Goal: Task Accomplishment & Management: Use online tool/utility

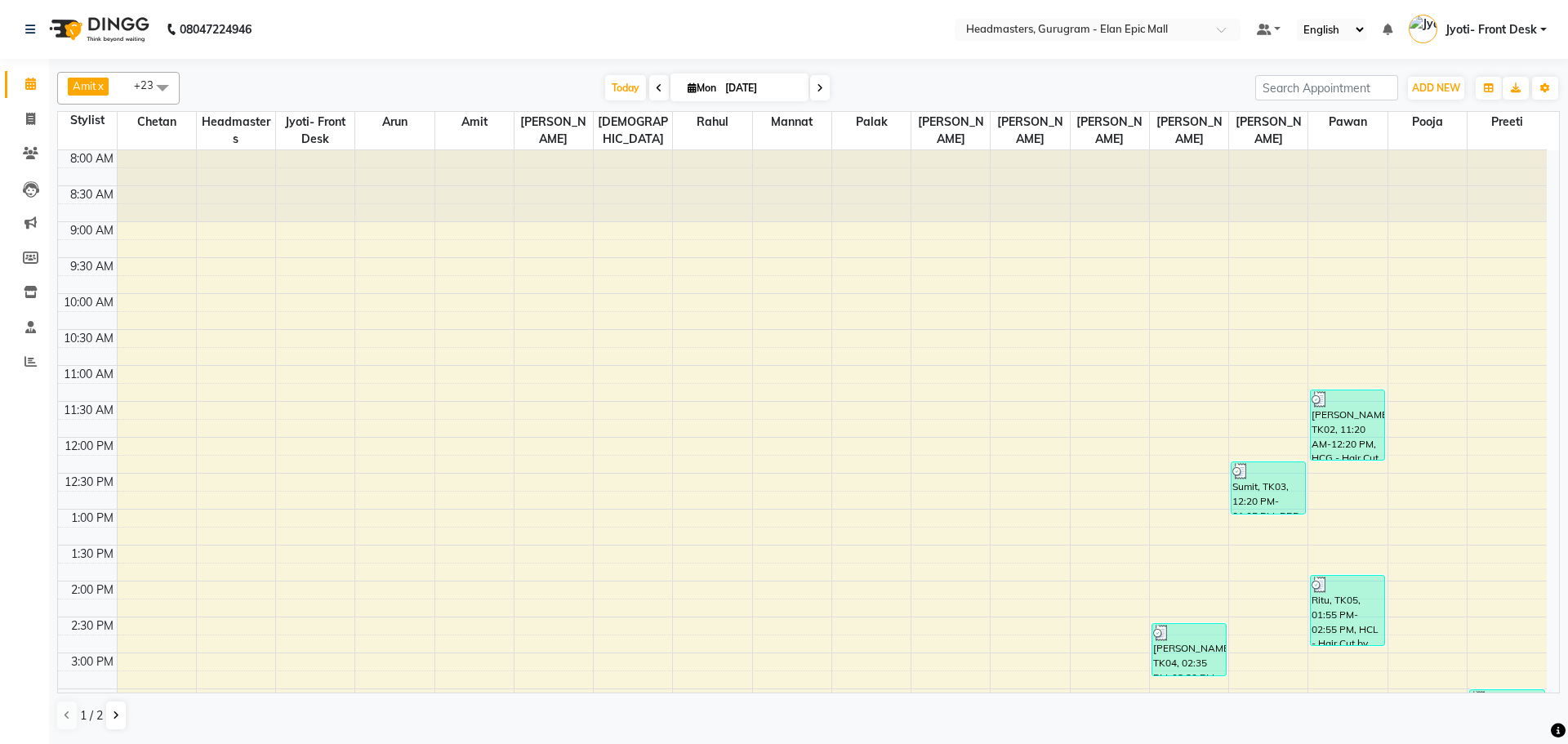
click at [656, 79] on span at bounding box center [659, 88] width 19 height 25
type input "[DATE]"
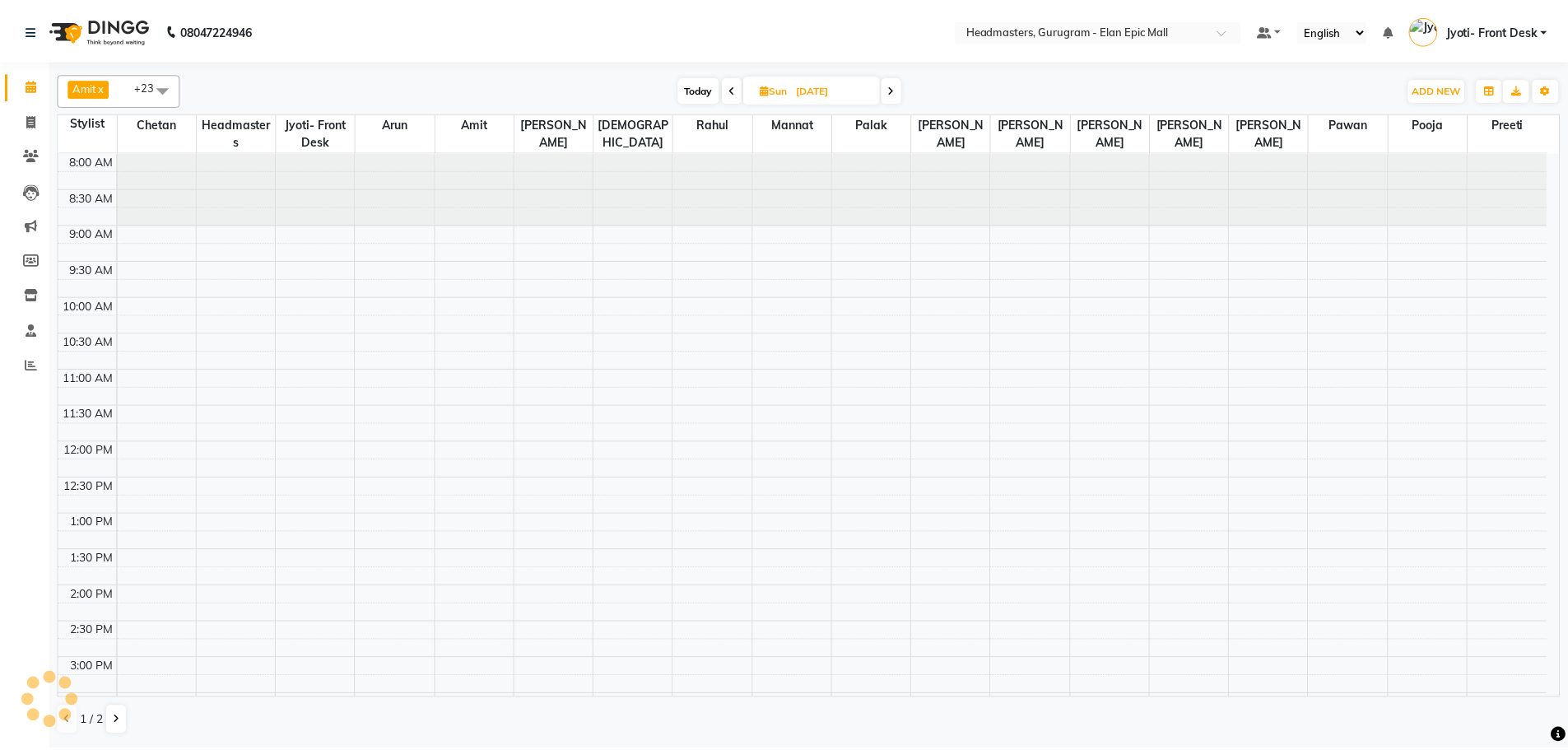
scroll to position [467, 0]
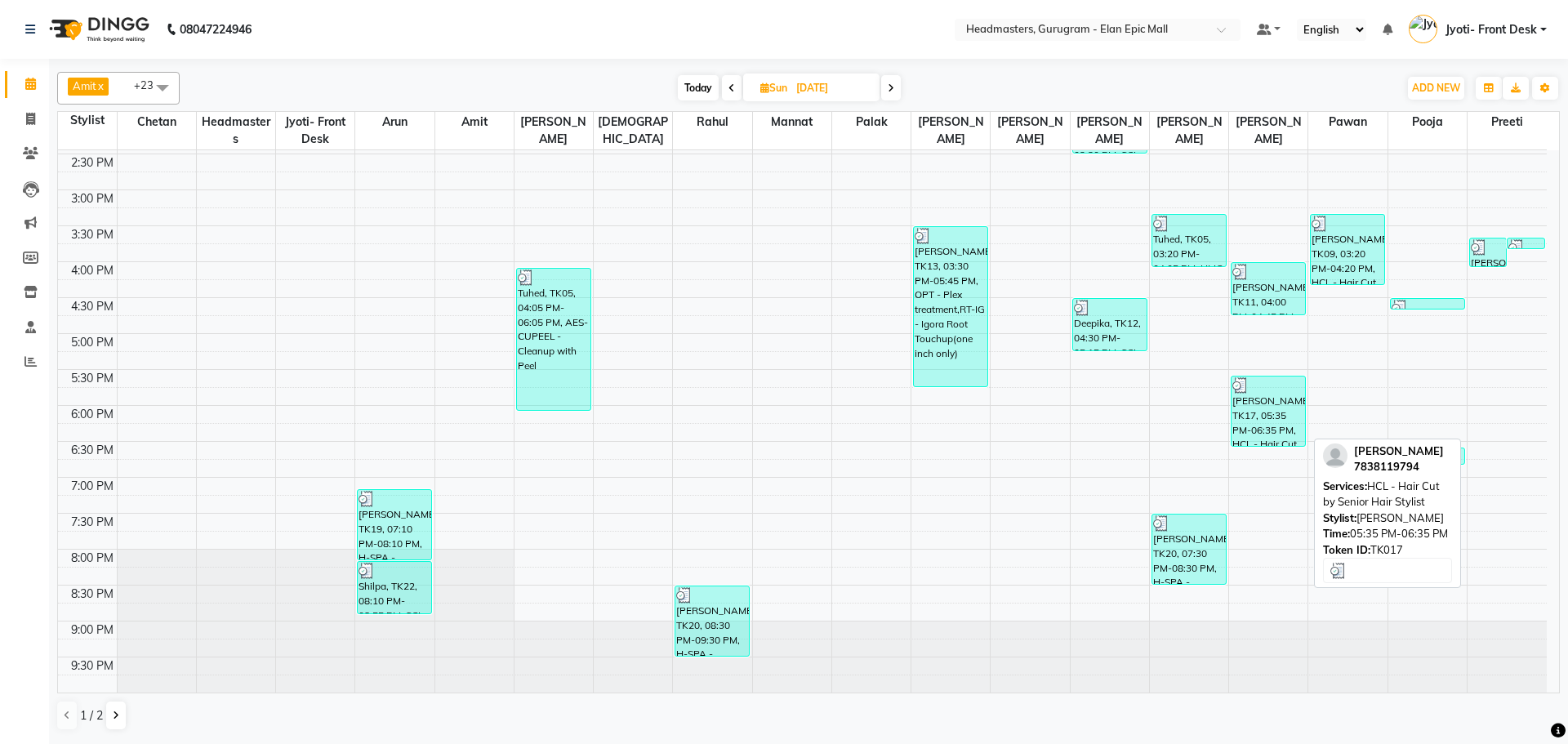
click at [1286, 422] on div "[PERSON_NAME], TK17, 05:35 PM-06:35 PM, HCL - Hair Cut by Senior Hair Stylist" at bounding box center [1268, 411] width 74 height 69
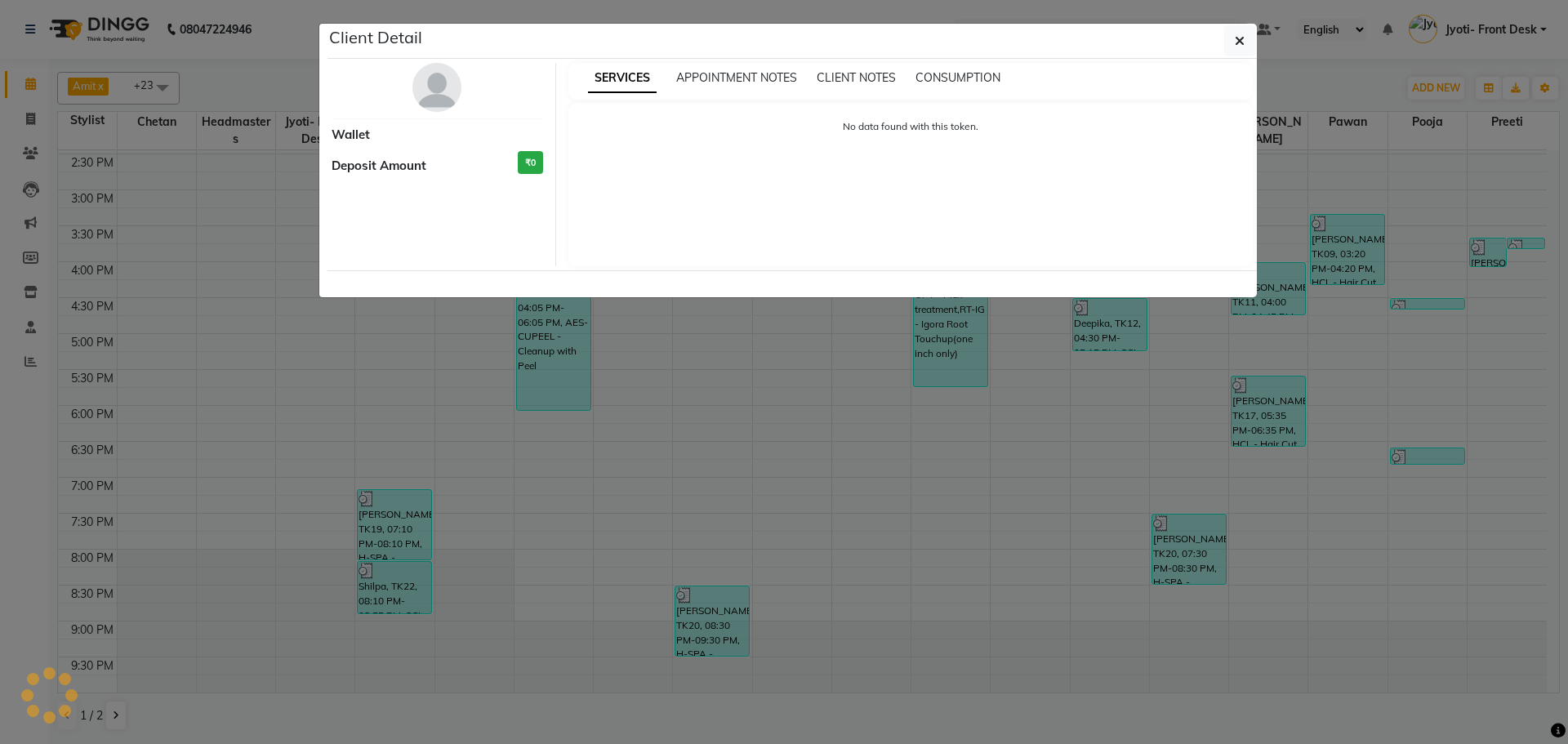
select select "3"
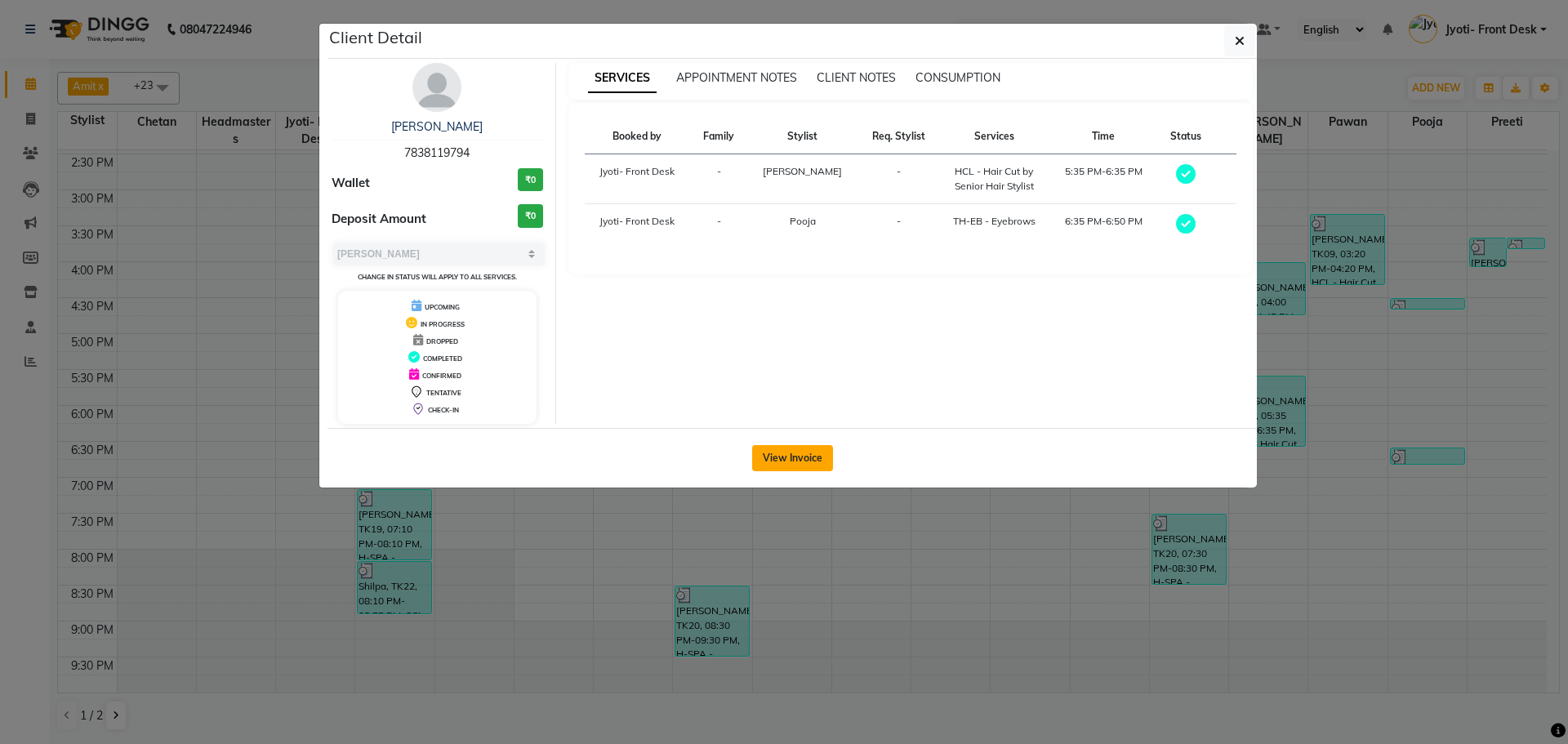
click at [800, 451] on button "View Invoice" at bounding box center [792, 457] width 81 height 26
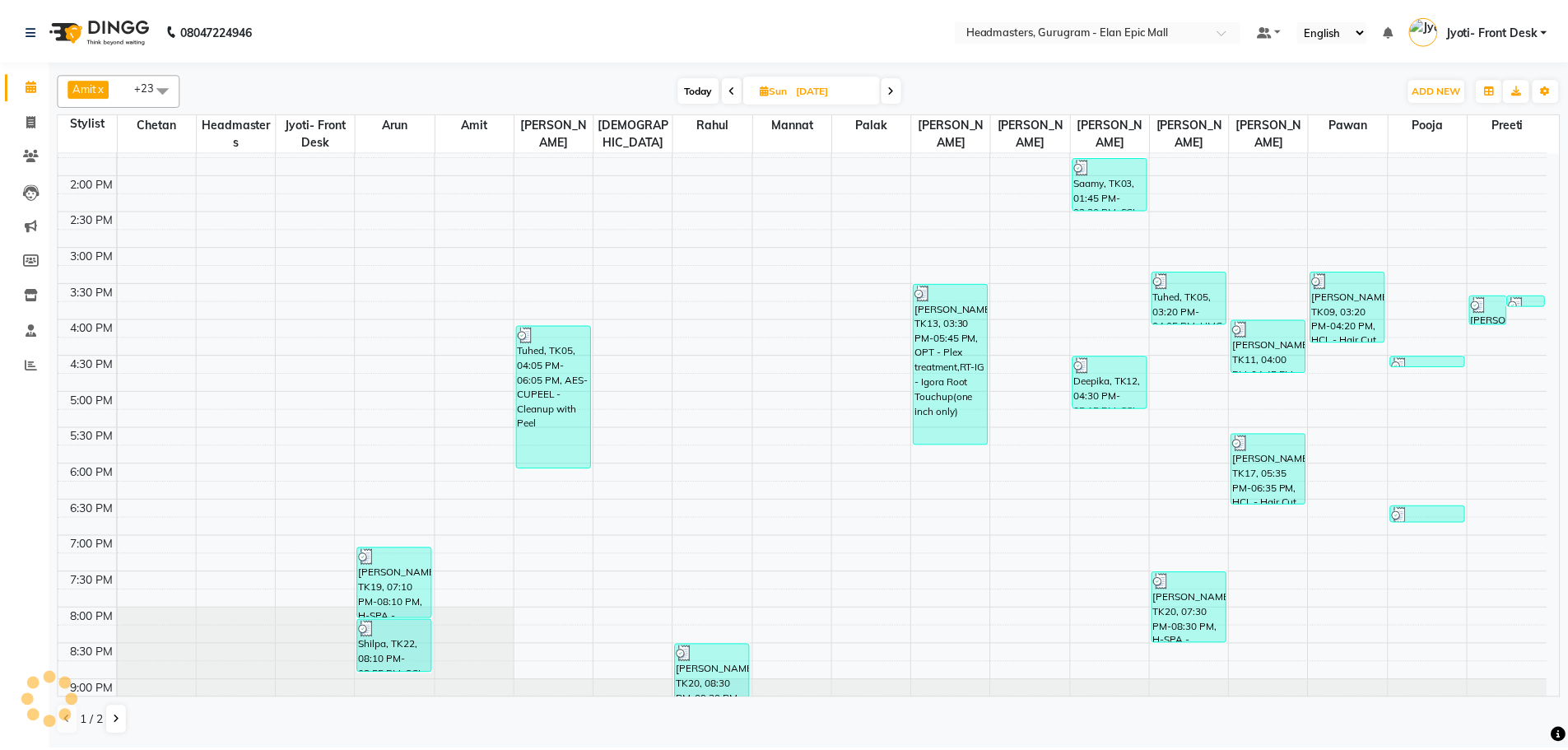
scroll to position [467, 0]
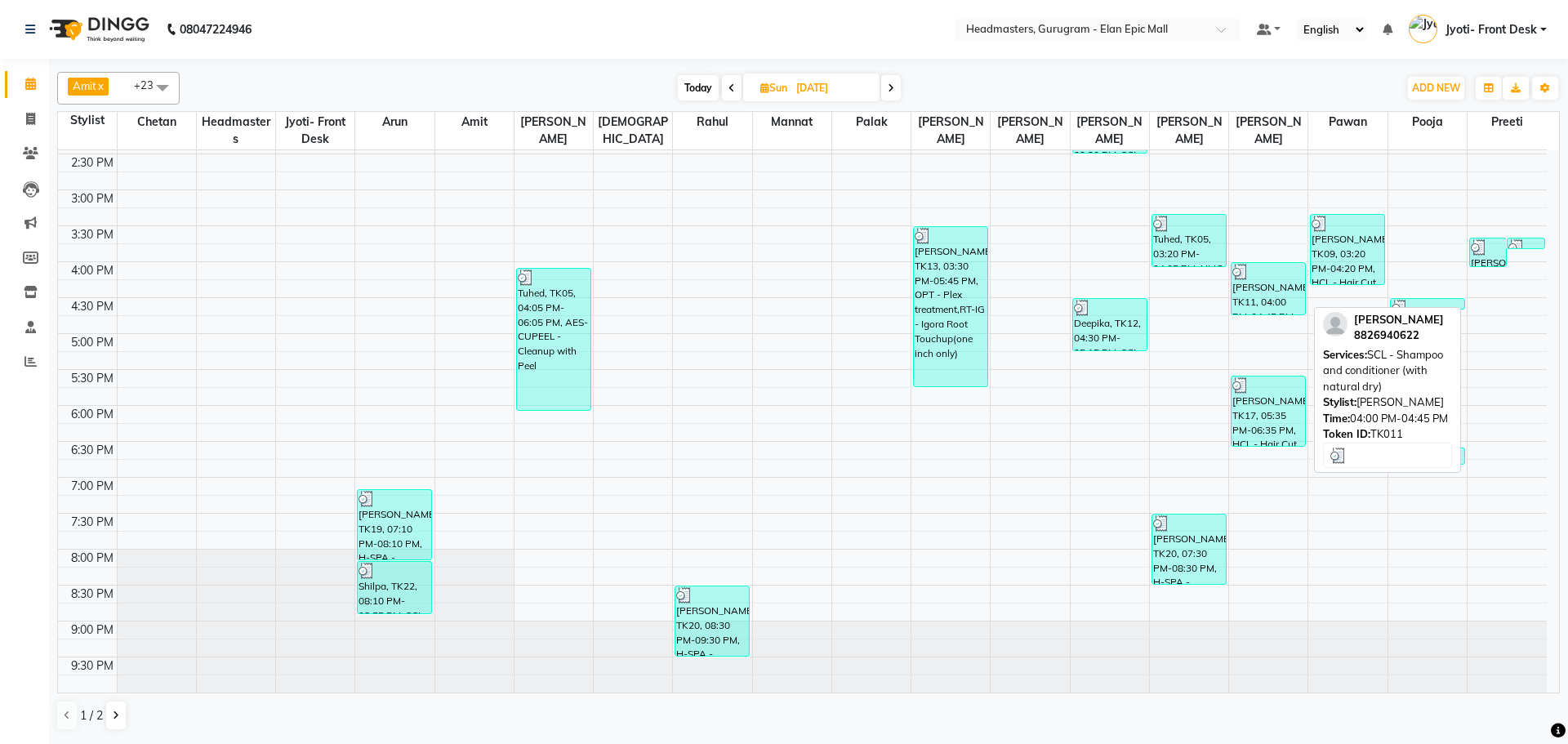
click at [1275, 301] on div "[PERSON_NAME]a, TK11, 04:00 PM-04:45 PM, SCL - Shampoo and conditioner (with na…" at bounding box center [1268, 288] width 74 height 52
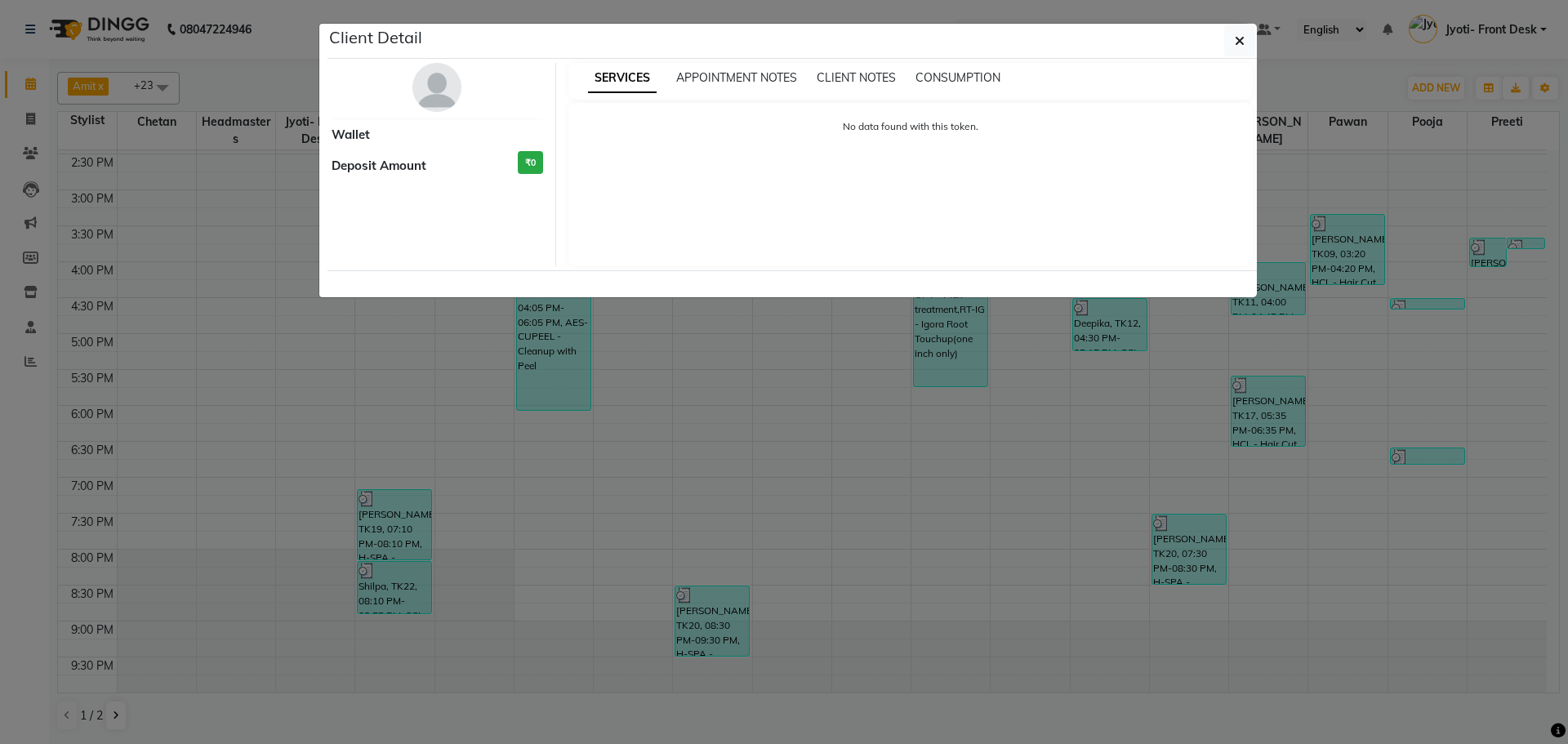
select select "3"
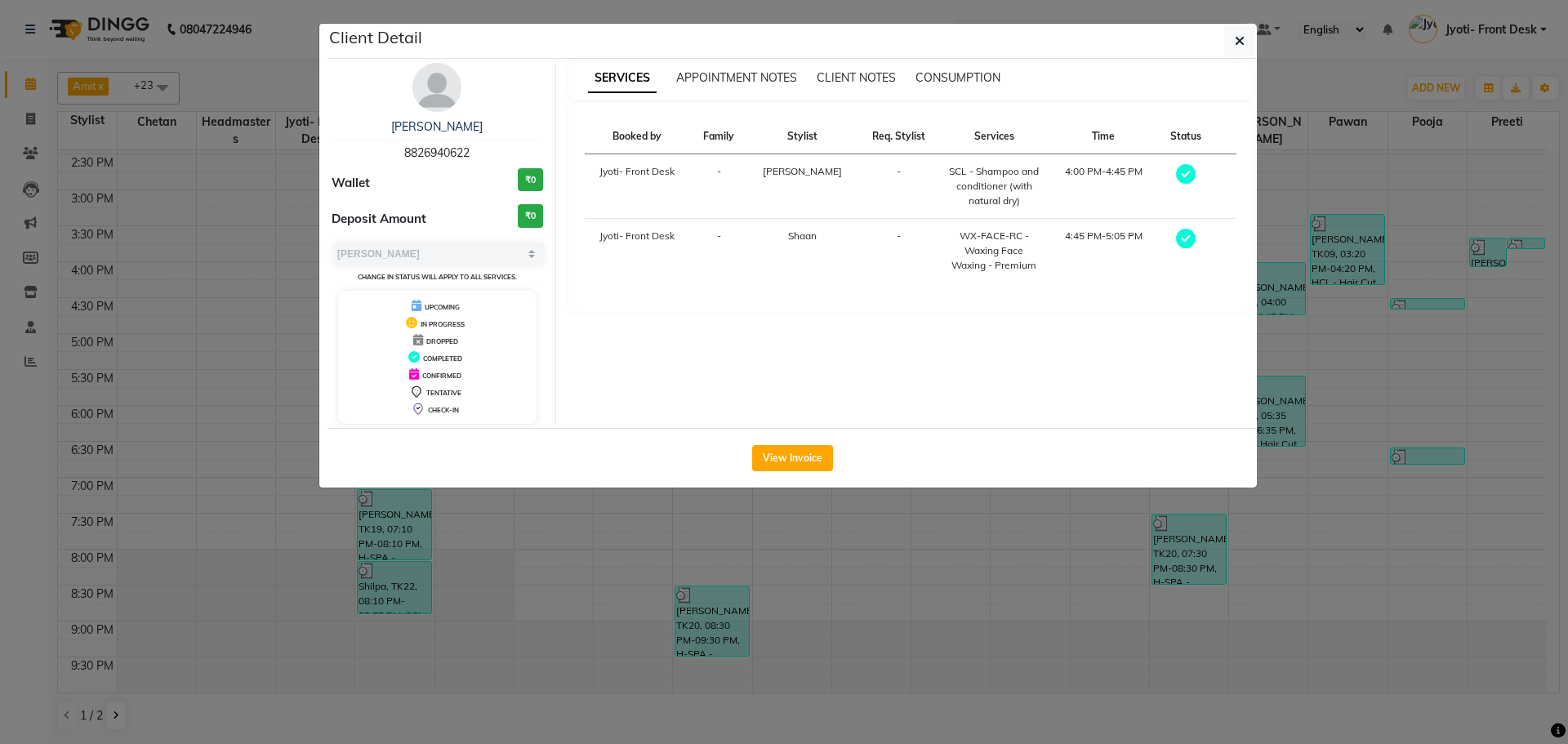
click at [774, 440] on div "View Invoice" at bounding box center [792, 457] width 929 height 59
click at [783, 448] on button "View Invoice" at bounding box center [792, 457] width 81 height 26
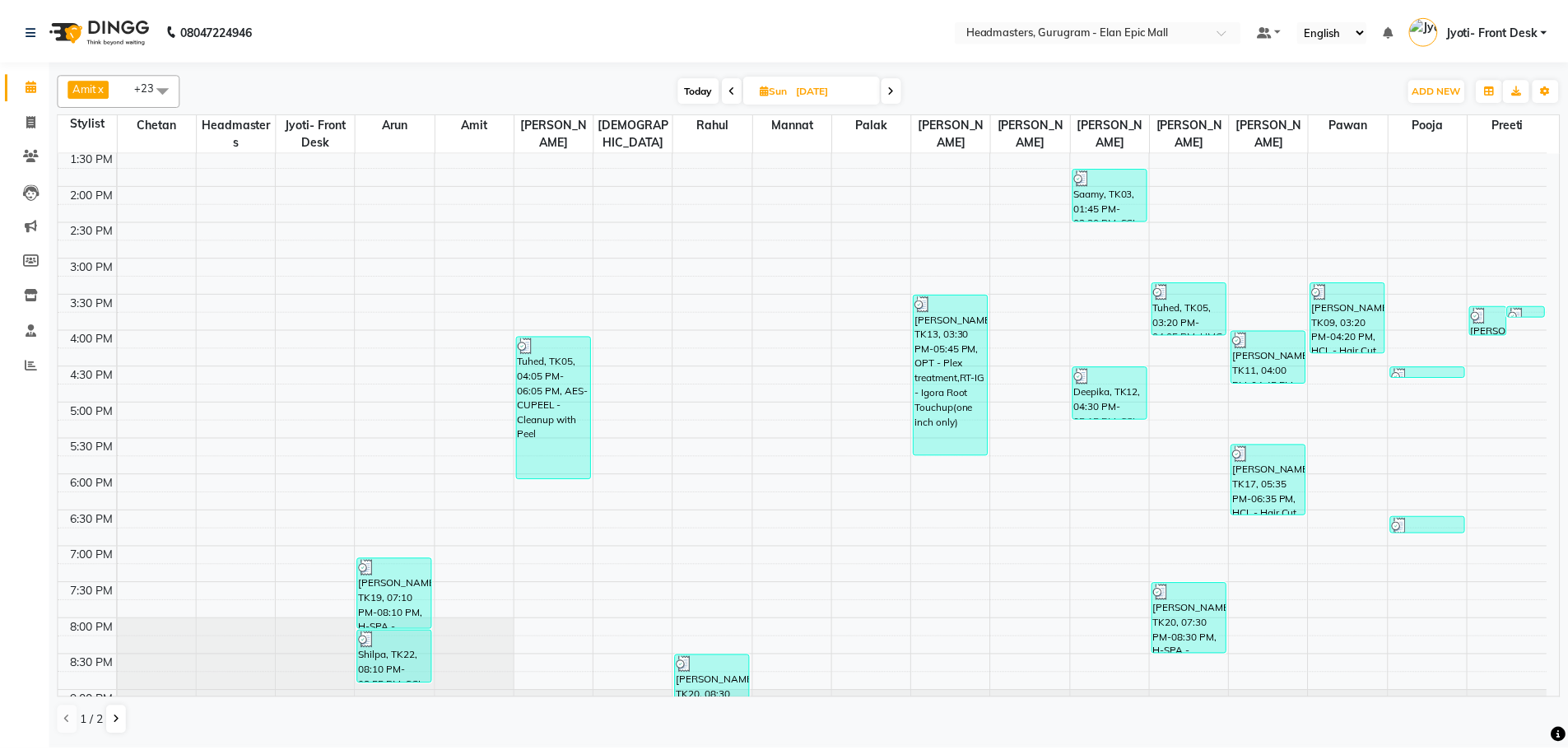
scroll to position [467, 0]
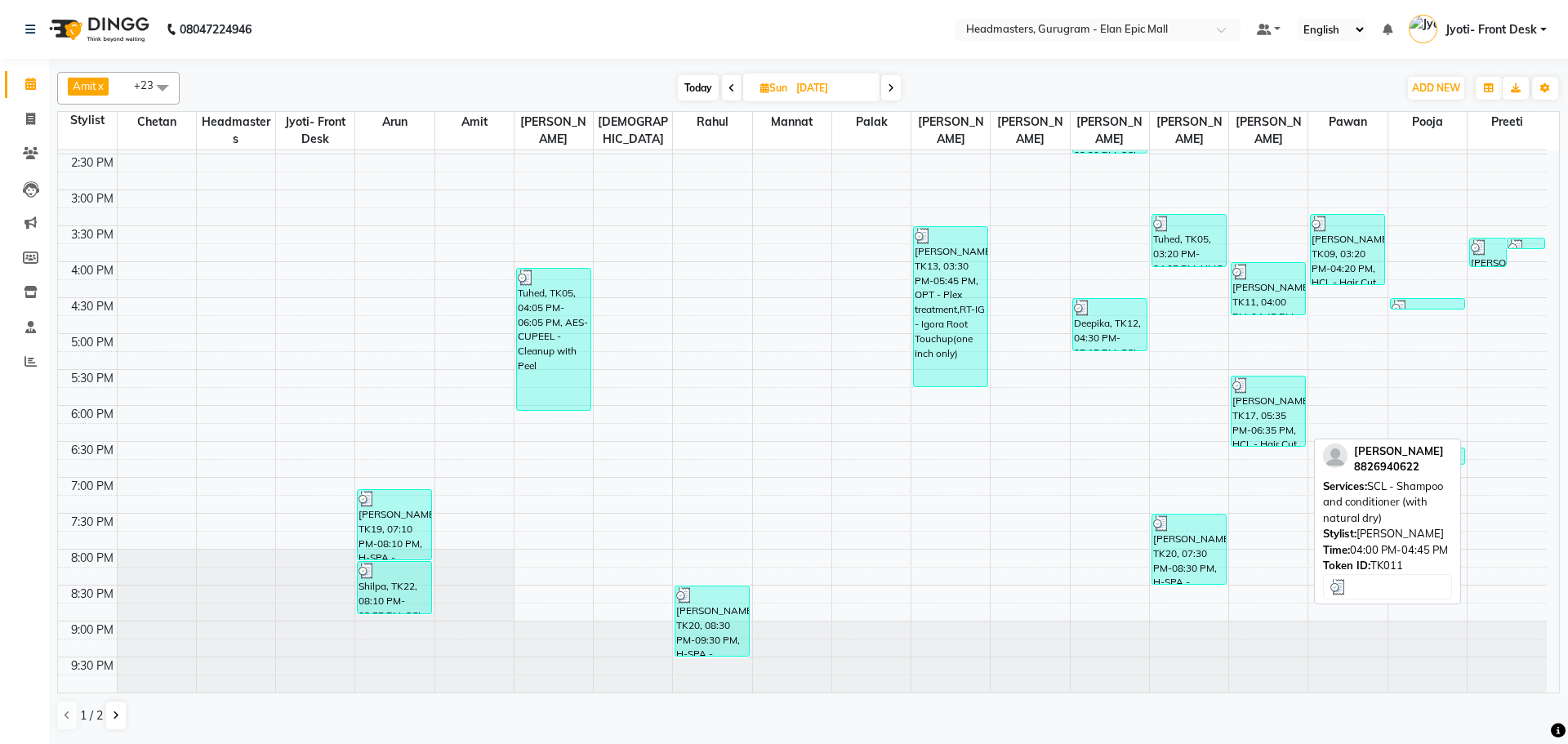
click at [1248, 314] on div "[PERSON_NAME]a, TK11, 04:00 PM-04:45 PM, SCL - Shampoo and conditioner (with na…" at bounding box center [1268, 288] width 74 height 52
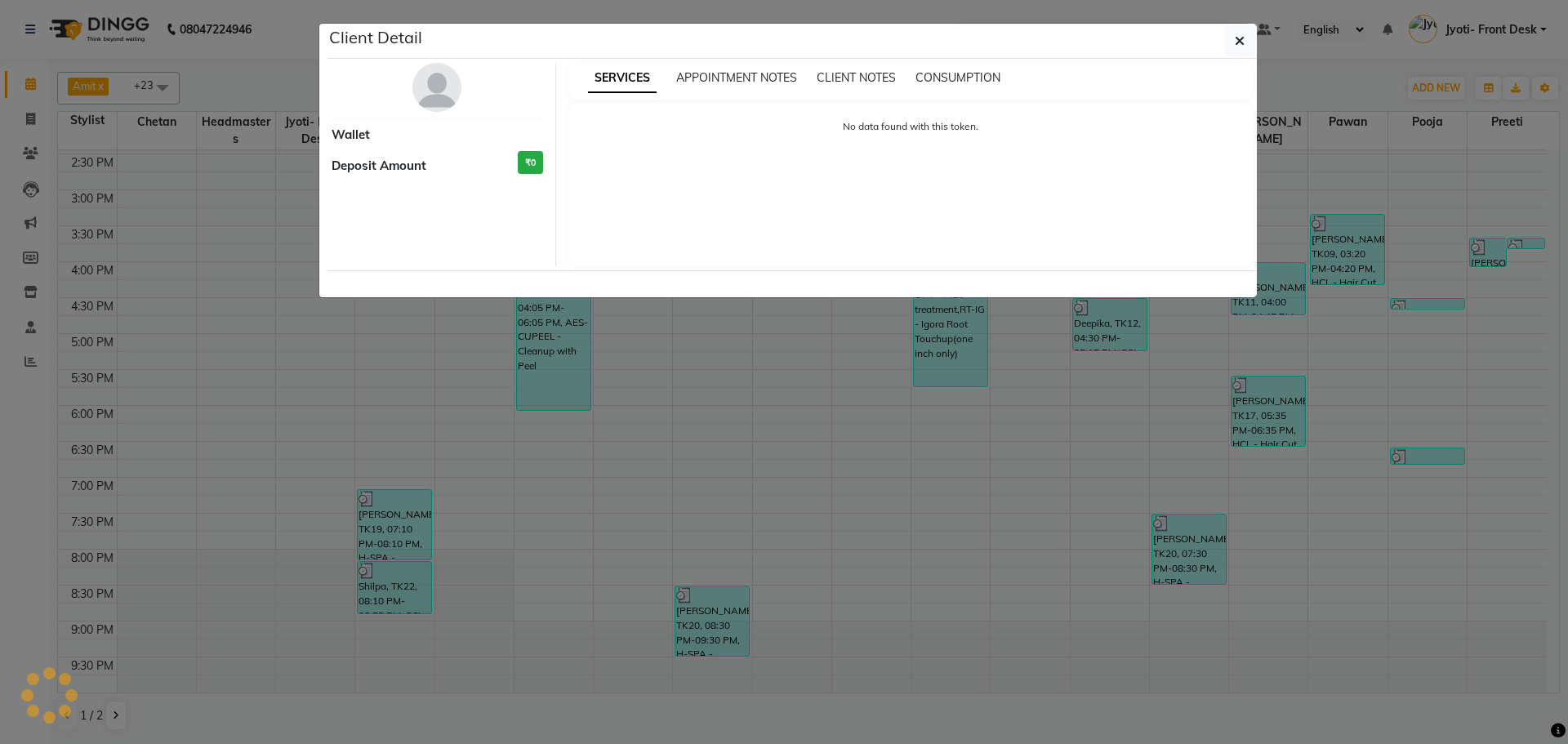
select select "3"
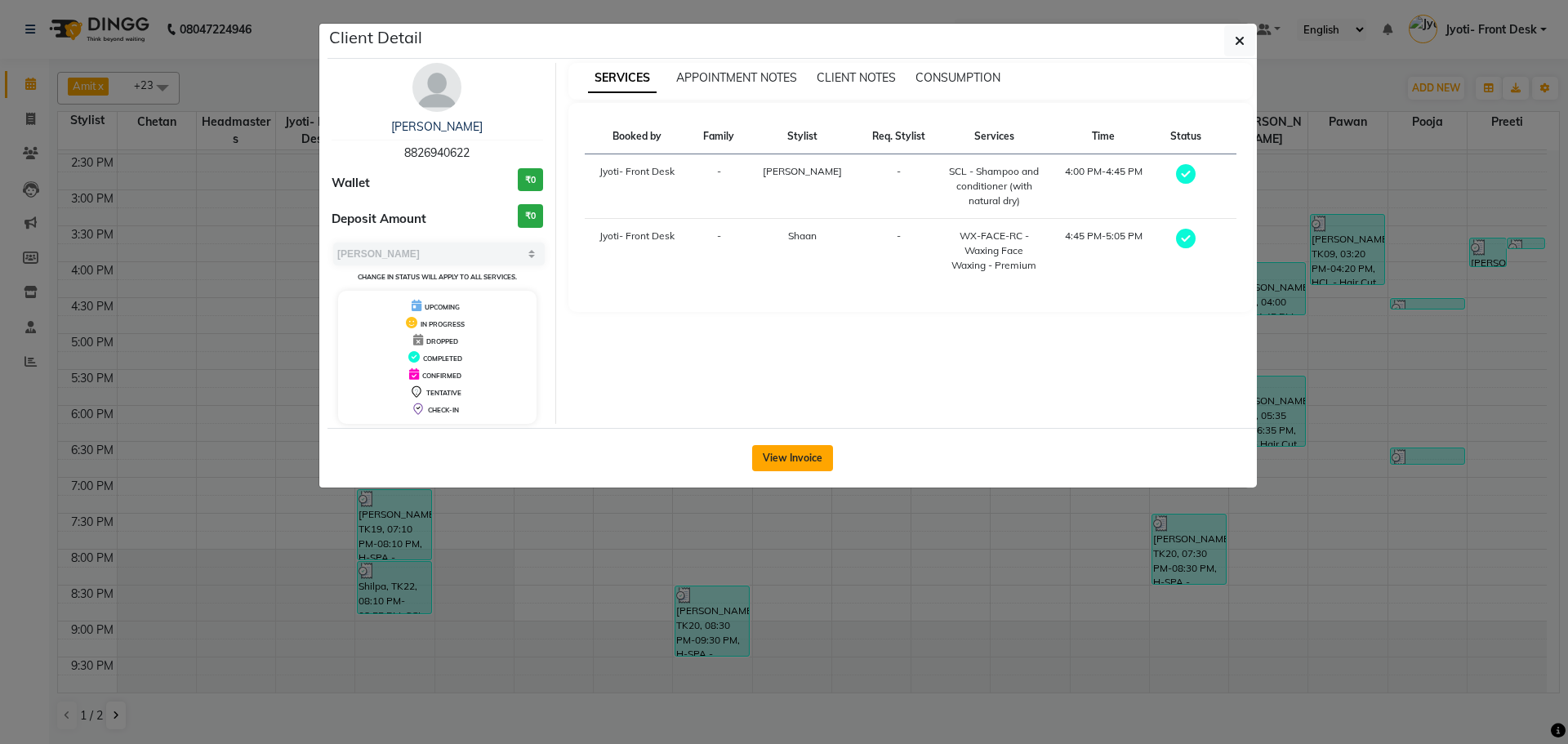
click at [790, 466] on button "View Invoice" at bounding box center [792, 457] width 81 height 26
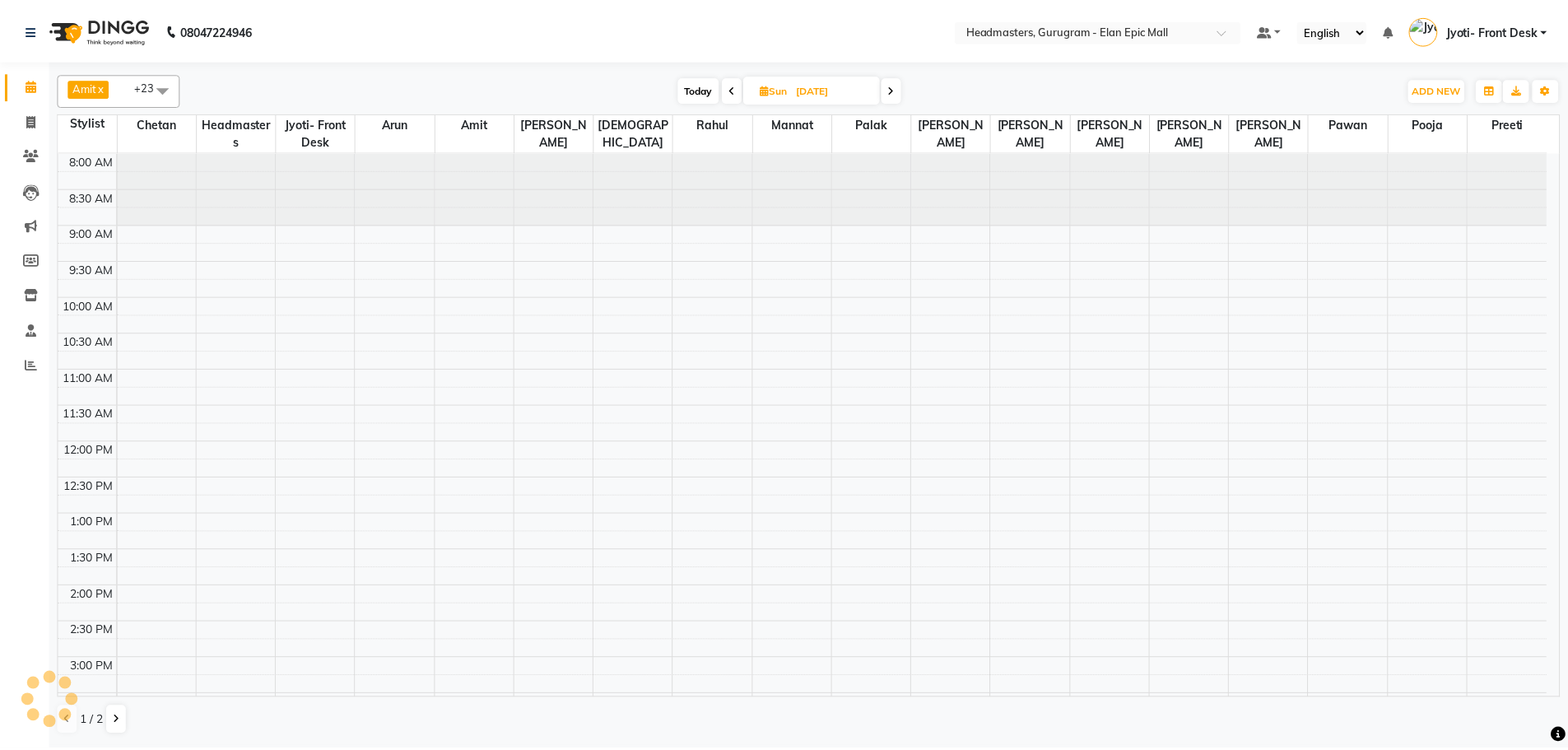
scroll to position [436, 0]
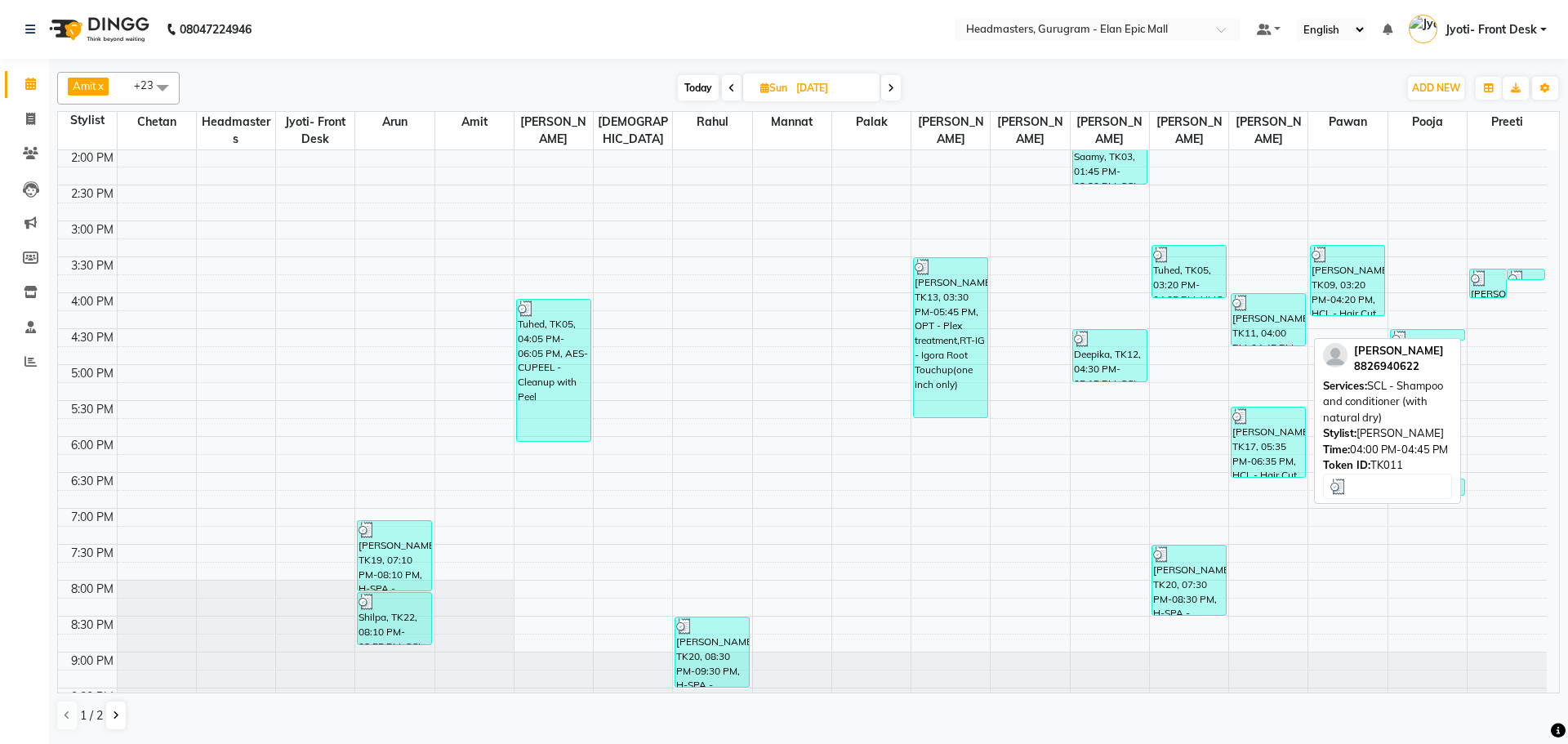
click at [1275, 326] on div "[PERSON_NAME]a, TK11, 04:00 PM-04:45 PM, SCL - Shampoo and conditioner (with na…" at bounding box center [1268, 320] width 74 height 52
select select "3"
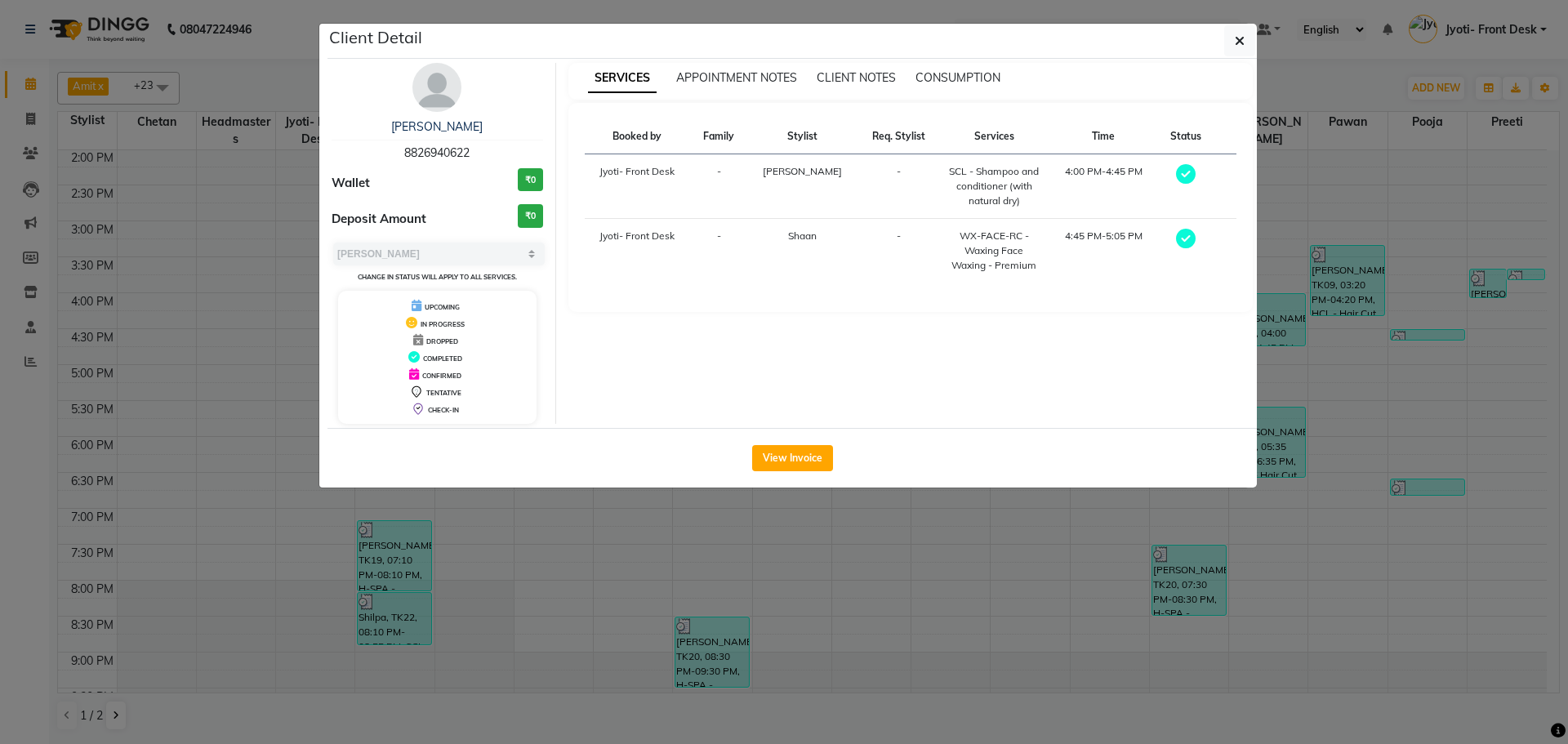
click at [1299, 596] on ngb-modal-window "Client Detail [PERSON_NAME]a 8826940622 Wallet ₹0 Deposit Amount ₹0 Select[PERS…" at bounding box center [784, 372] width 1568 height 744
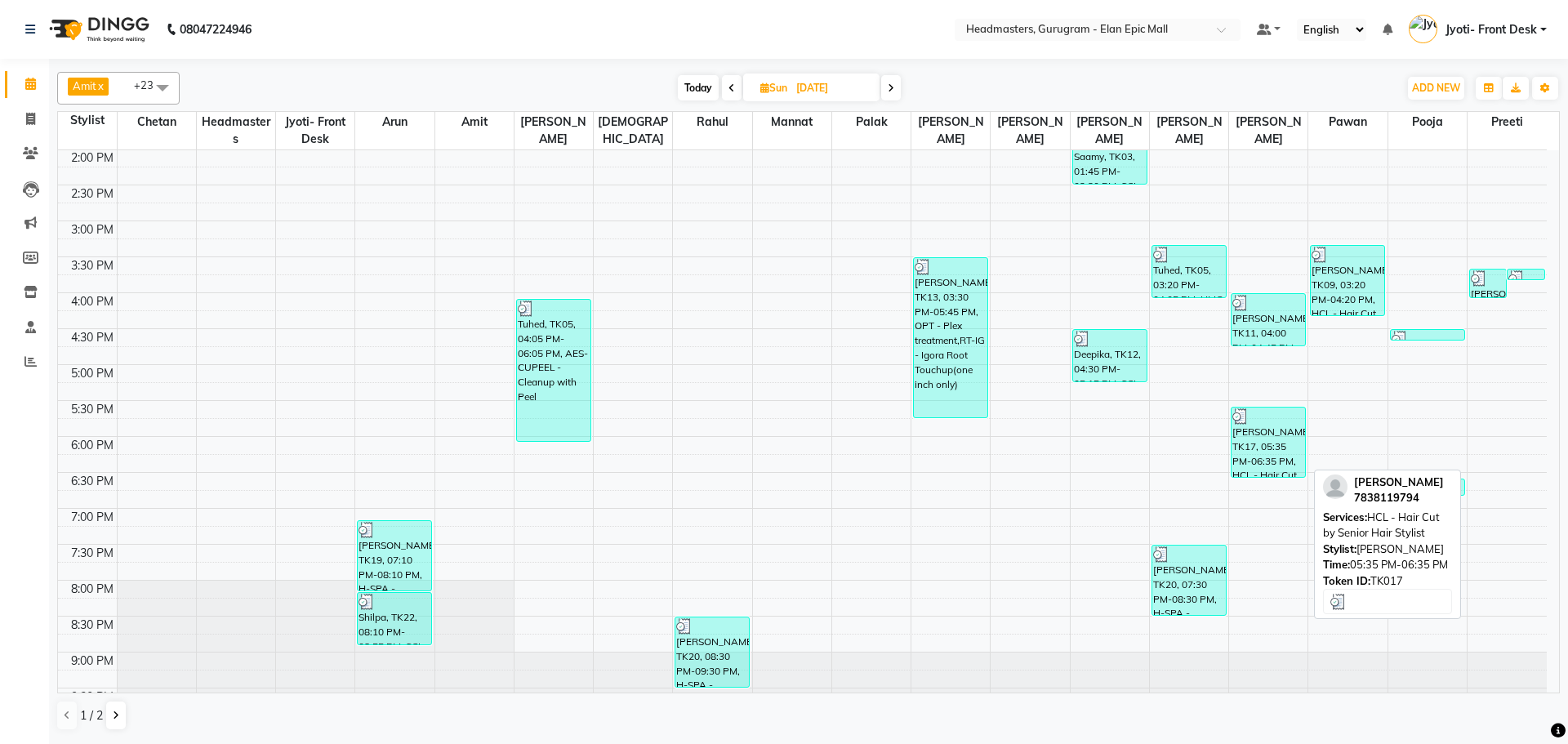
click at [1290, 465] on div "[PERSON_NAME], TK17, 05:35 PM-06:35 PM, HCL - Hair Cut by Senior Hair Stylist" at bounding box center [1268, 442] width 74 height 69
select select "3"
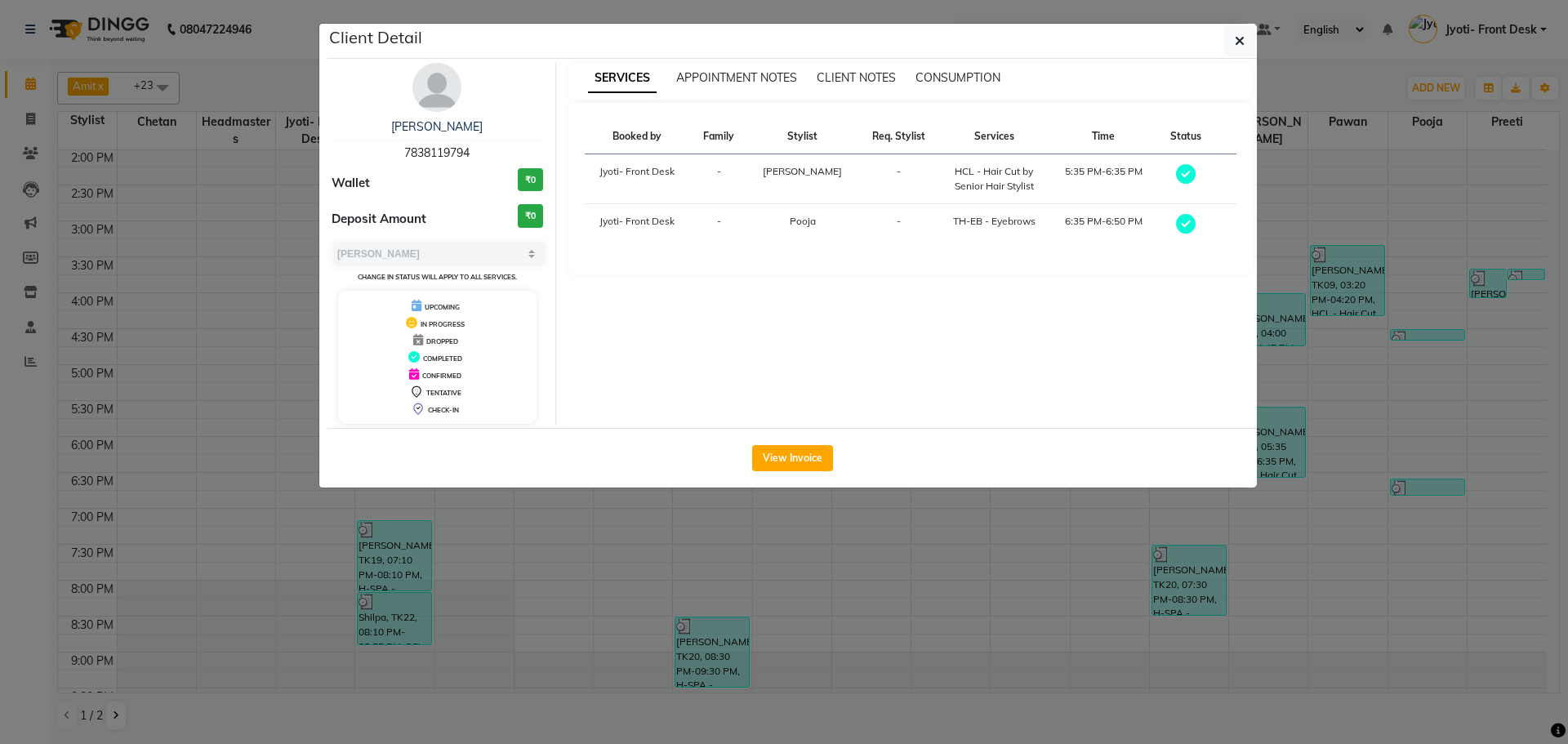
click at [834, 466] on div "View Invoice" at bounding box center [792, 457] width 929 height 59
click at [801, 467] on button "View Invoice" at bounding box center [792, 457] width 81 height 26
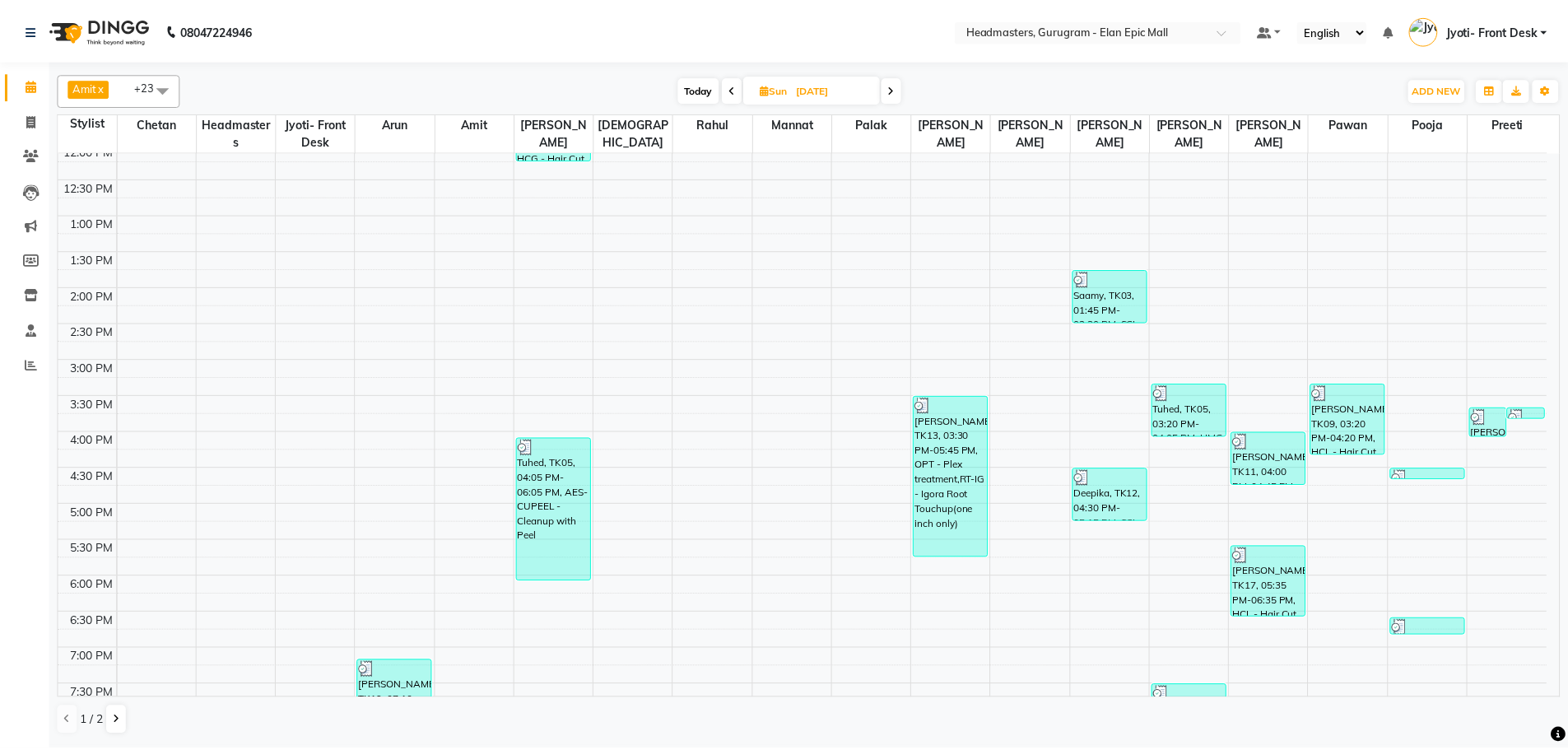
scroll to position [467, 0]
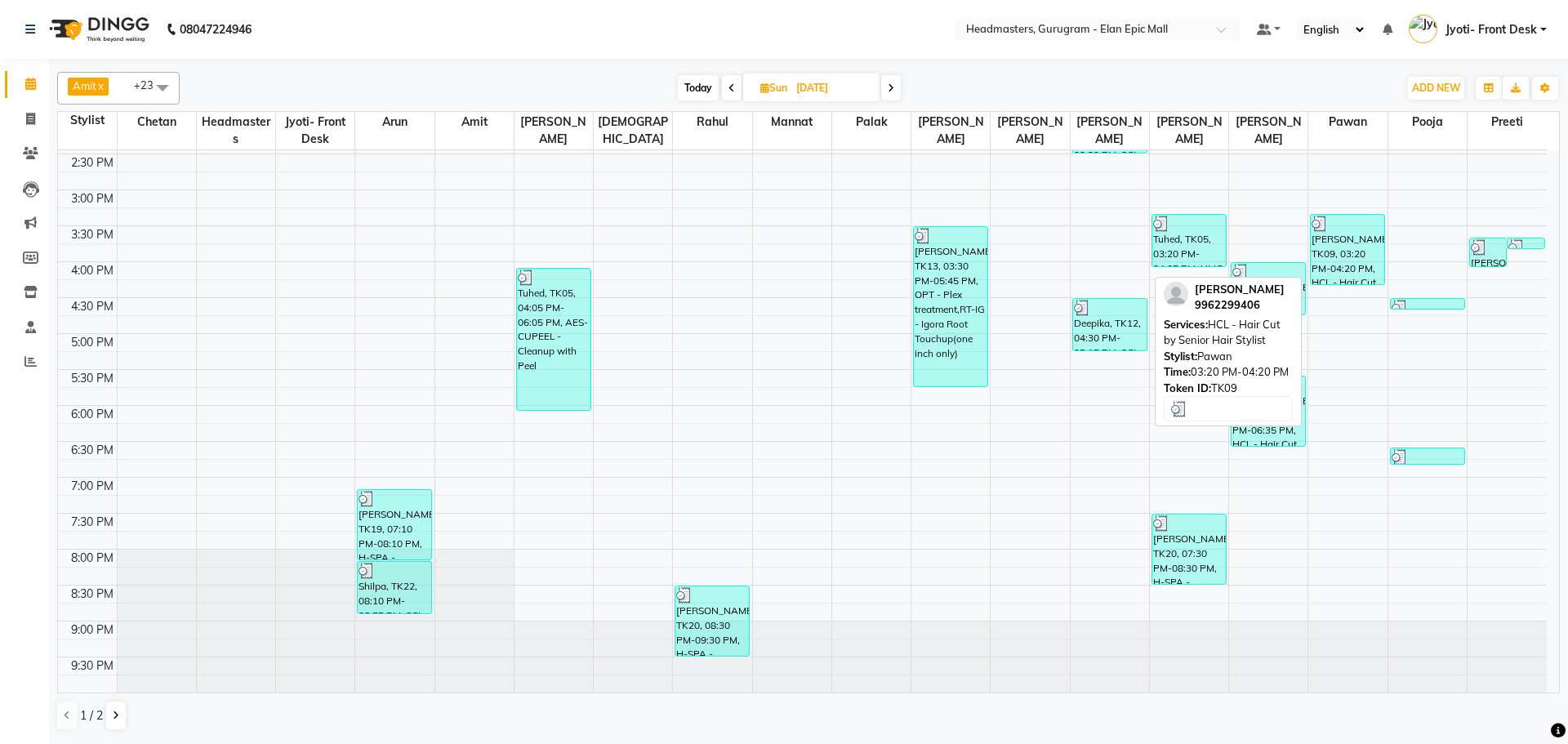
click at [1335, 216] on div at bounding box center [1347, 223] width 72 height 16
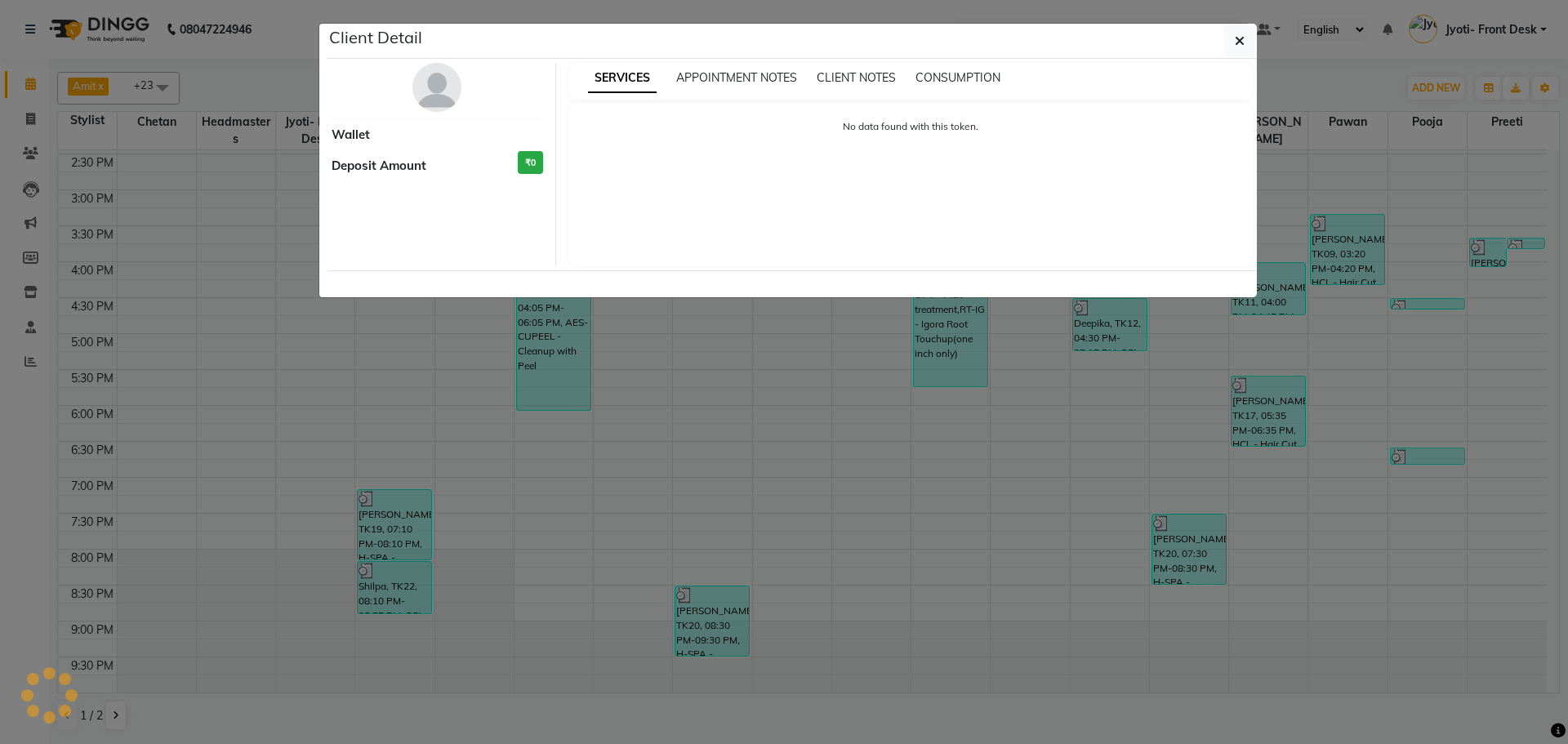
select select "3"
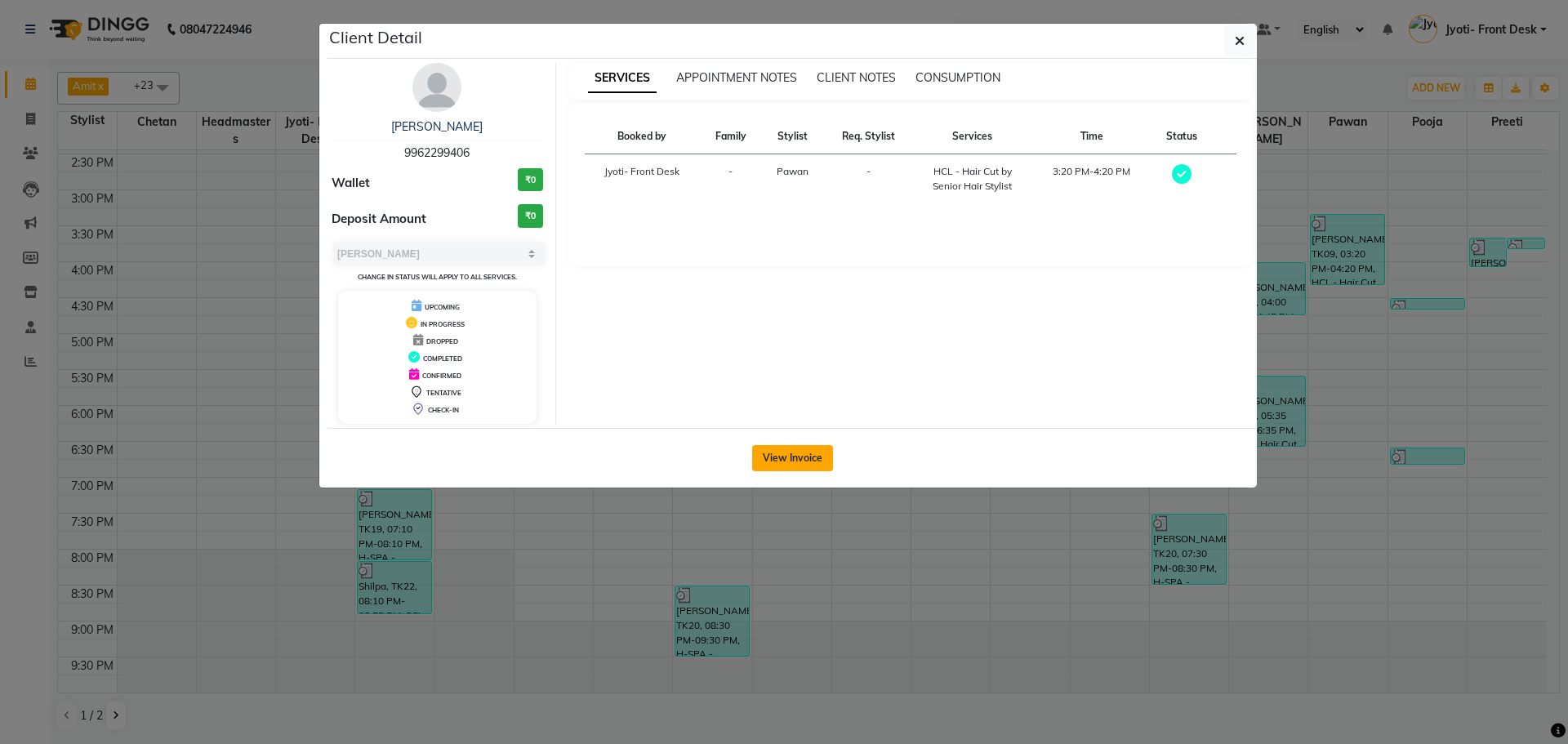
click at [828, 450] on button "View Invoice" at bounding box center [792, 457] width 81 height 26
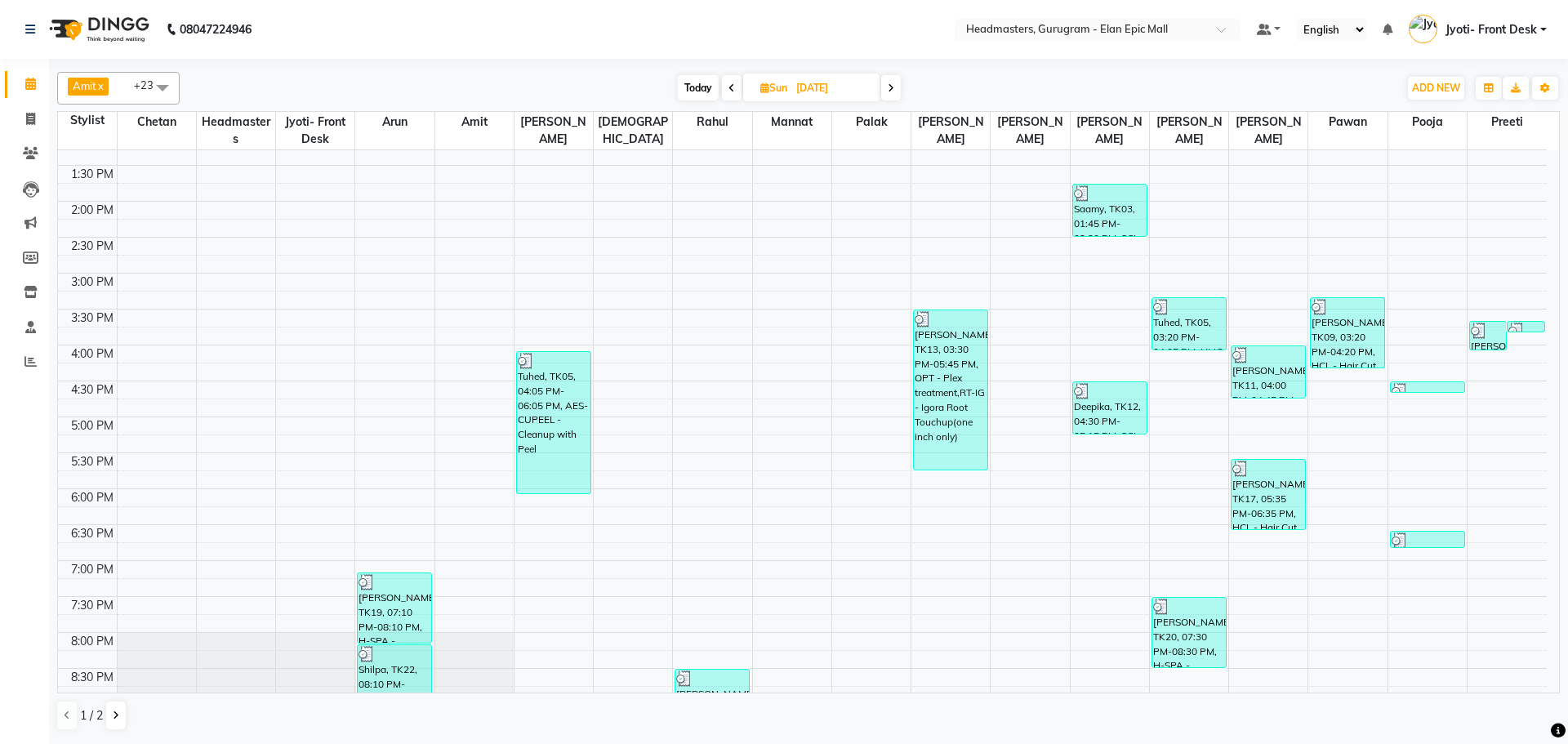
scroll to position [463, 0]
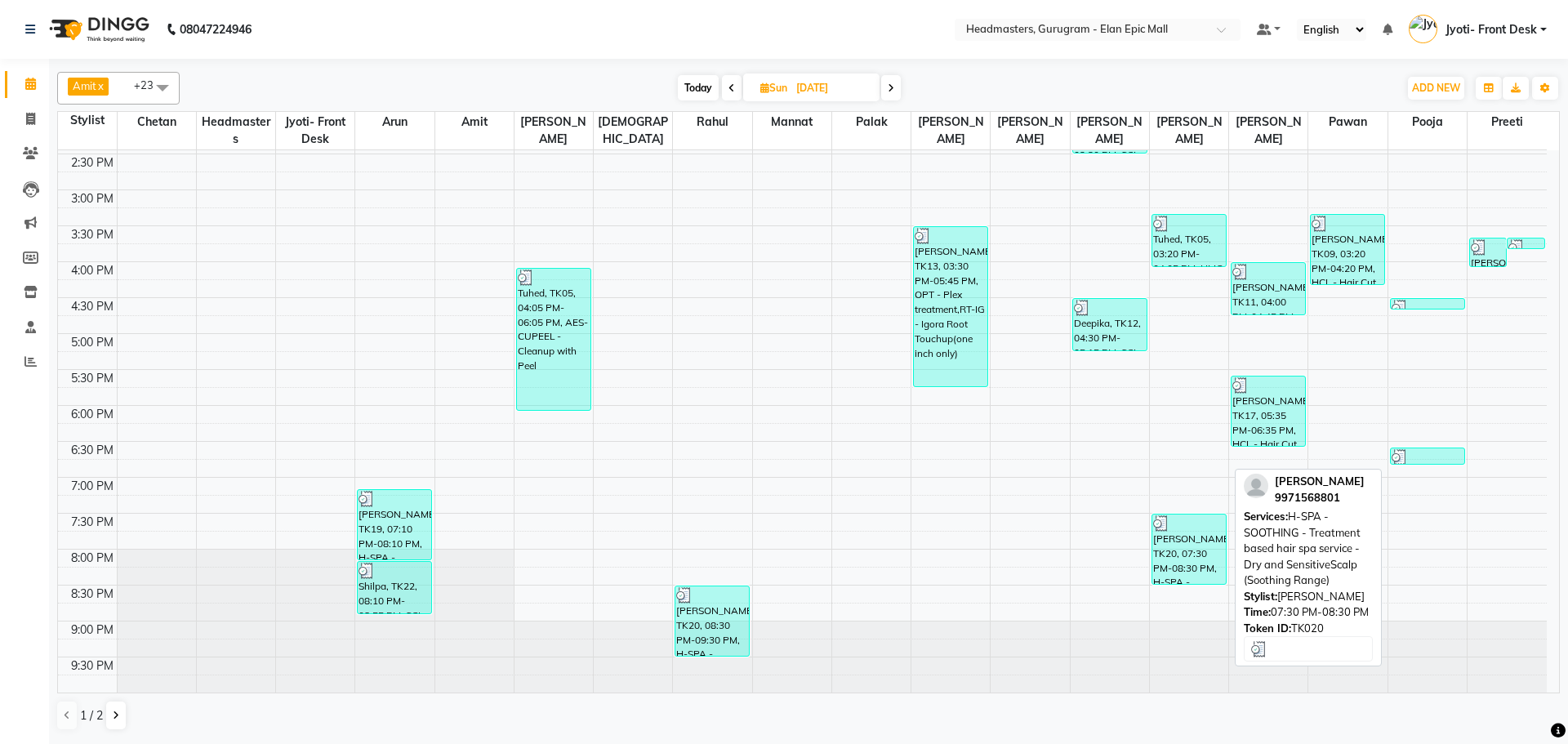
click at [1202, 551] on div "[PERSON_NAME]i, TK20, 07:30 PM-08:30 PM, H-SPA - SOOTHING - Treatment based hai…" at bounding box center [1189, 549] width 74 height 69
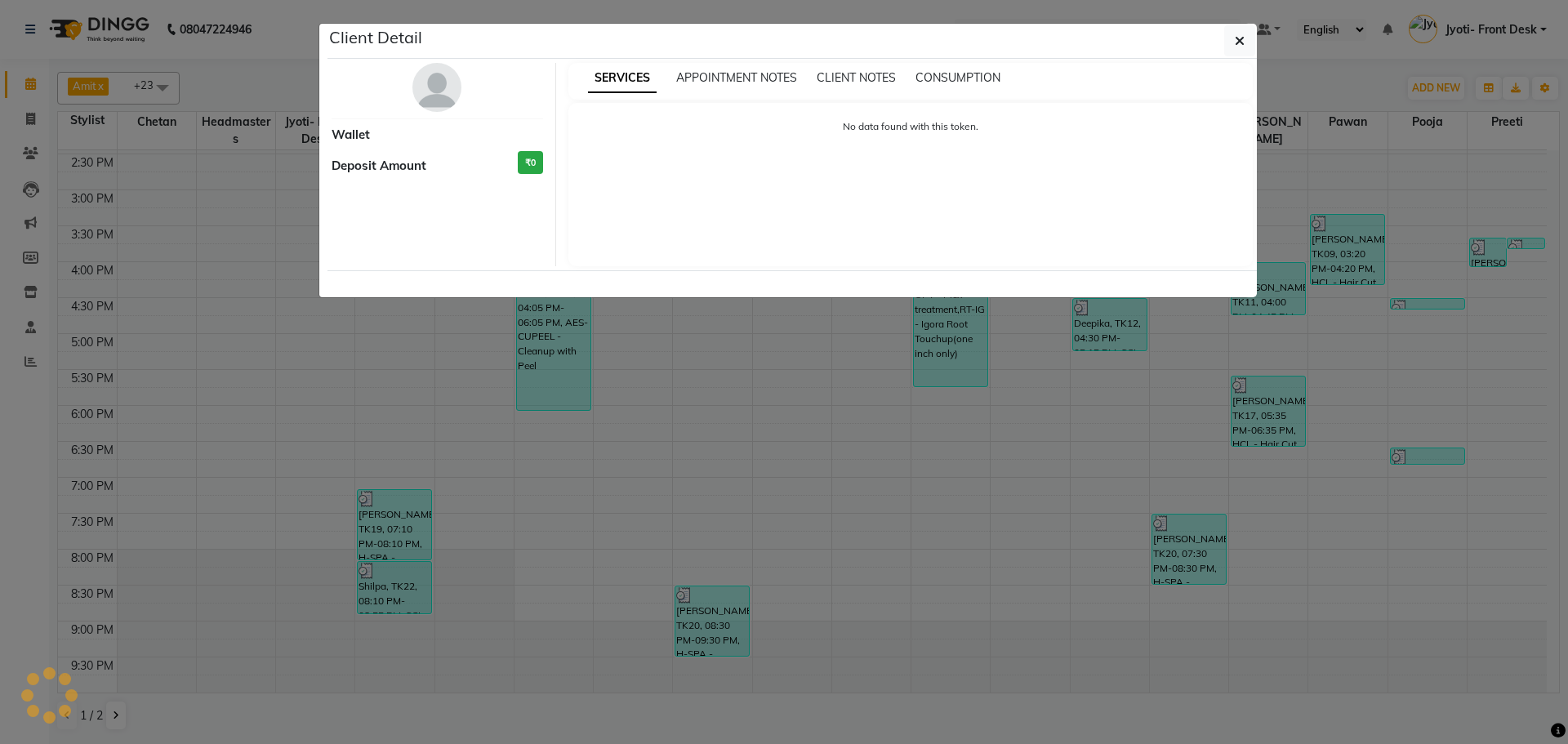
select select "3"
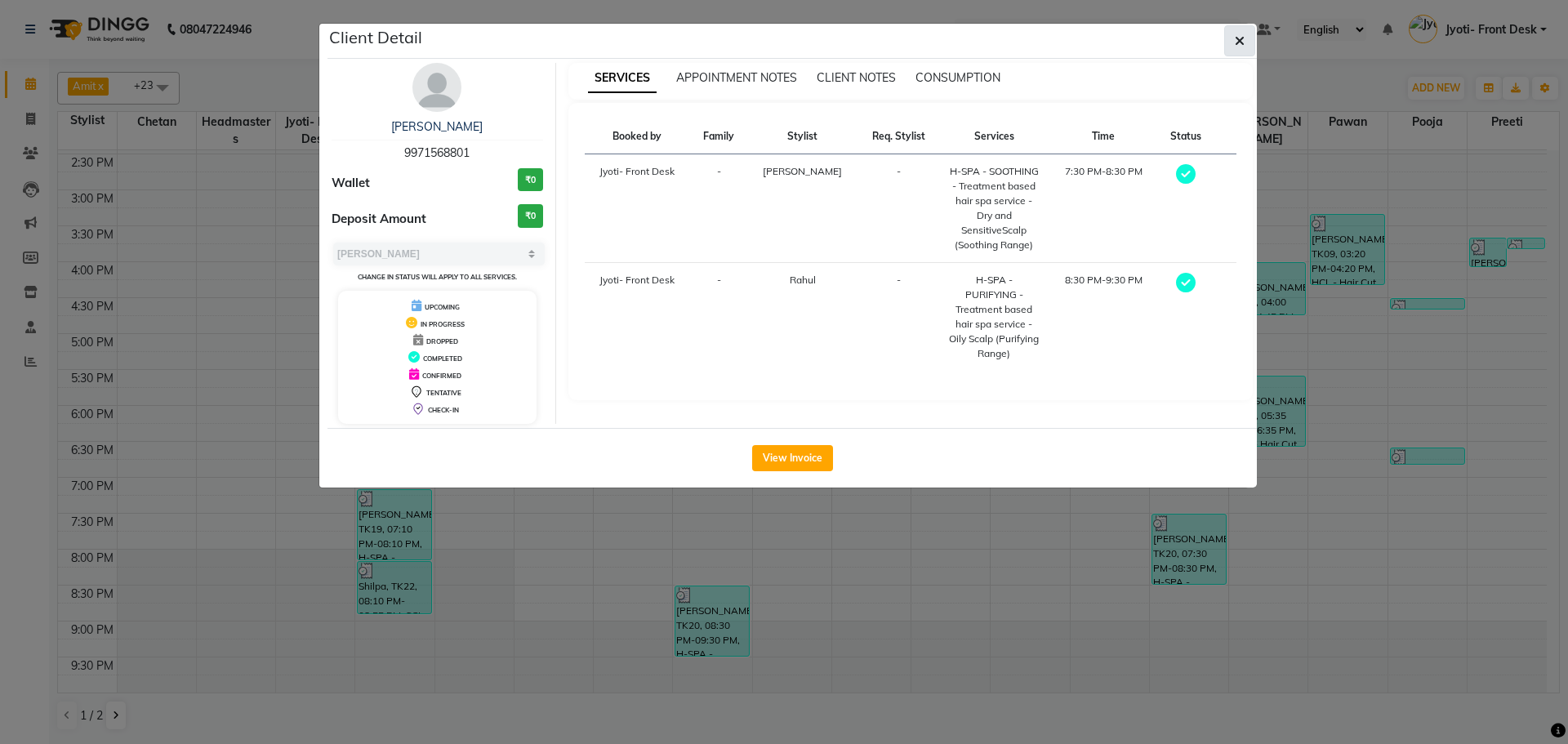
click at [1252, 41] on button "button" at bounding box center [1240, 41] width 31 height 31
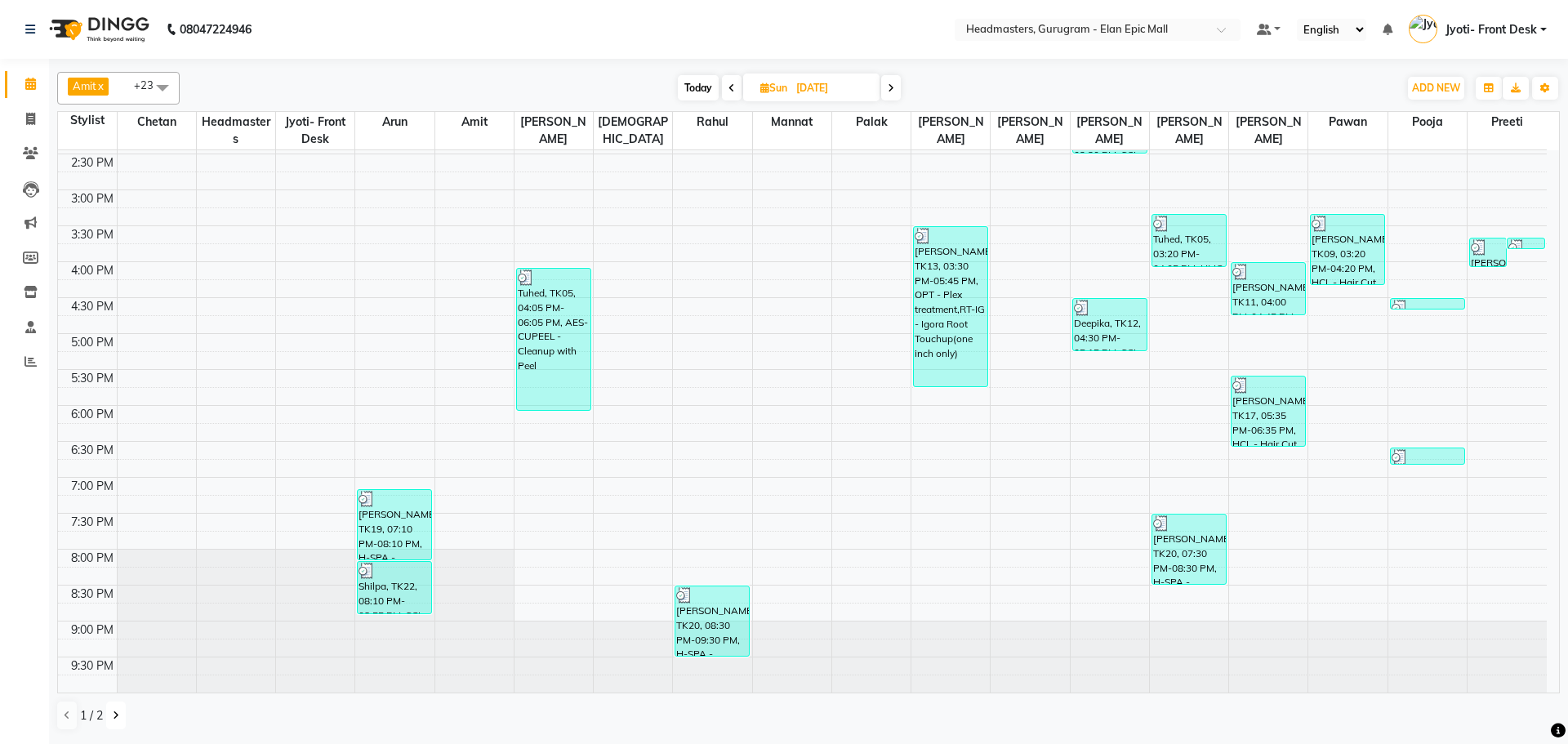
click at [110, 718] on button at bounding box center [116, 715] width 19 height 28
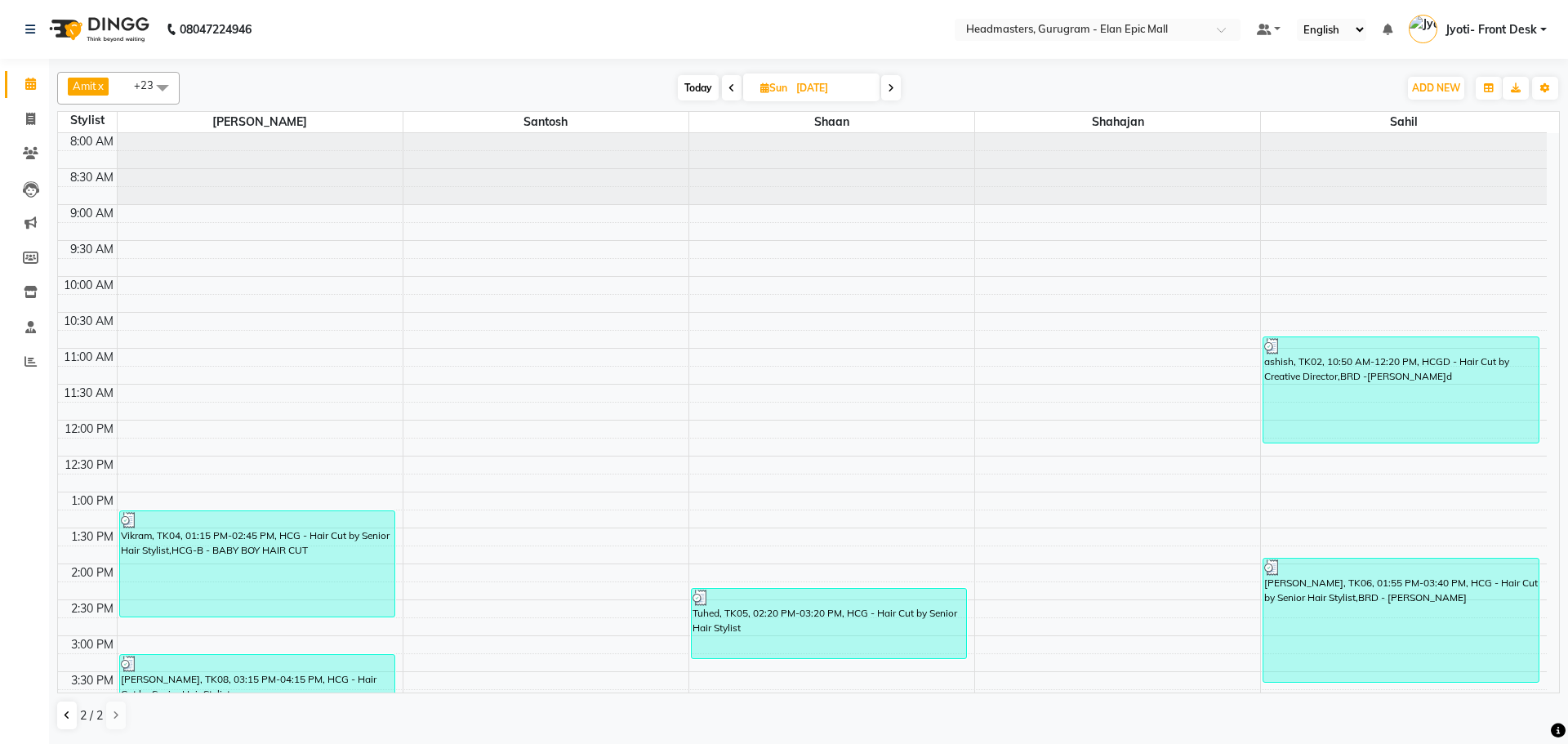
scroll to position [408, 0]
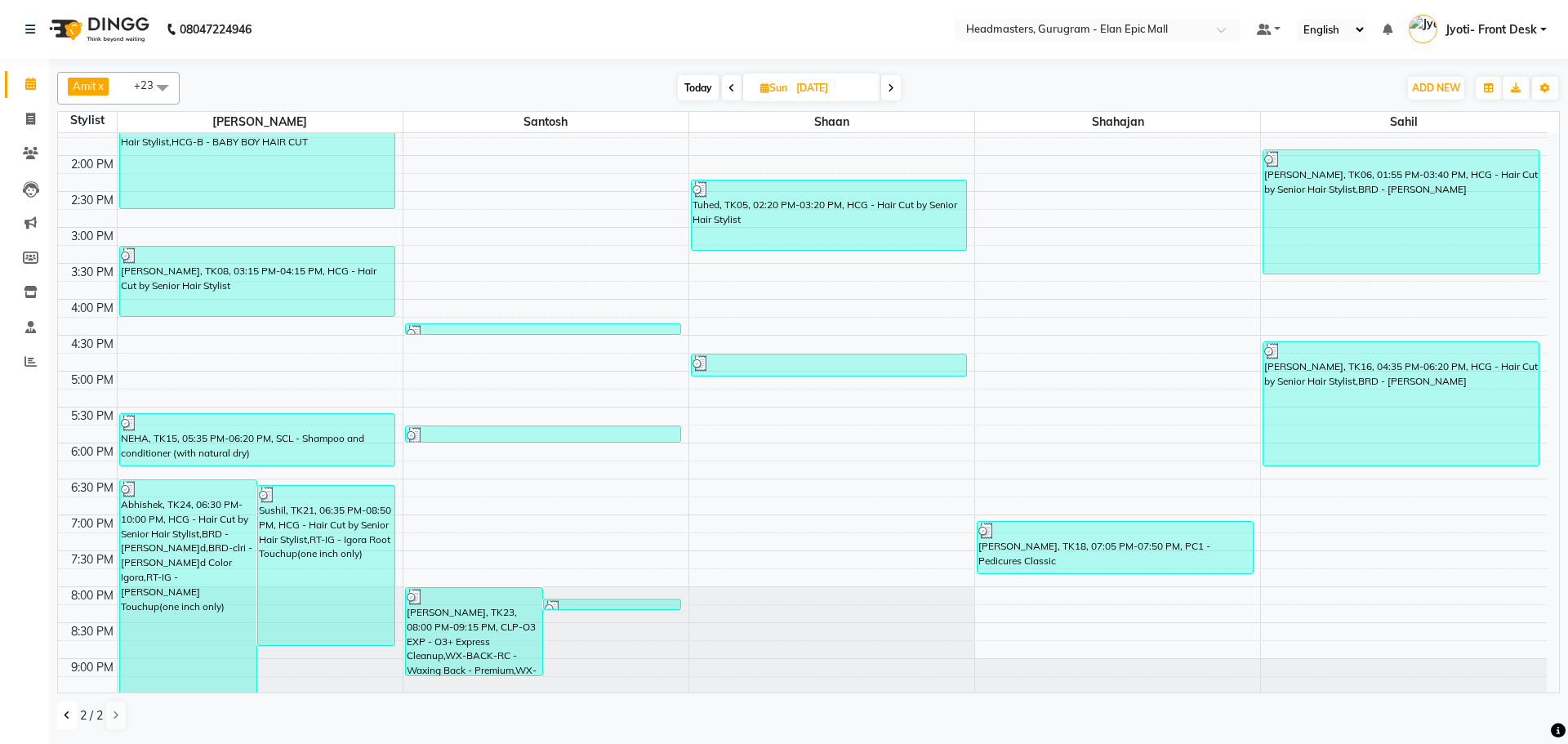
click at [68, 714] on icon at bounding box center [67, 715] width 7 height 10
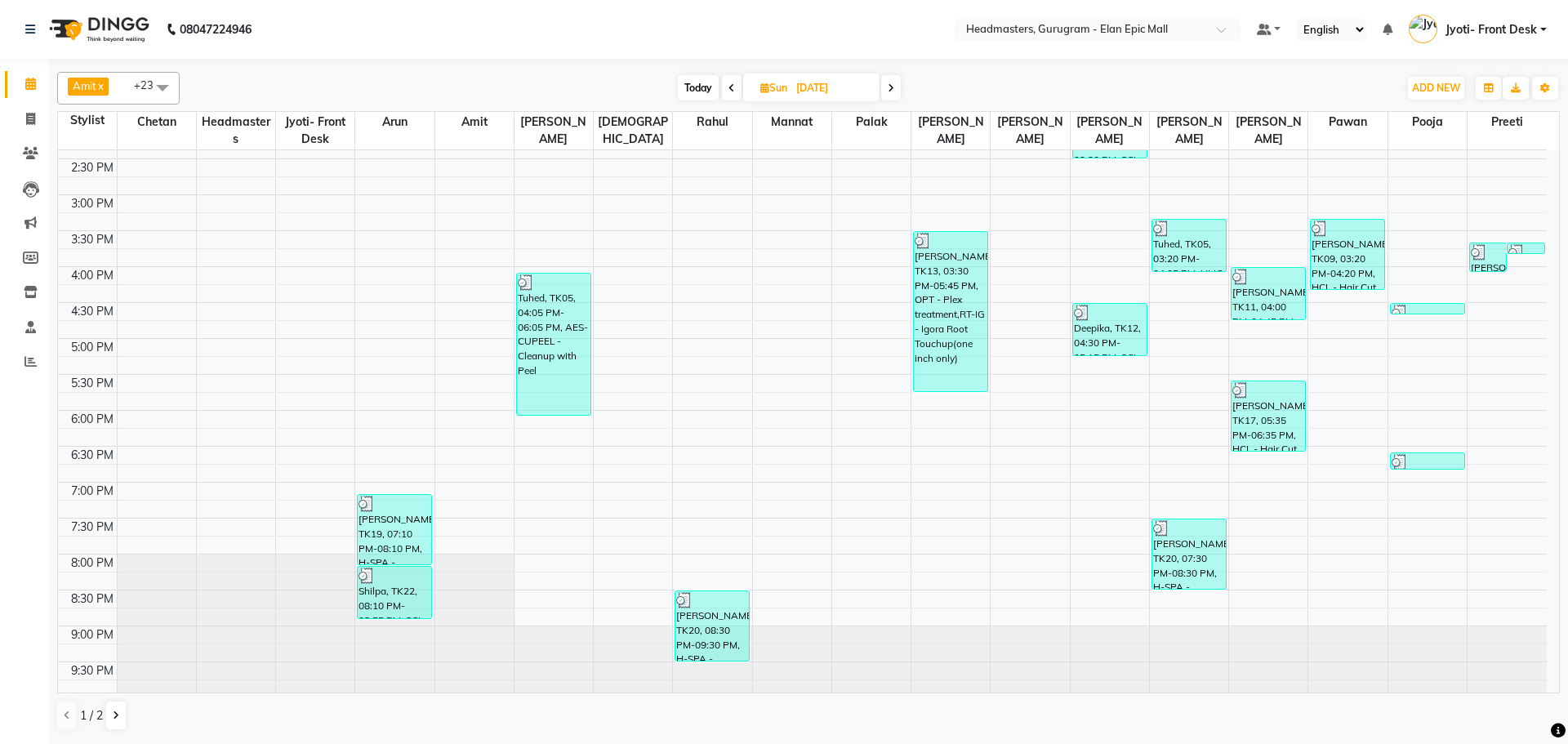
scroll to position [463, 0]
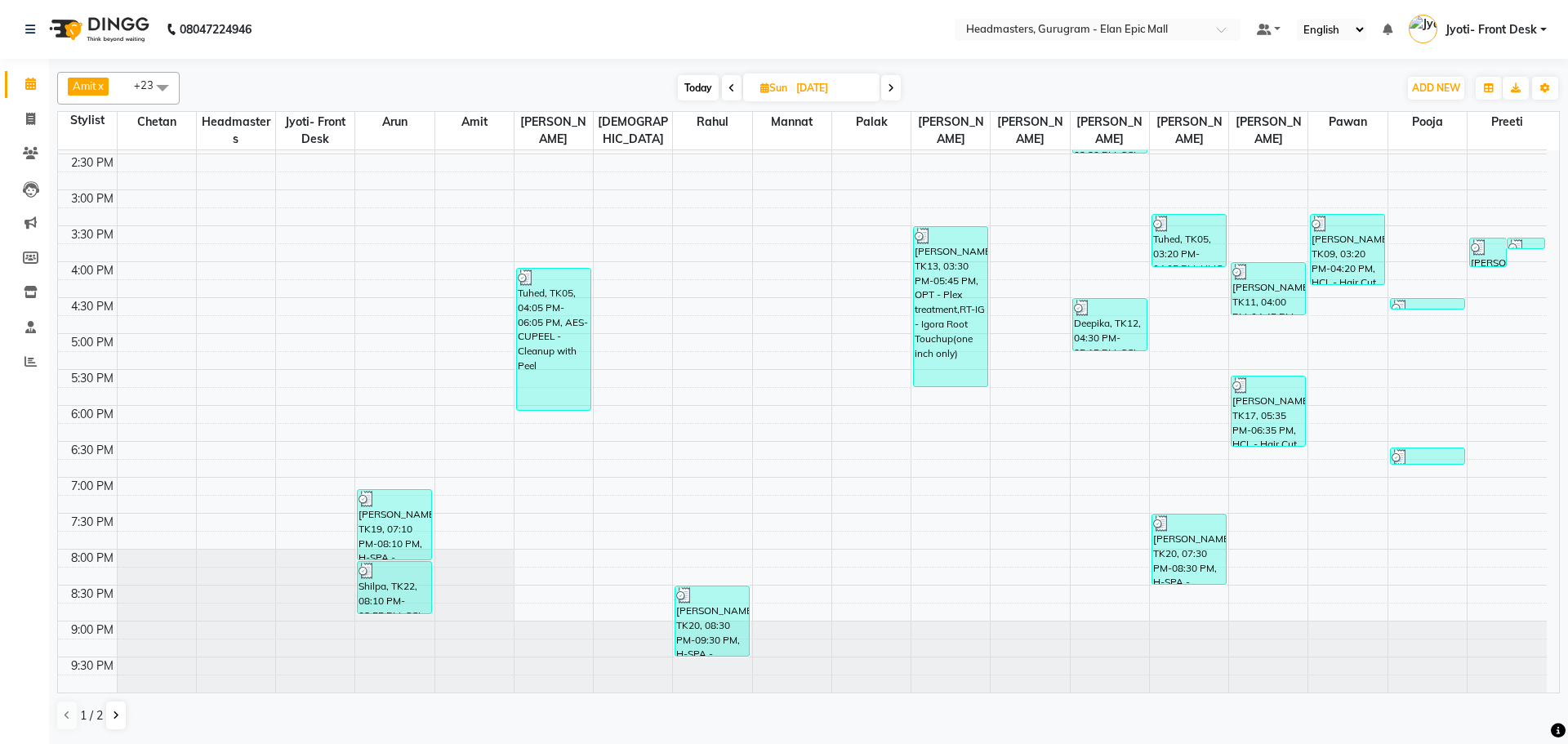
click at [888, 85] on icon at bounding box center [891, 89] width 7 height 10
type input "[DATE]"
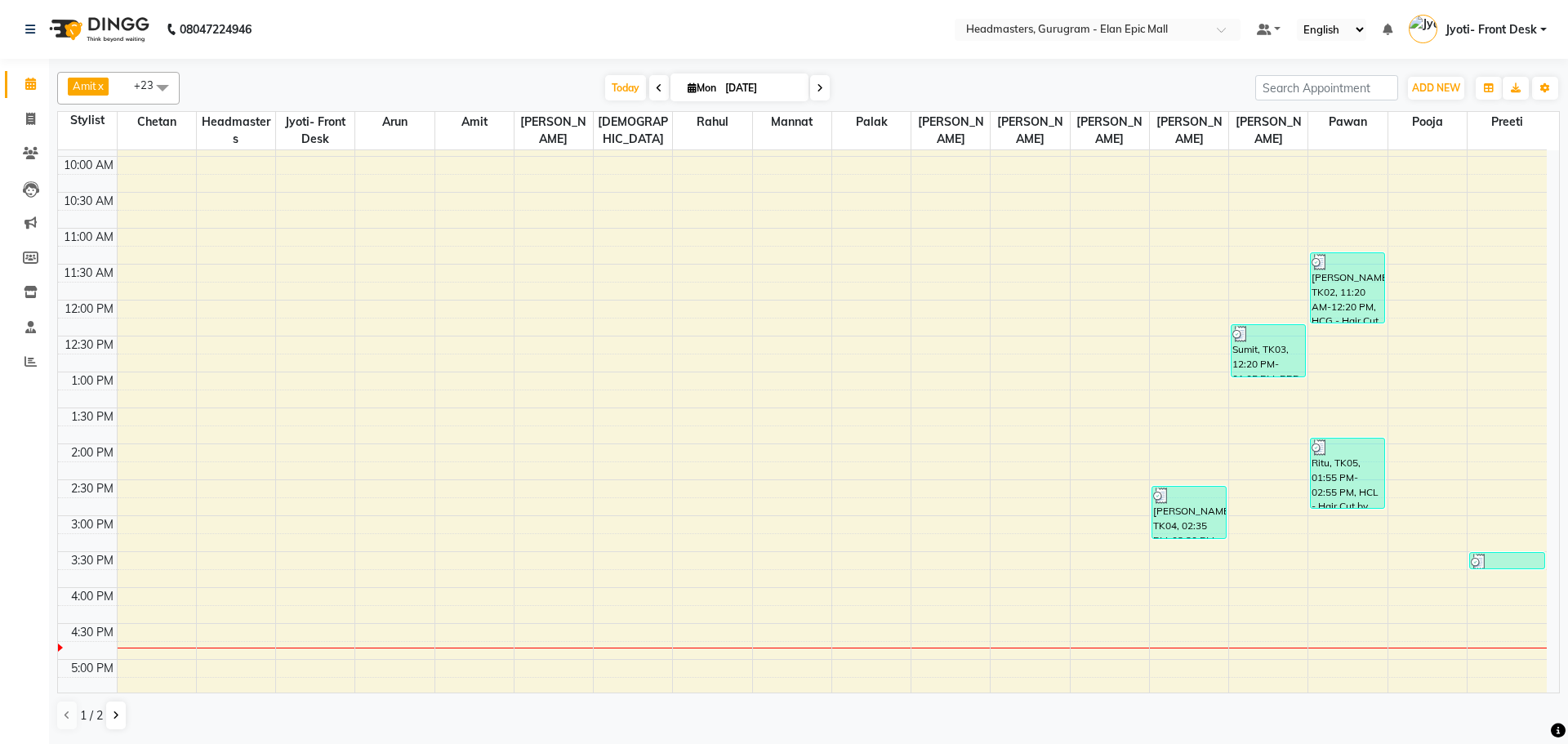
scroll to position [136, 0]
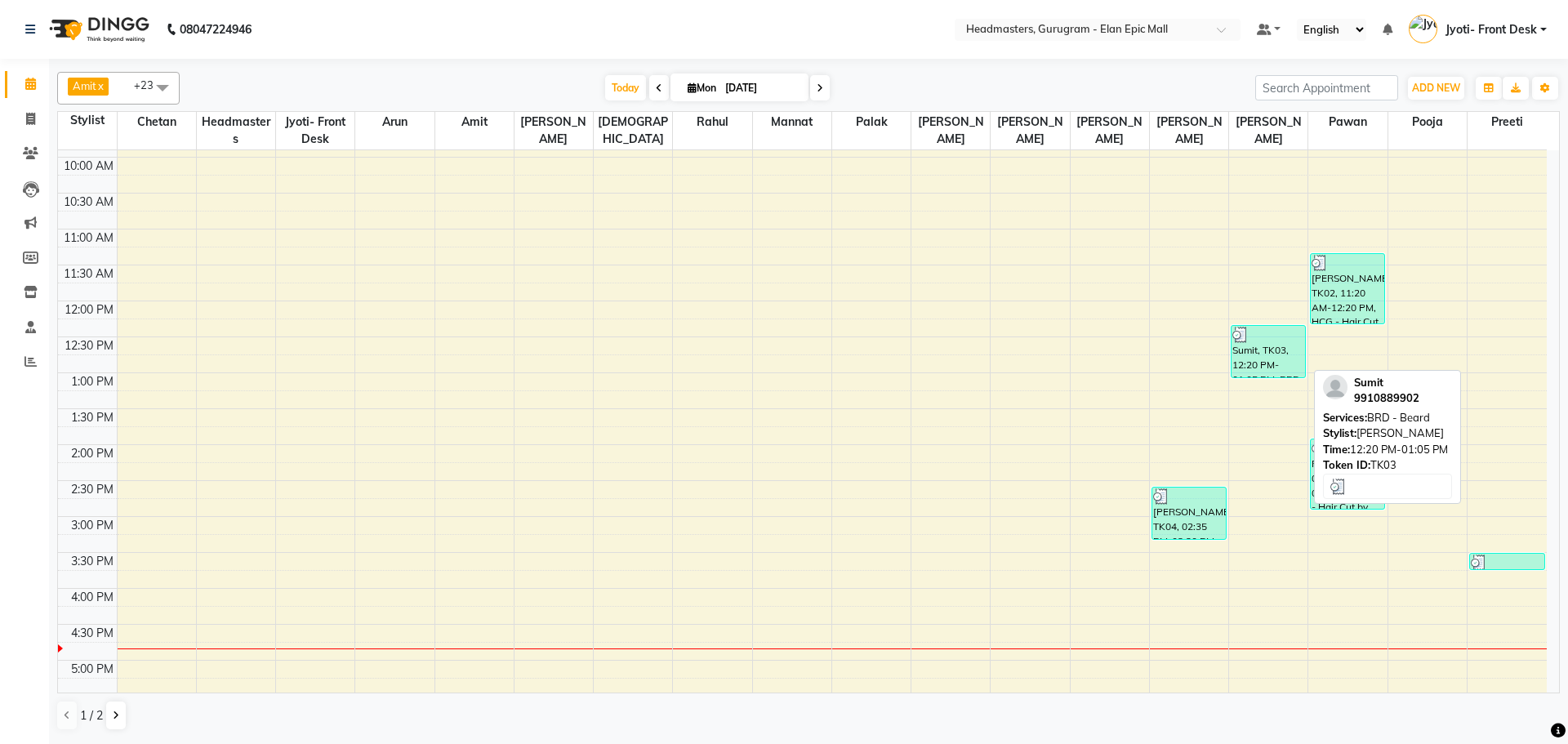
click at [1275, 364] on div "Sumit, TK03, 12:20 PM-01:05 PM, BRD -[PERSON_NAME]d" at bounding box center [1268, 351] width 74 height 52
select select "3"
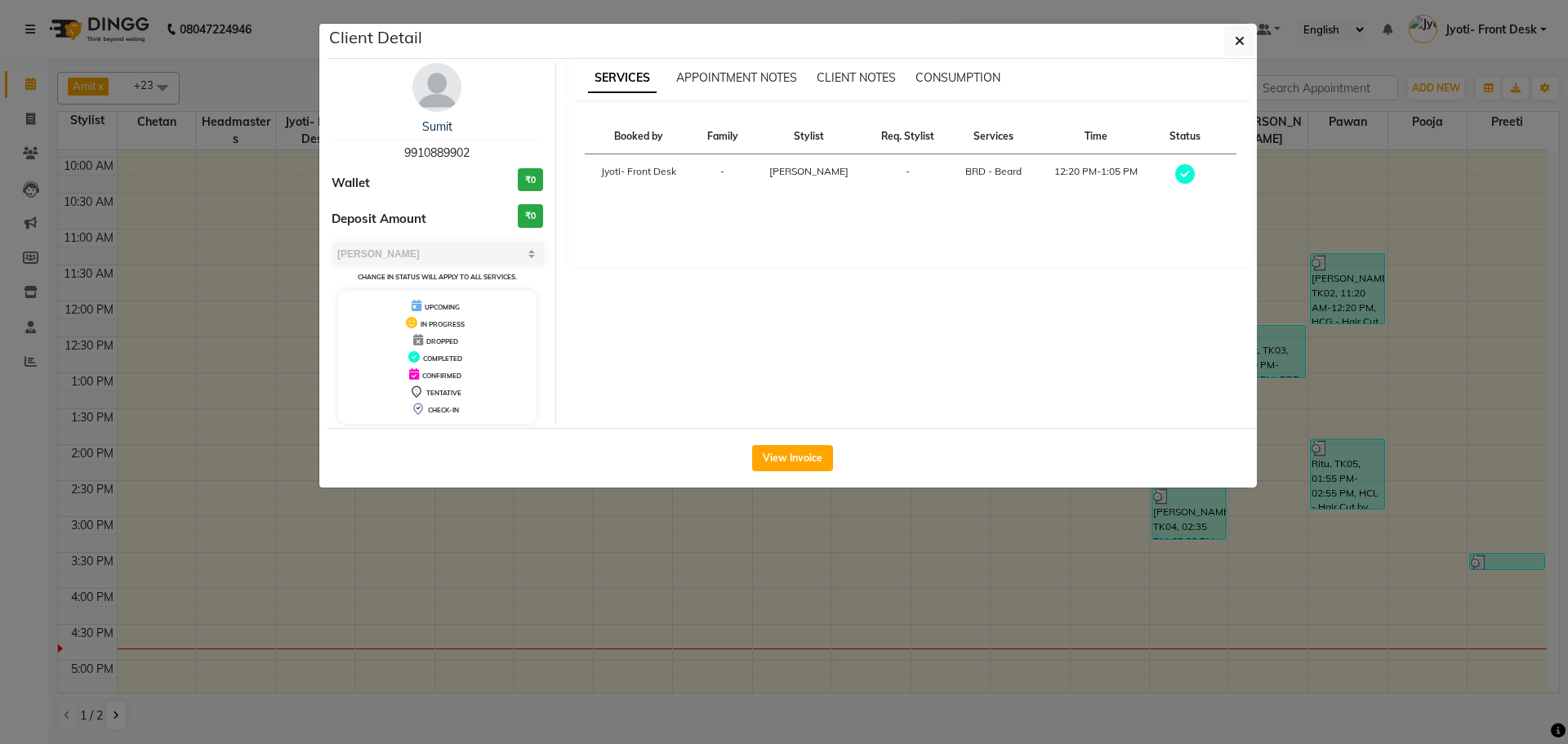
click at [924, 492] on ngb-modal-window "Client Detail Sumit 9910889902 Wallet ₹0 Deposit Amount ₹0 Select MARK DONE UPC…" at bounding box center [784, 372] width 1568 height 744
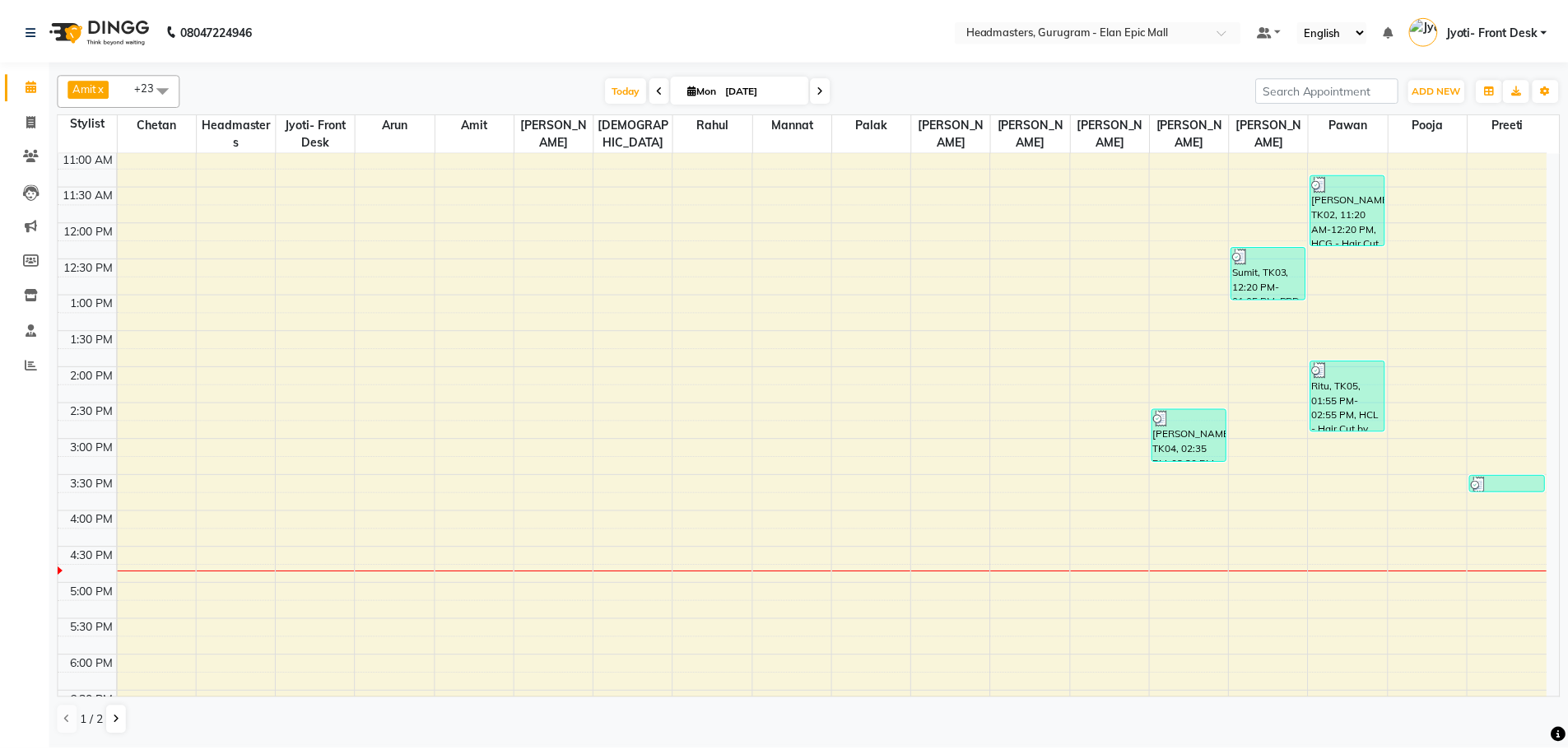
scroll to position [0, 0]
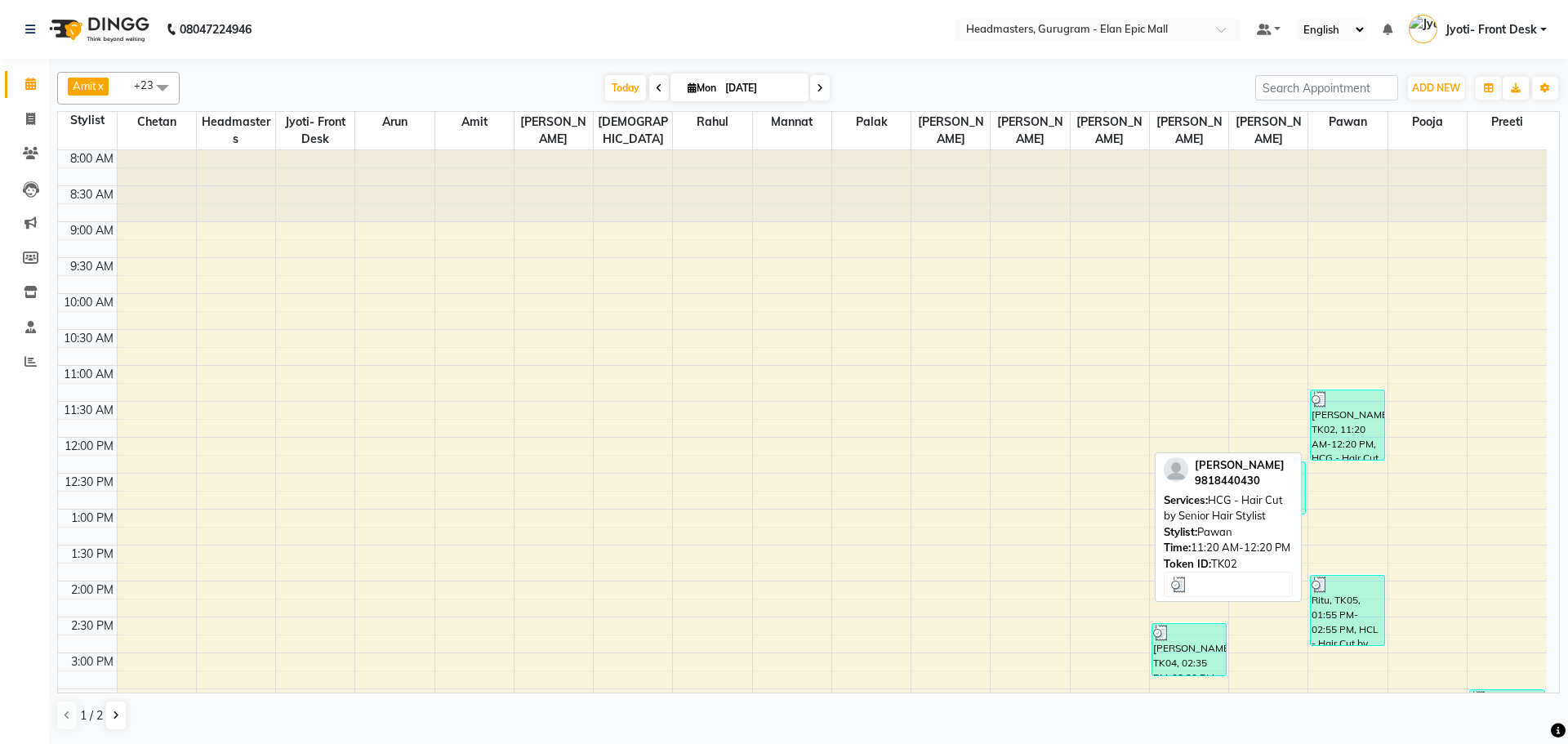
click at [1367, 459] on div "[PERSON_NAME], TK02, 11:20 AM-12:20 PM, HCG - Hair Cut by Senior Hair Stylist" at bounding box center [1347, 425] width 74 height 69
select select "3"
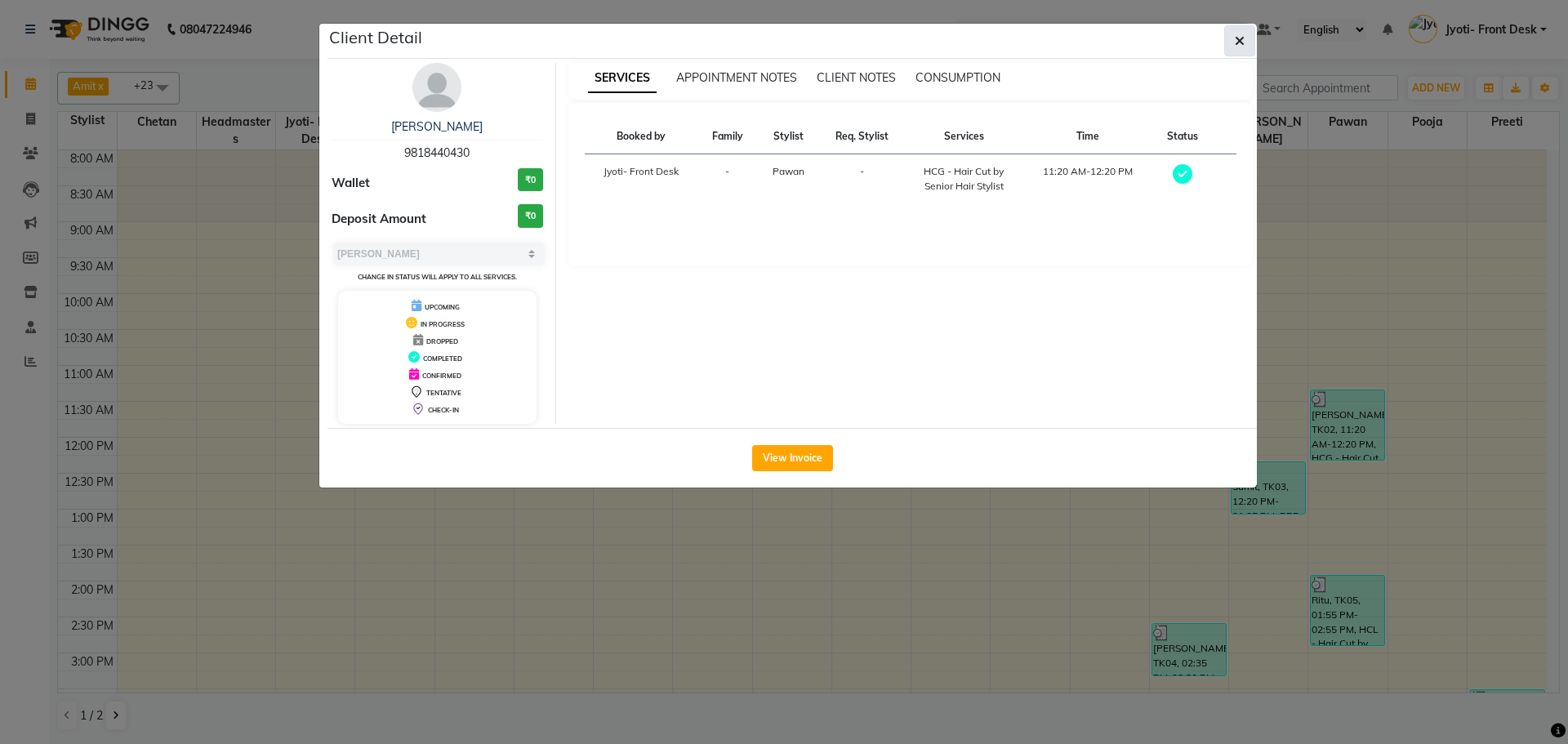
click at [1225, 42] on button "button" at bounding box center [1240, 41] width 31 height 31
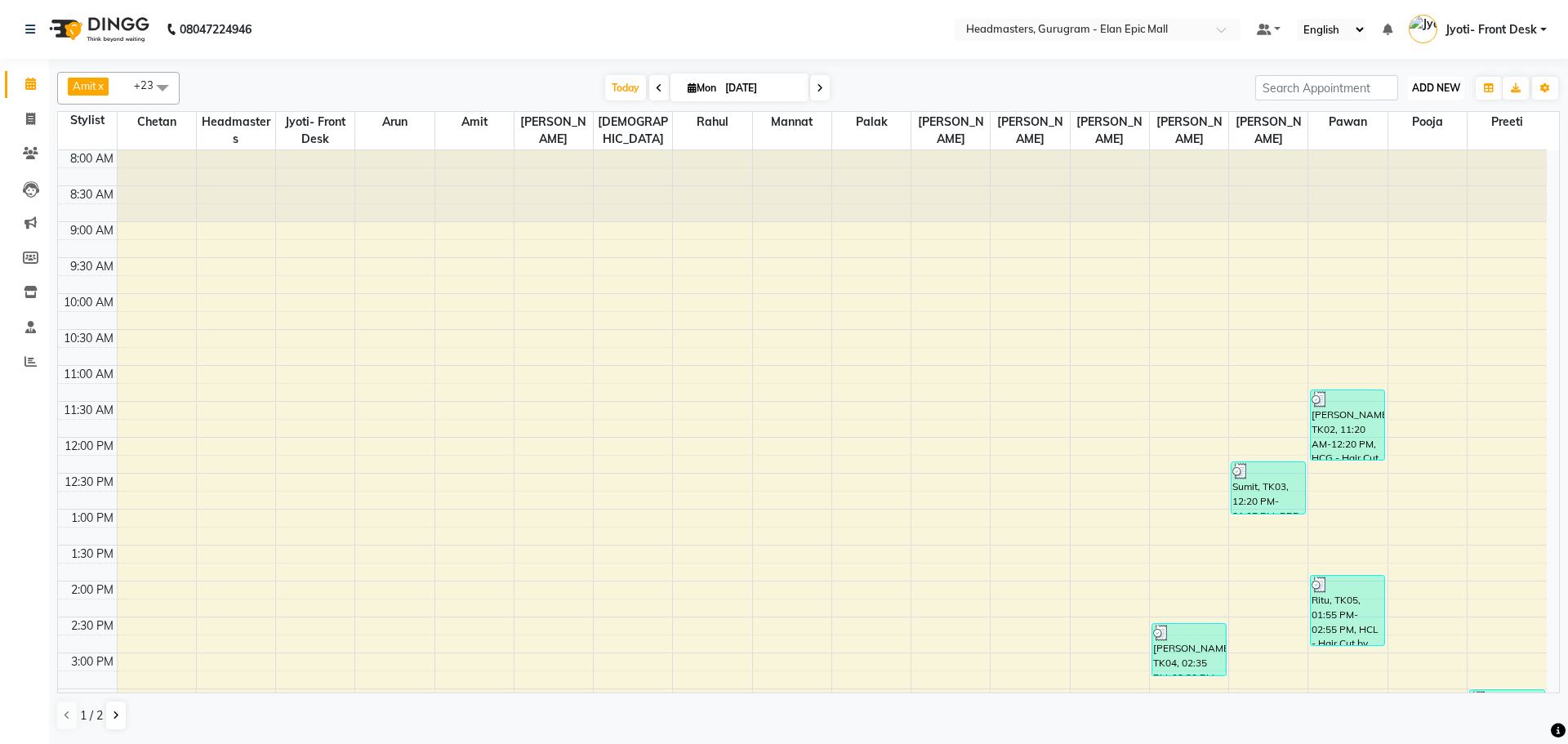
click at [1430, 90] on span "ADD NEW" at bounding box center [1436, 88] width 48 height 12
click at [1423, 137] on link "Add Invoice" at bounding box center [1399, 140] width 129 height 21
select select "service"
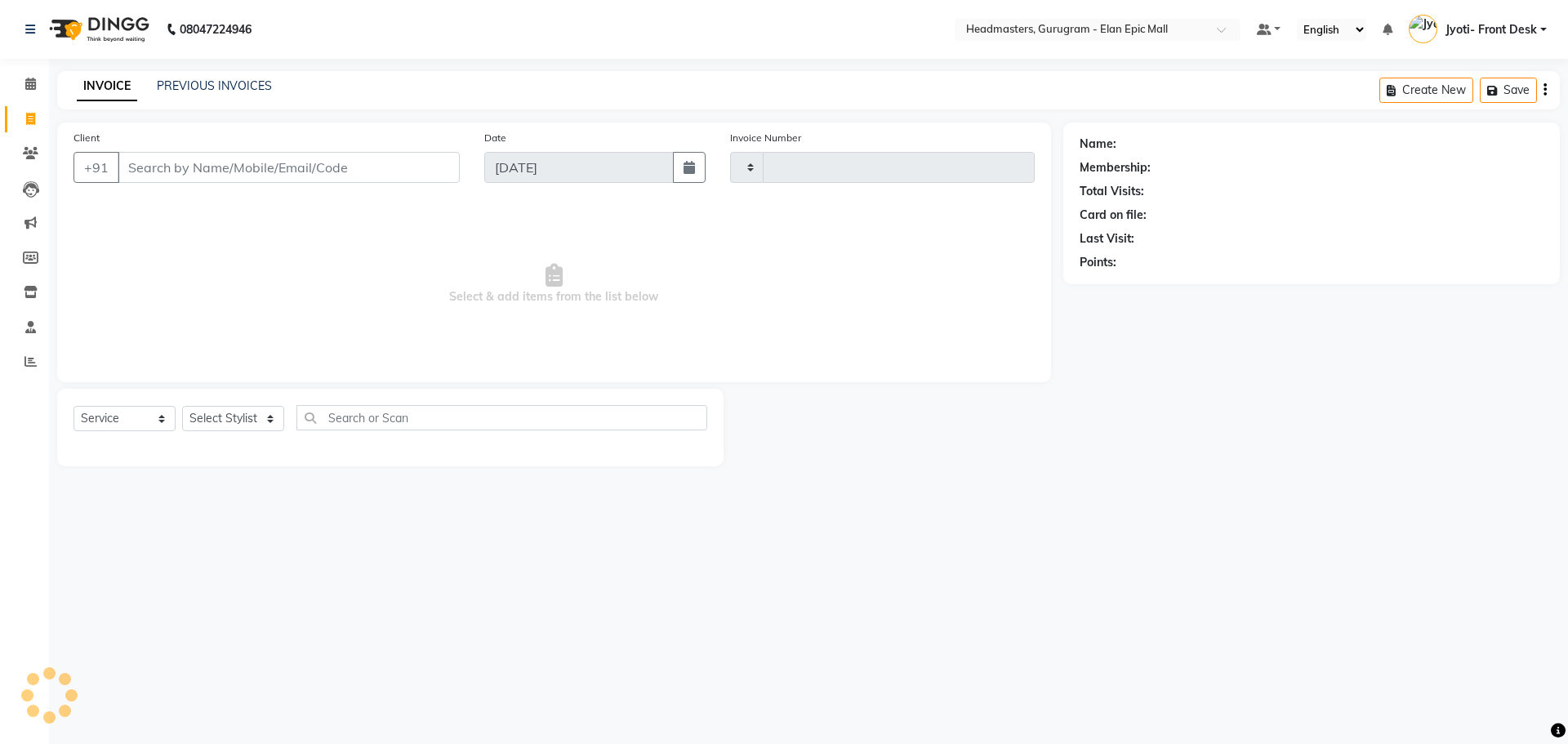
type input "1945"
select select "7499"
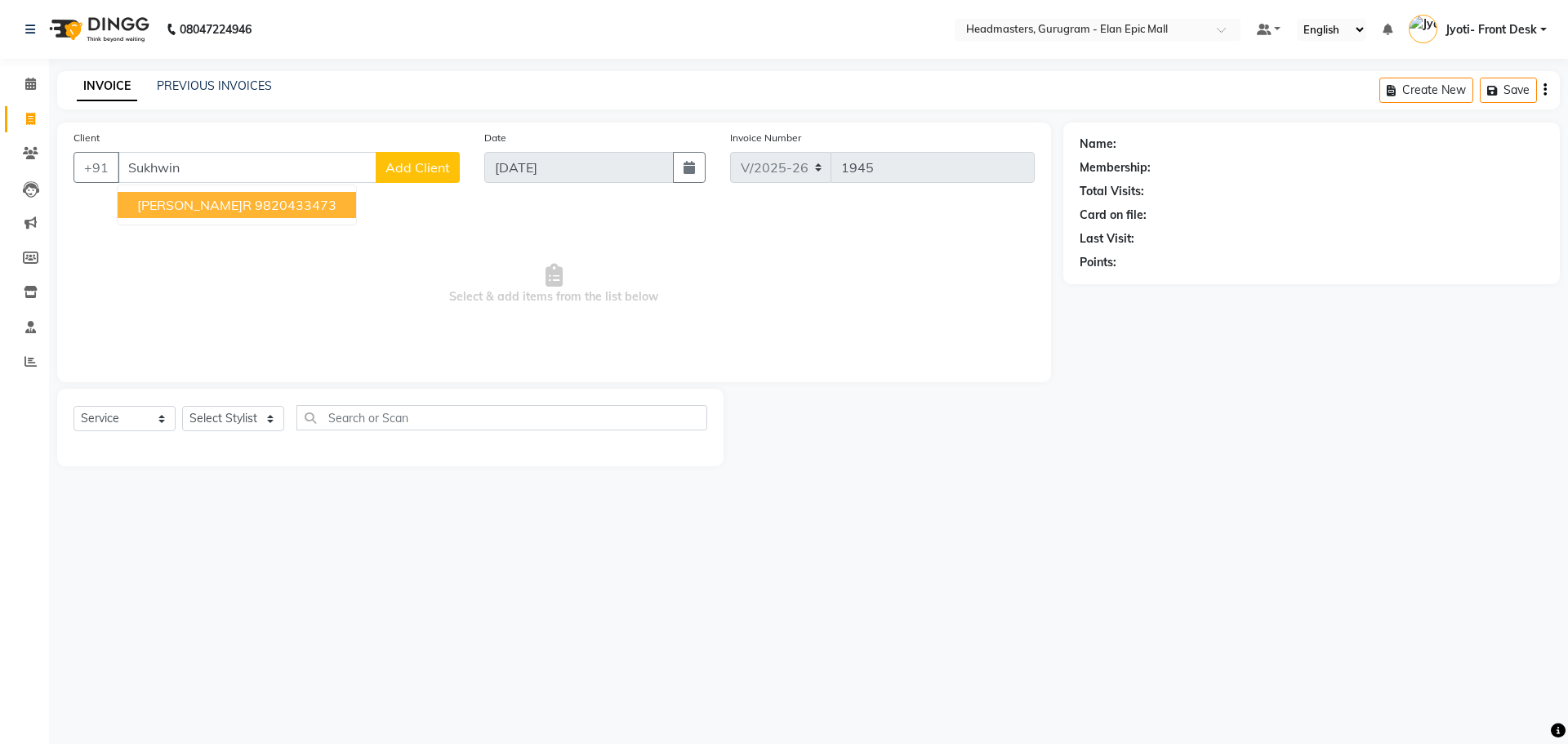
click at [155, 208] on span "[PERSON_NAME]r" at bounding box center [194, 205] width 114 height 16
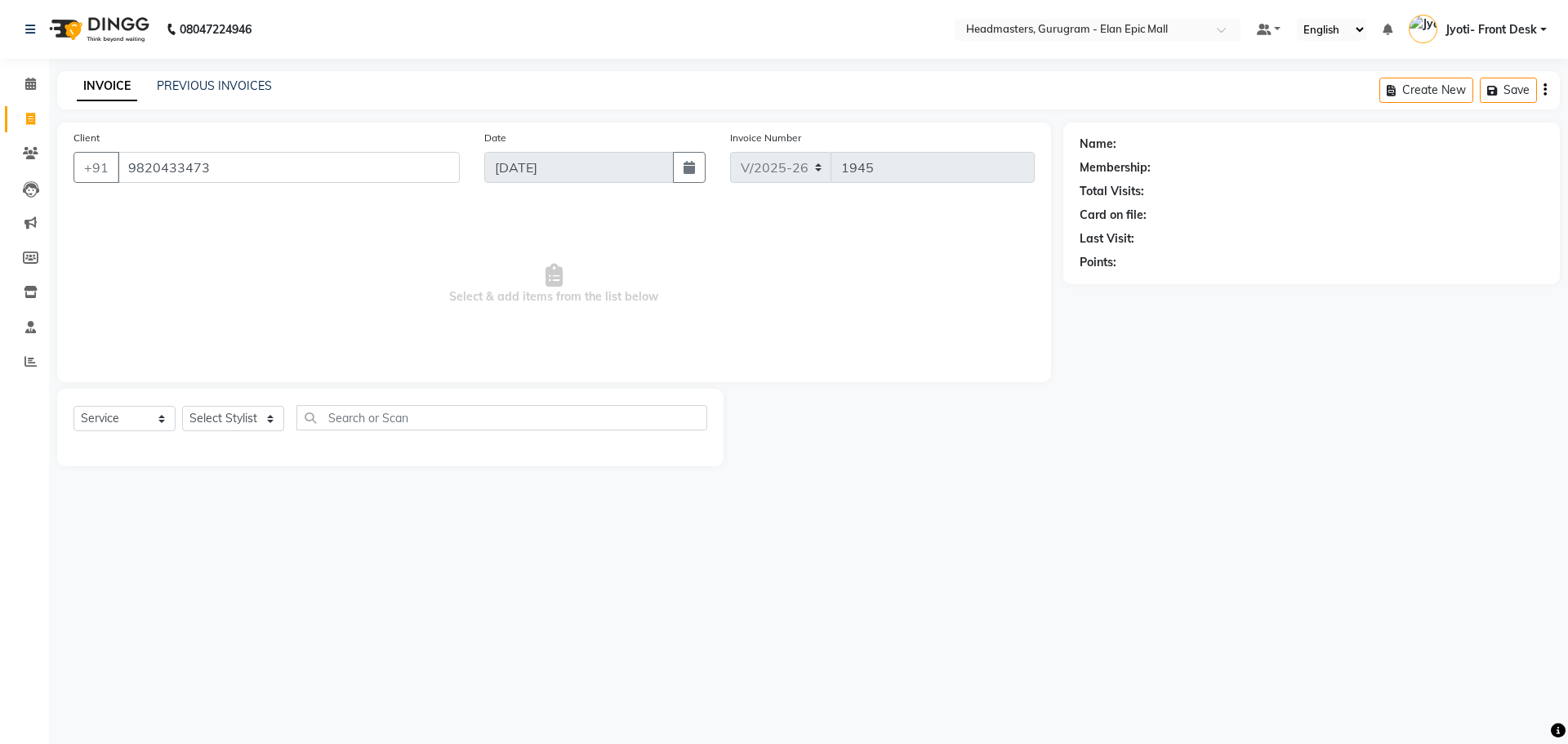
type input "9820433473"
click at [1156, 160] on div "Membership: No Active Membership" at bounding box center [1312, 167] width 464 height 17
click at [1157, 145] on link "[PERSON_NAME]r" at bounding box center [1167, 144] width 96 height 17
click at [1136, 523] on div "08047224946 Select Location × Headmasters, Gurugram - Elan Epic Mall Default Pa…" at bounding box center [784, 372] width 1568 height 744
click at [1152, 443] on div "Name: [PERSON_NAME] Membership: No Active Membership Total Visits: 2 Card on fi…" at bounding box center [1318, 294] width 509 height 344
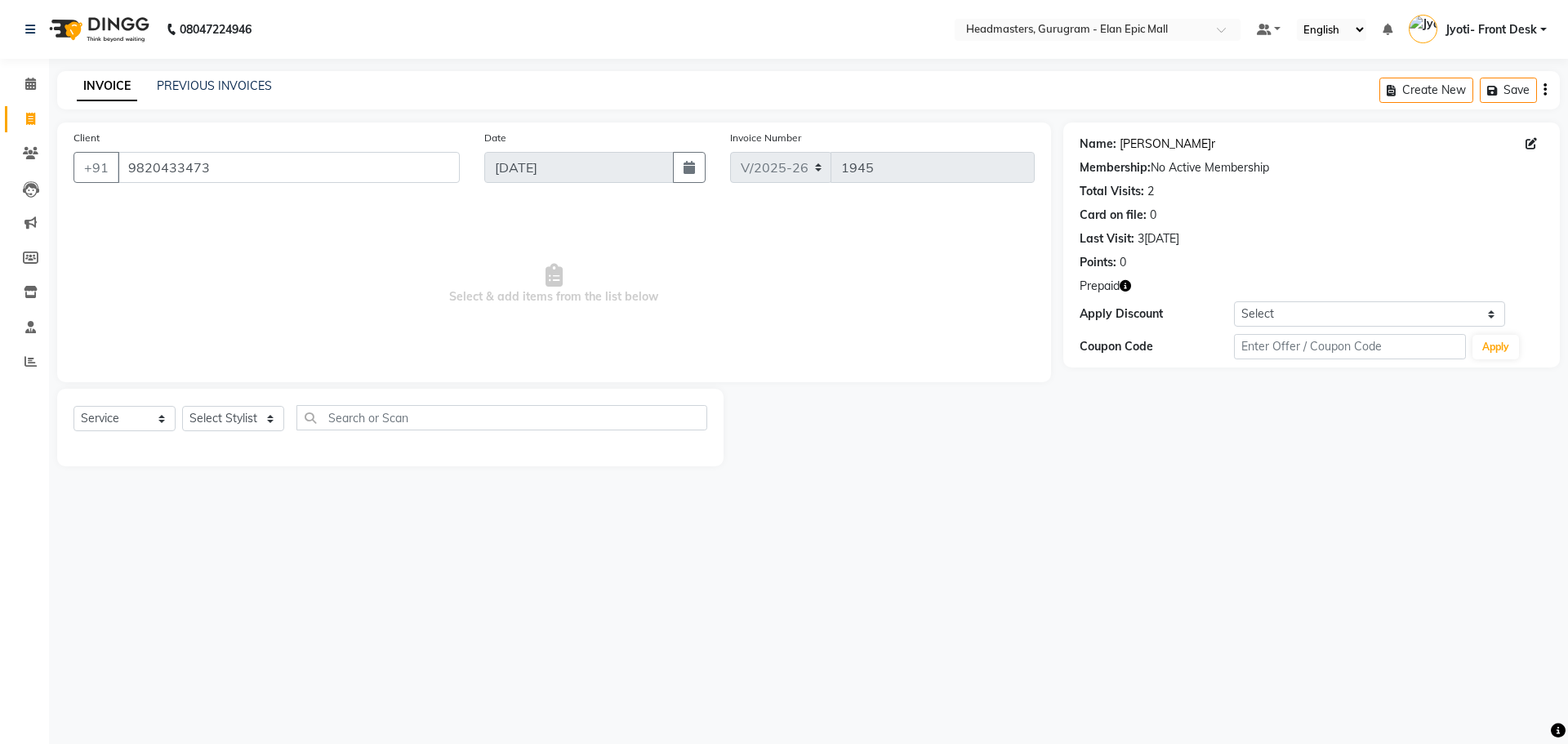
click at [1163, 147] on link "[PERSON_NAME]r" at bounding box center [1167, 144] width 96 height 17
click at [247, 183] on div "Client [PHONE_NUMBER]" at bounding box center [266, 162] width 411 height 67
drag, startPoint x: 251, startPoint y: 419, endPoint x: 266, endPoint y: 424, distance: 15.8
click at [251, 419] on select "Select Stylist [PERSON_NAME] Amit [PERSON_NAME] [PERSON_NAME] [PERSON_NAME] [PE…" at bounding box center [233, 418] width 102 height 25
select select "86169"
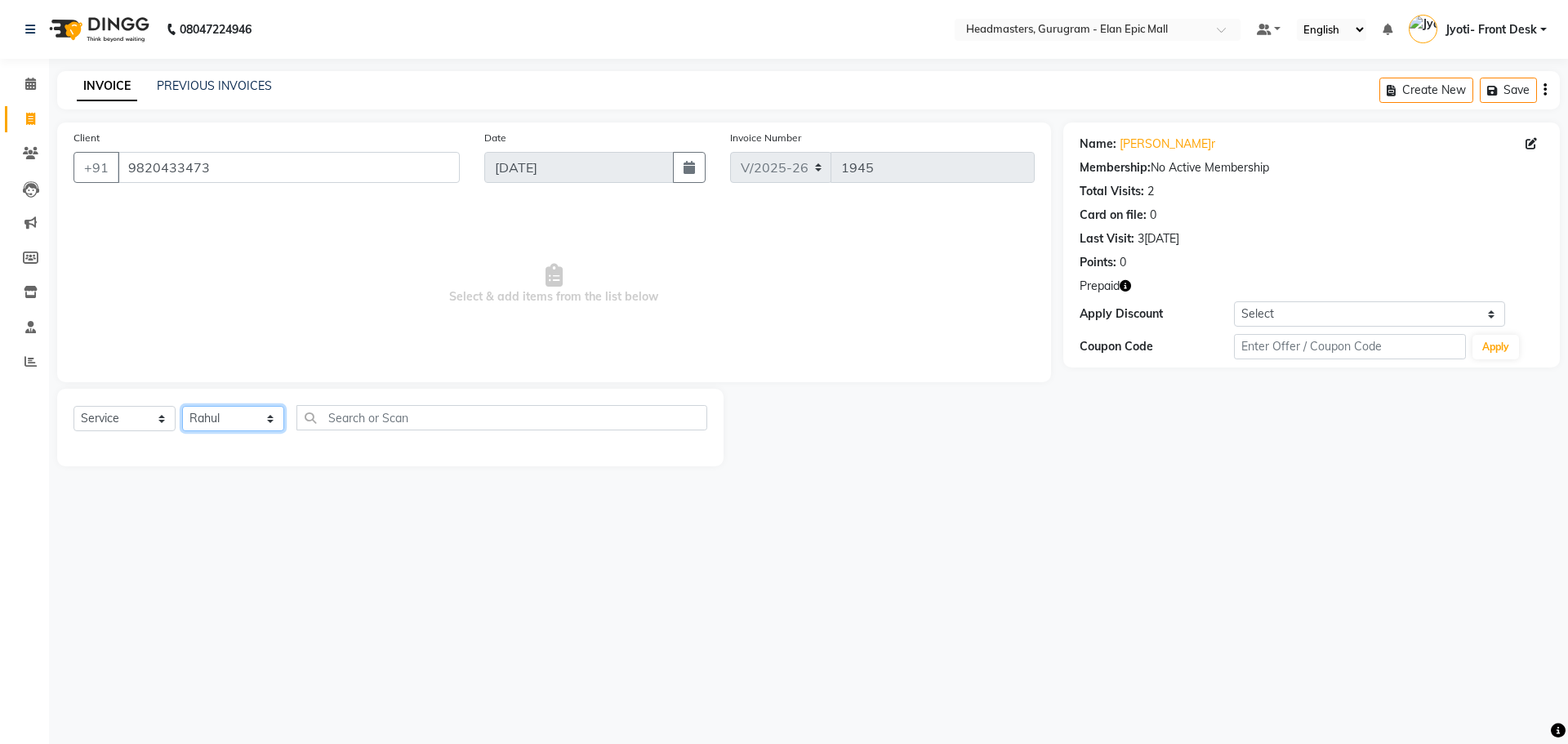
click at [182, 406] on select "Select Stylist [PERSON_NAME] Amit [PERSON_NAME] [PERSON_NAME] [PERSON_NAME] [PE…" at bounding box center [233, 418] width 102 height 25
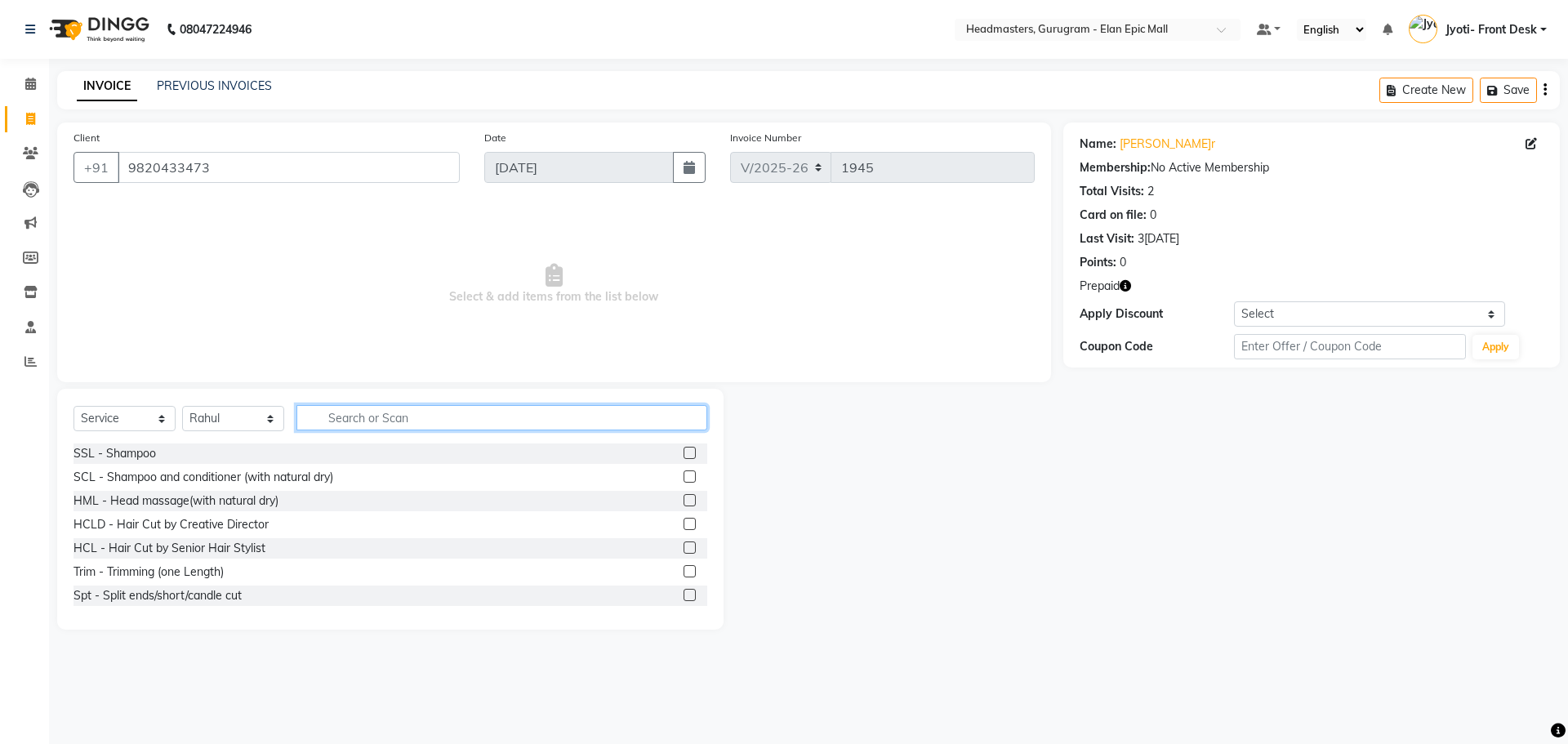
click at [362, 422] on input "text" at bounding box center [502, 418] width 411 height 25
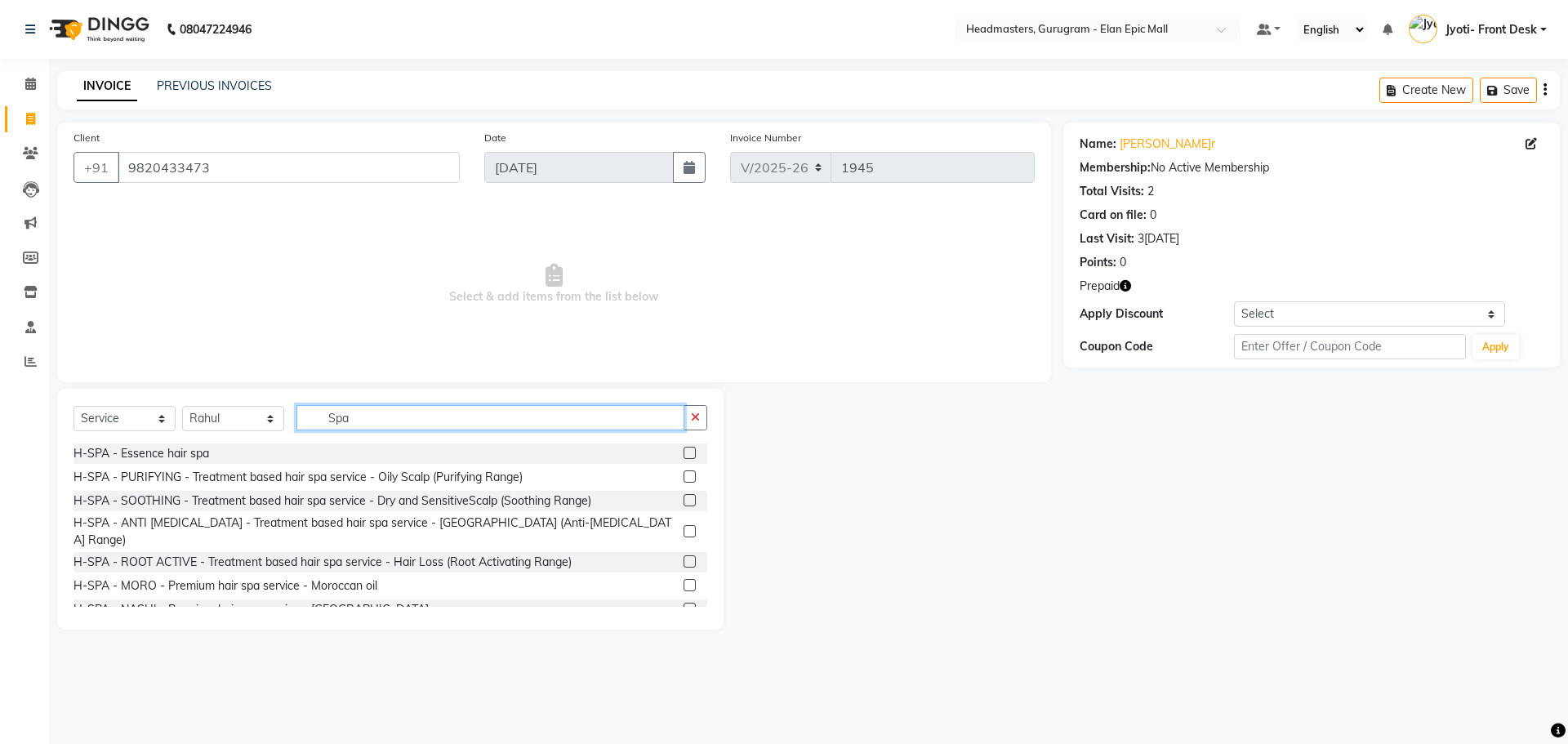
type input "Spa"
click at [683, 579] on label at bounding box center [689, 585] width 12 height 12
click at [683, 581] on input "checkbox" at bounding box center [688, 586] width 11 height 11
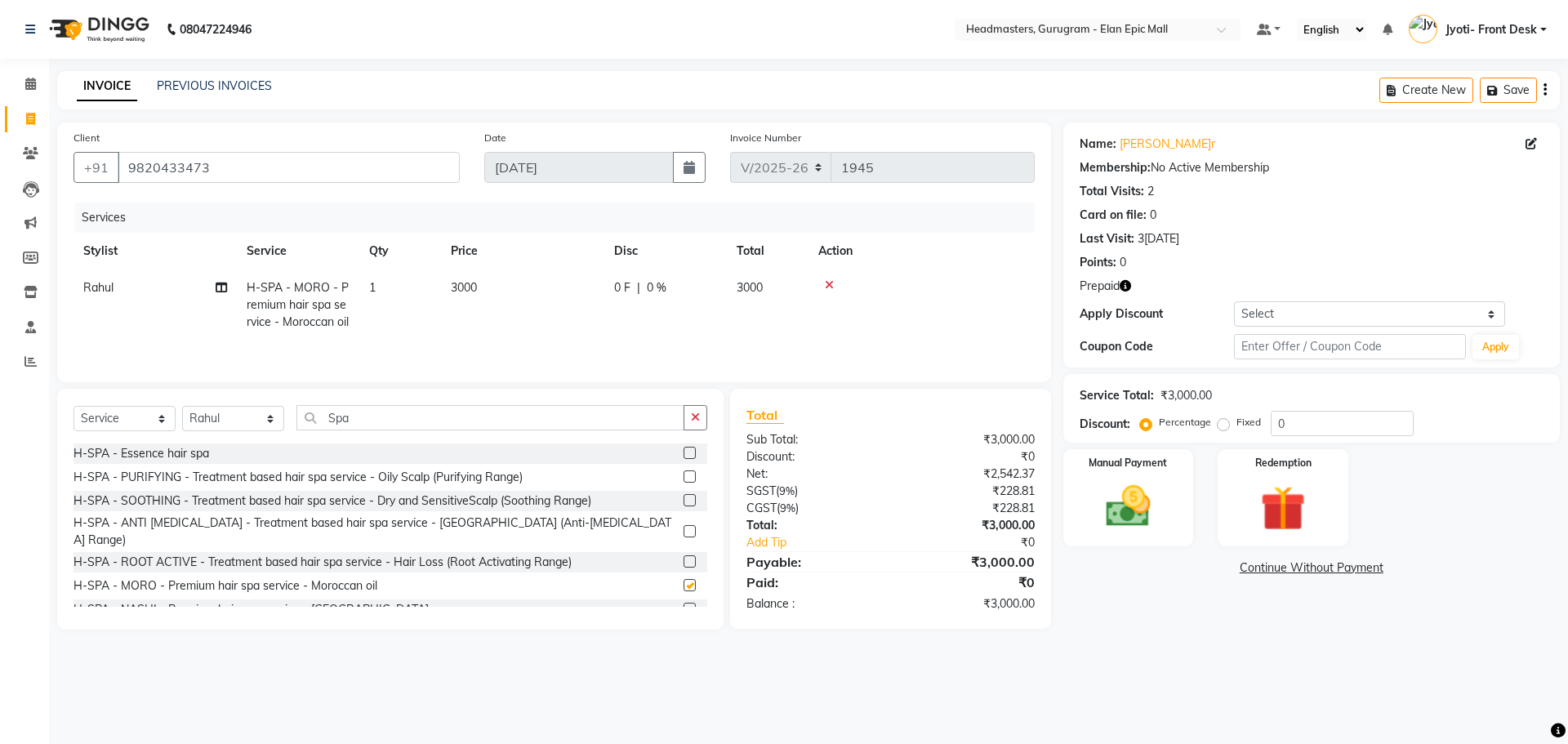
checkbox input "false"
click at [479, 292] on td "3000" at bounding box center [522, 305] width 163 height 71
select select "86169"
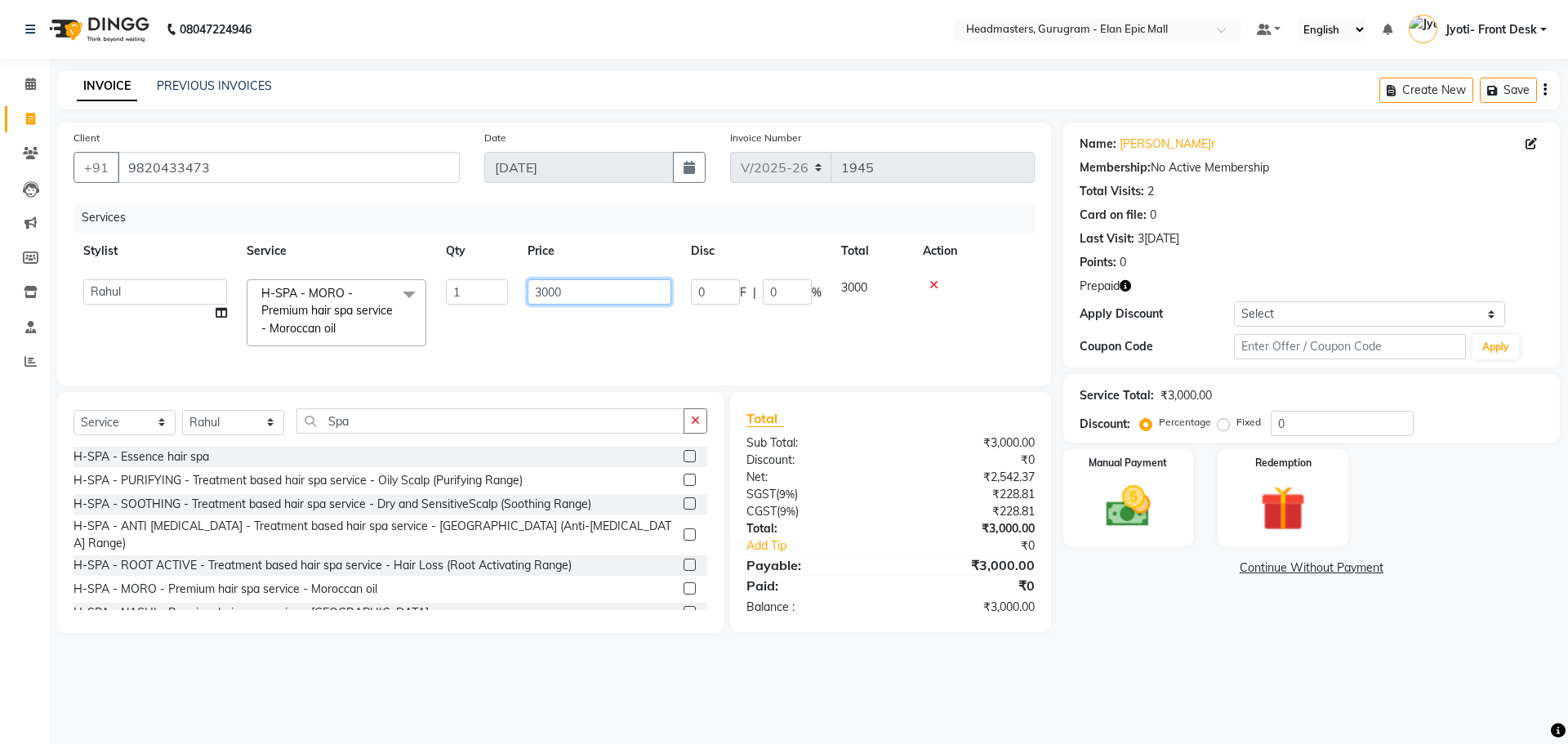
click at [551, 291] on input "3000" at bounding box center [600, 292] width 144 height 25
type input "2500"
click at [367, 438] on div "Select Service Product Membership Package Voucher Prepaid Gift Card Select Styl…" at bounding box center [390, 427] width 633 height 38
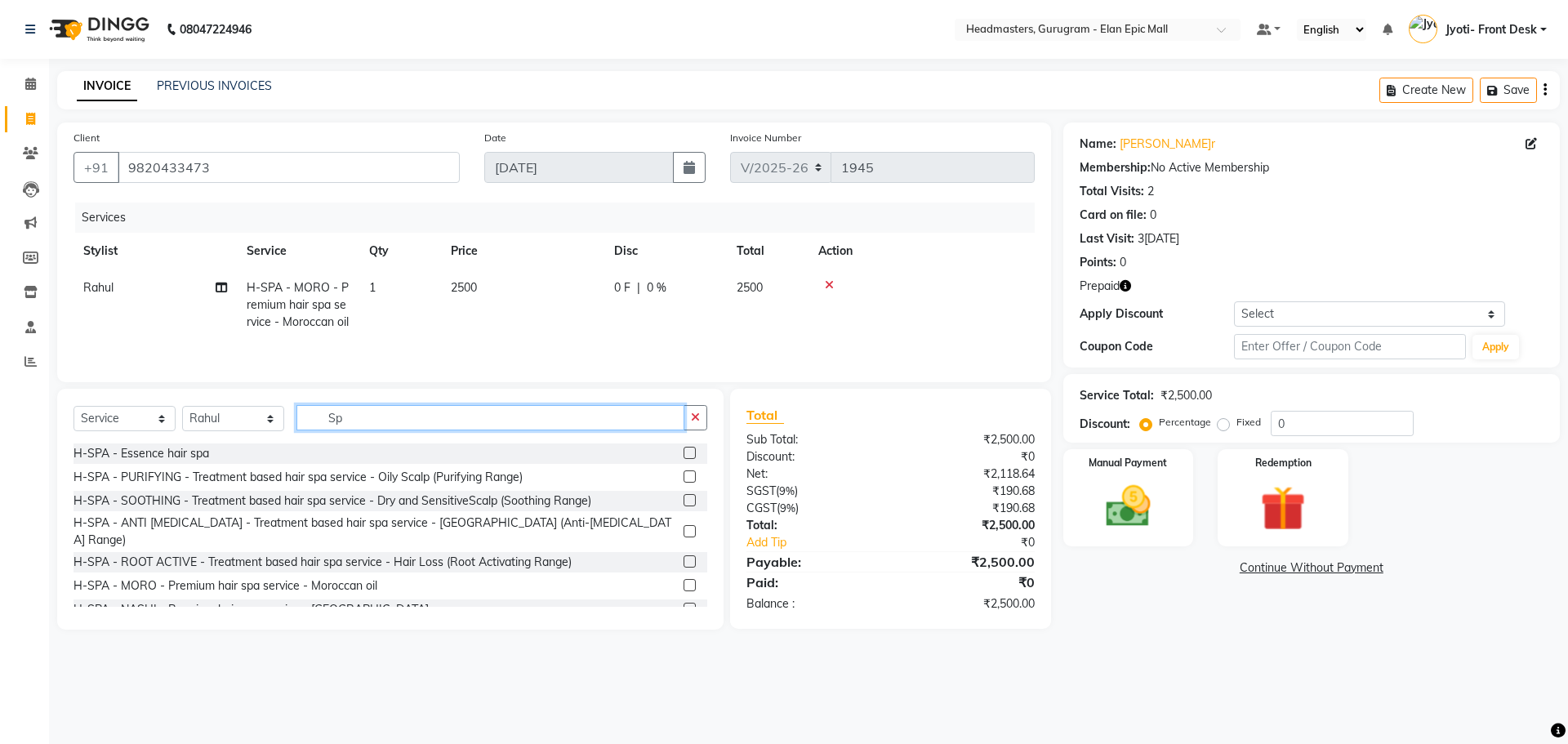
type input "S"
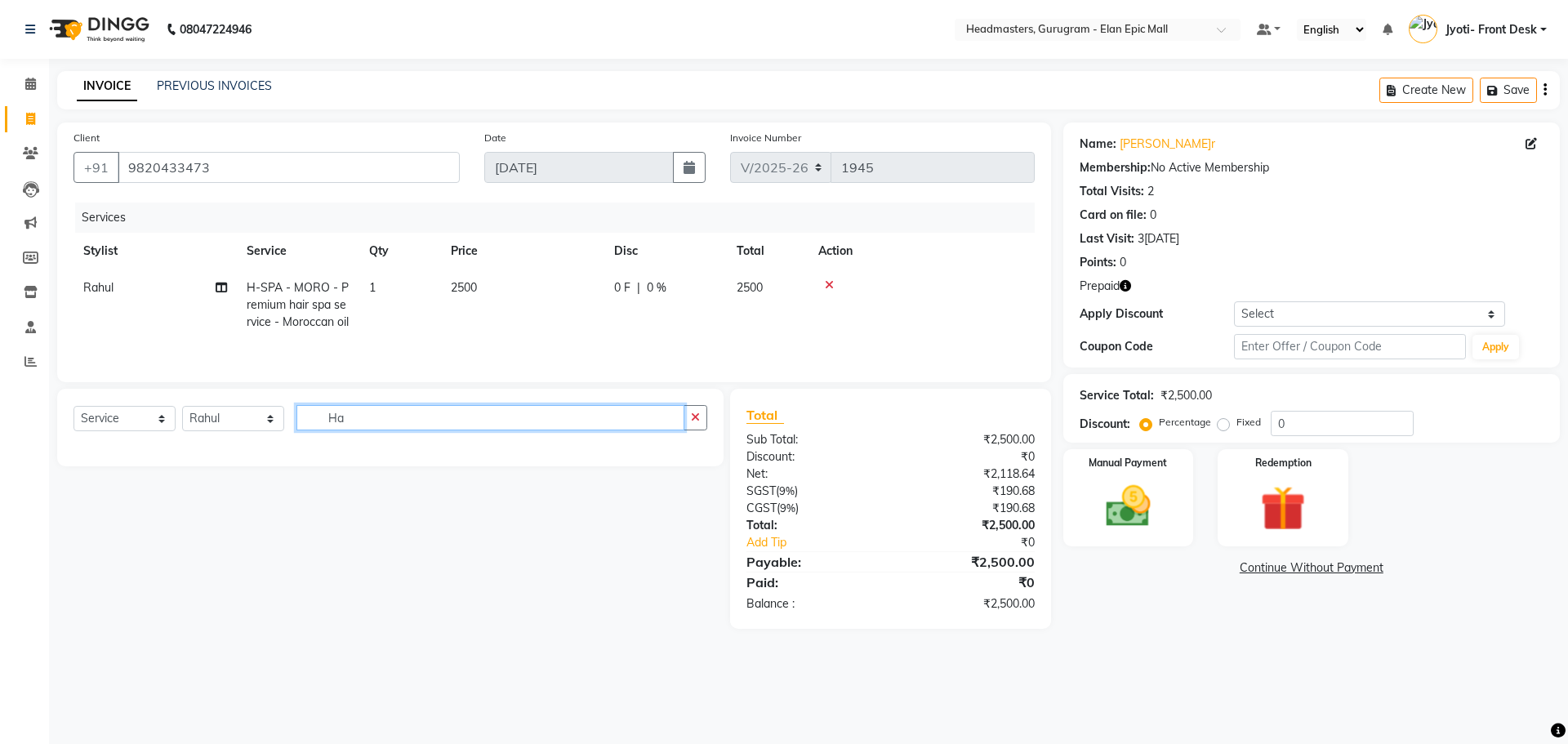
type input "H"
type input "Touch"
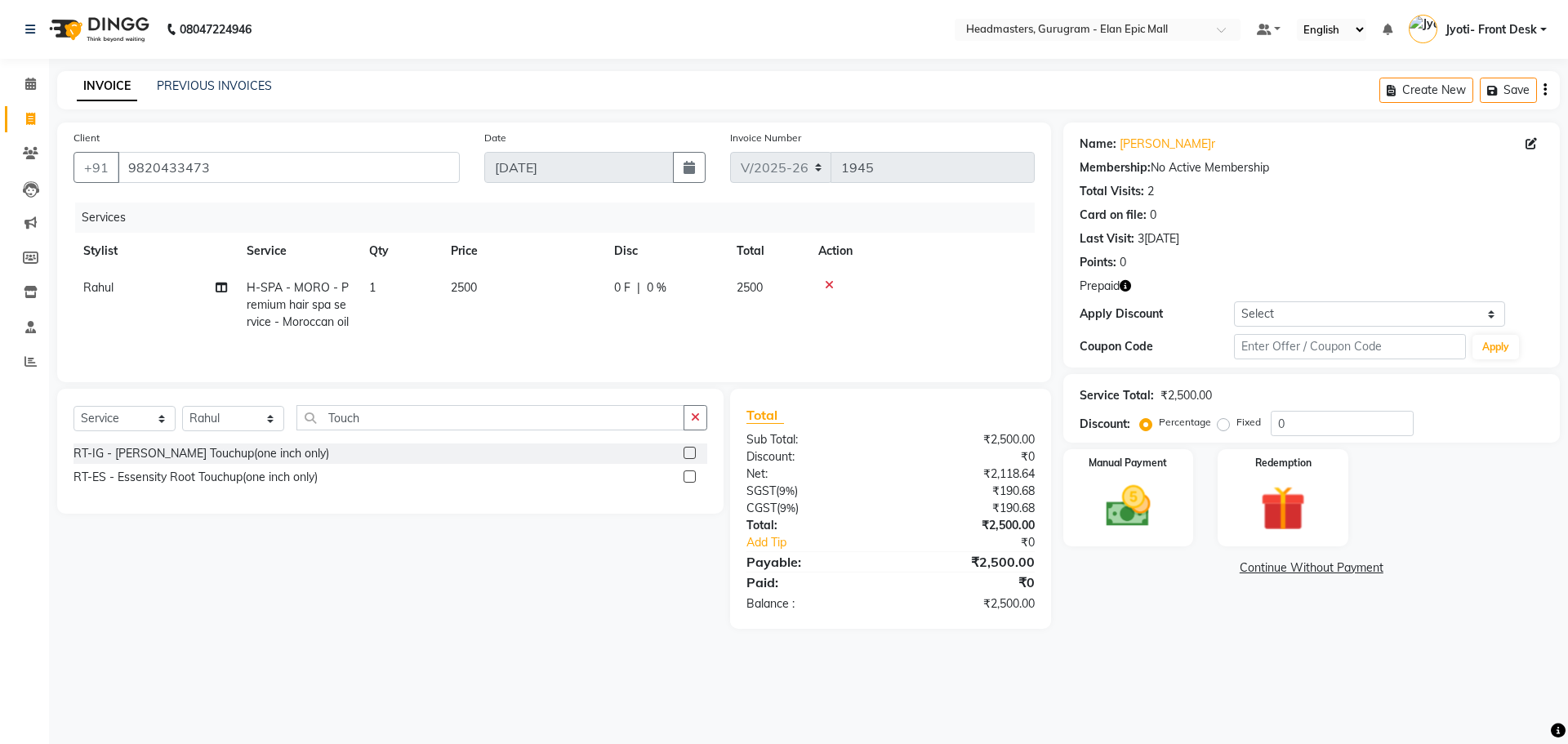
click at [691, 457] on label at bounding box center [689, 452] width 12 height 12
click at [691, 457] on input "checkbox" at bounding box center [688, 453] width 11 height 11
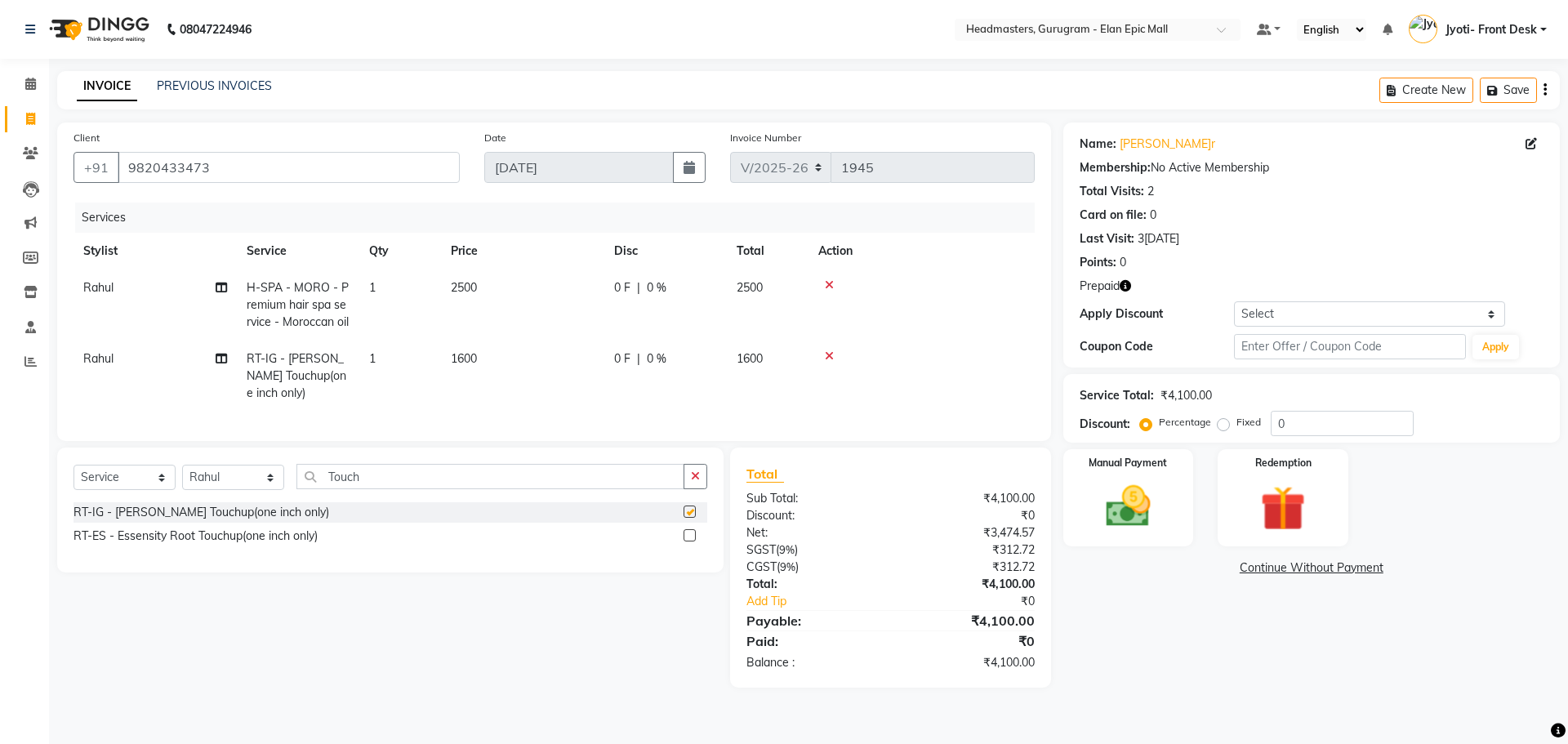
checkbox input "false"
click at [474, 363] on span "1600" at bounding box center [463, 358] width 26 height 14
select select "86169"
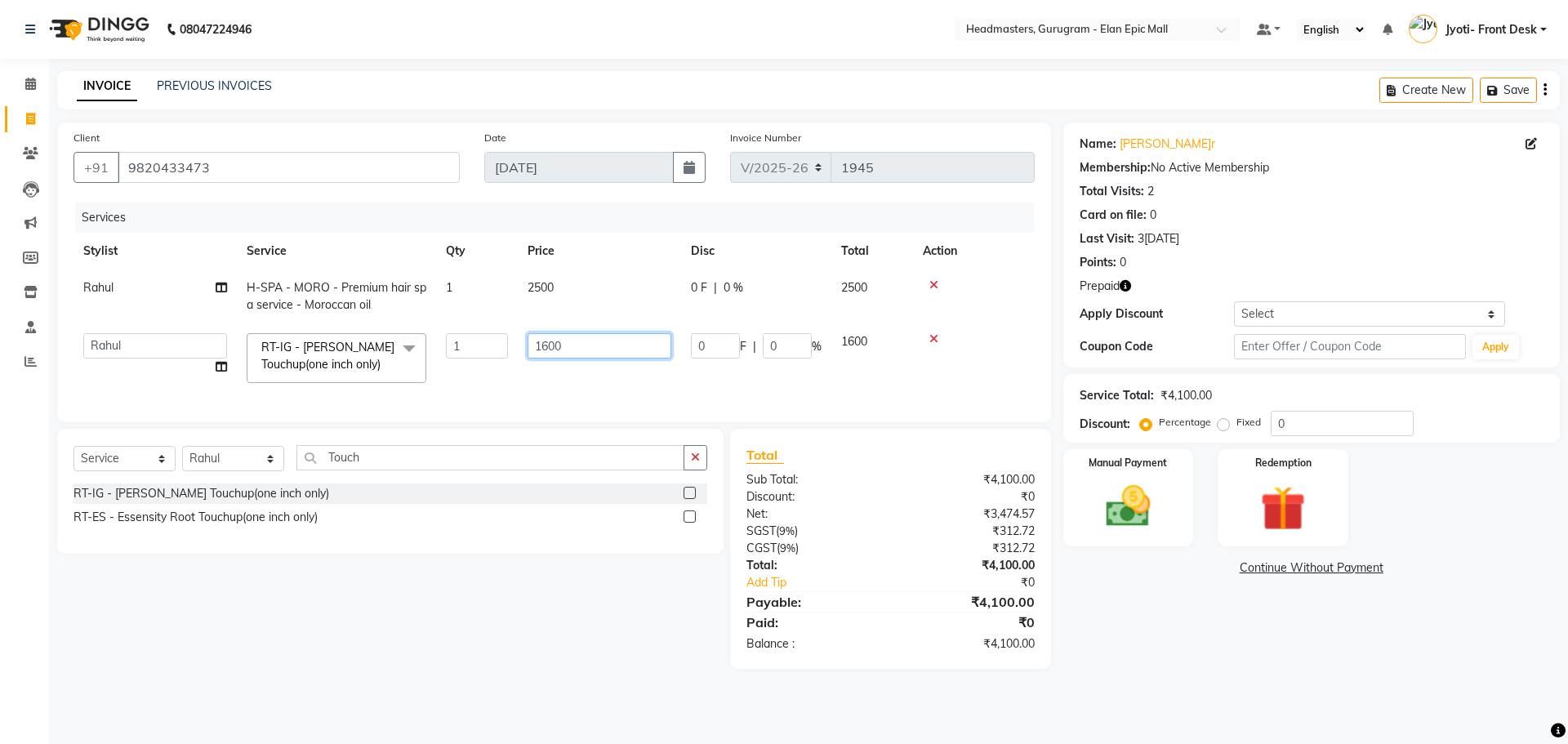
click at [547, 346] on input "1600" at bounding box center [600, 346] width 144 height 25
type input "1400"
click at [683, 646] on div "Select Service Product Membership Package Voucher Prepaid Gift Card Select Styl…" at bounding box center [384, 549] width 679 height 240
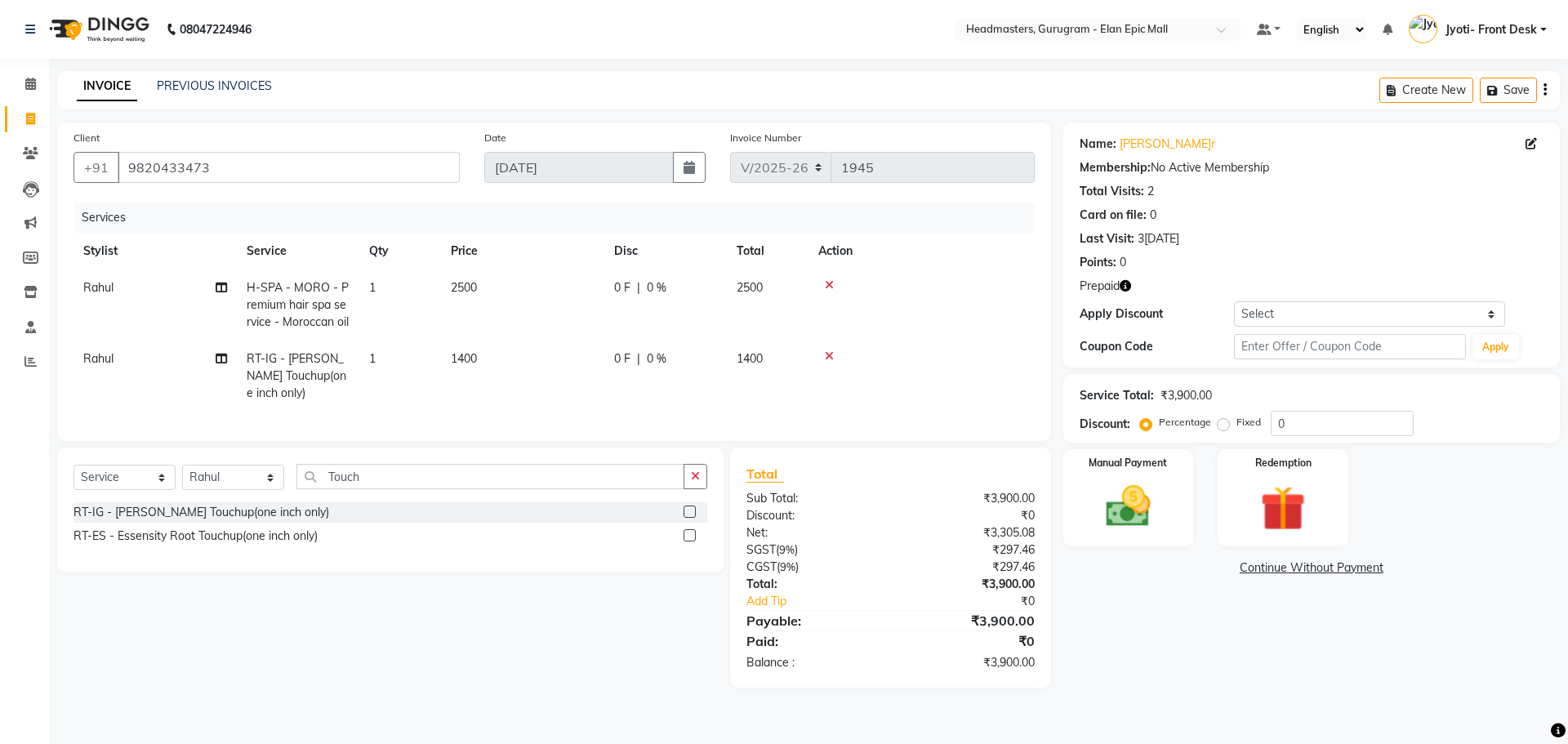
click at [81, 358] on td "Rahul" at bounding box center [155, 376] width 163 height 71
select select "86169"
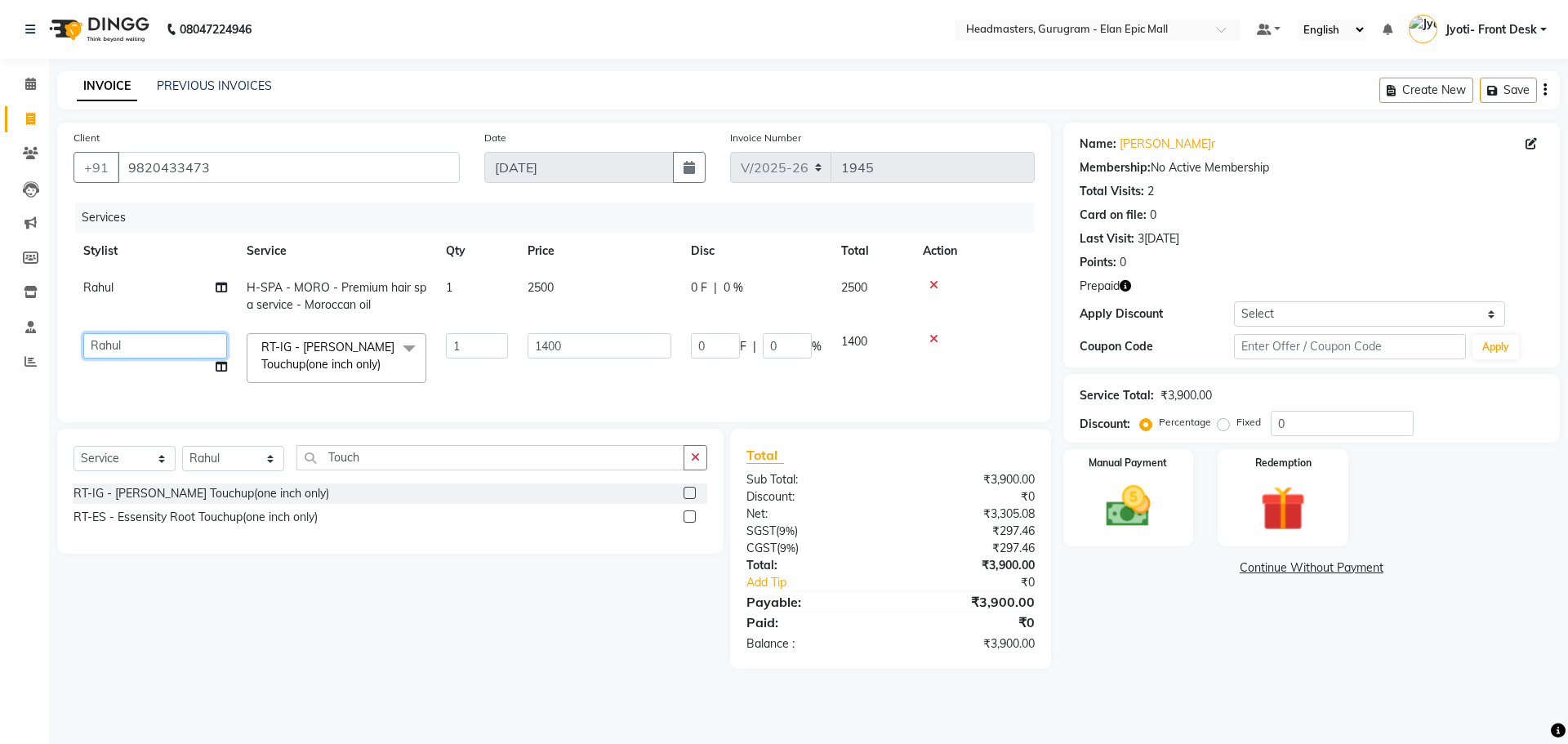
click at [111, 348] on select "[PERSON_NAME] [PERSON_NAME] [PERSON_NAME] [PERSON_NAME] [PERSON_NAME] Headmaste…" at bounding box center [156, 346] width 144 height 25
select select "76920"
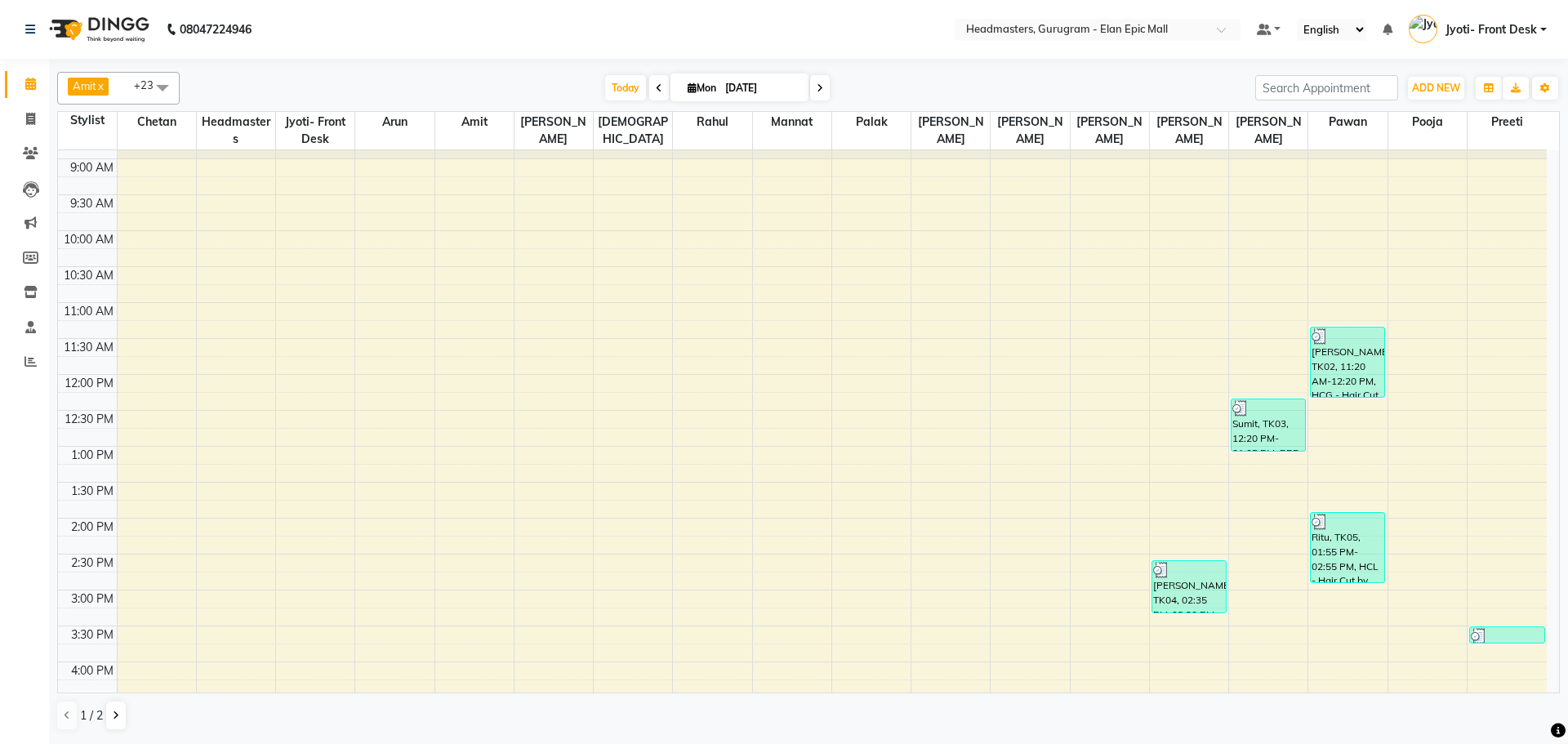
scroll to position [55, 0]
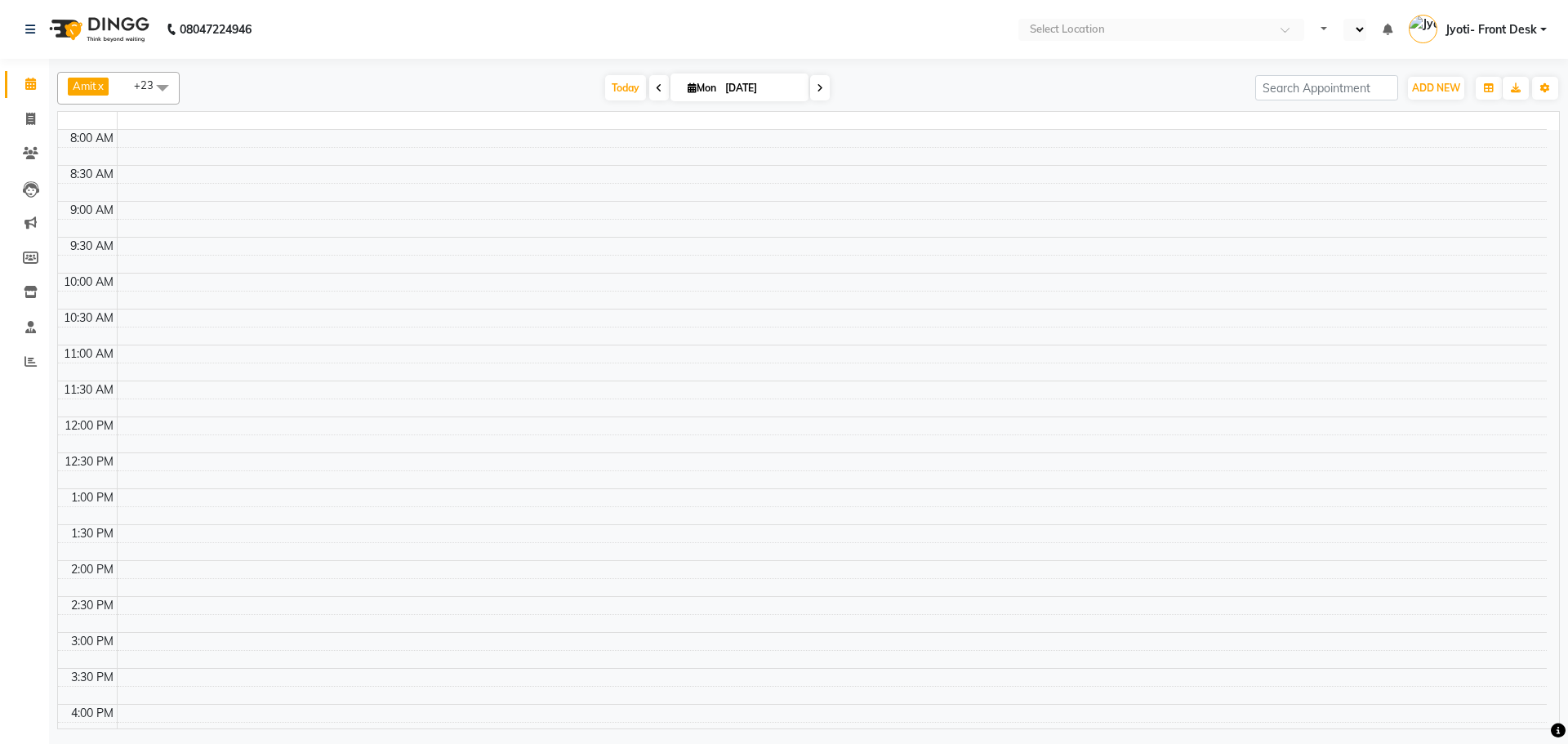
select select "en"
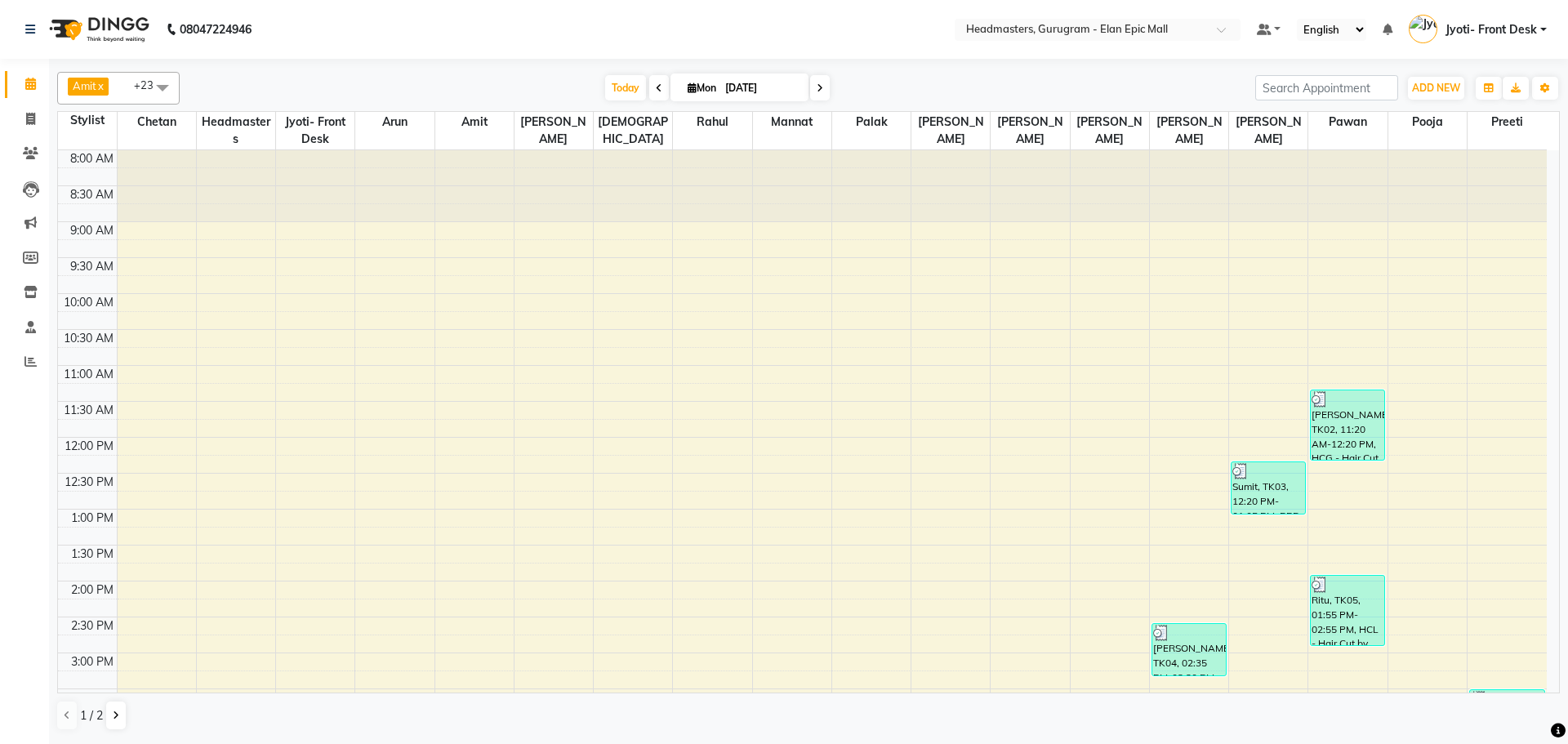
click at [662, 88] on span at bounding box center [659, 88] width 19 height 25
type input "[DATE]"
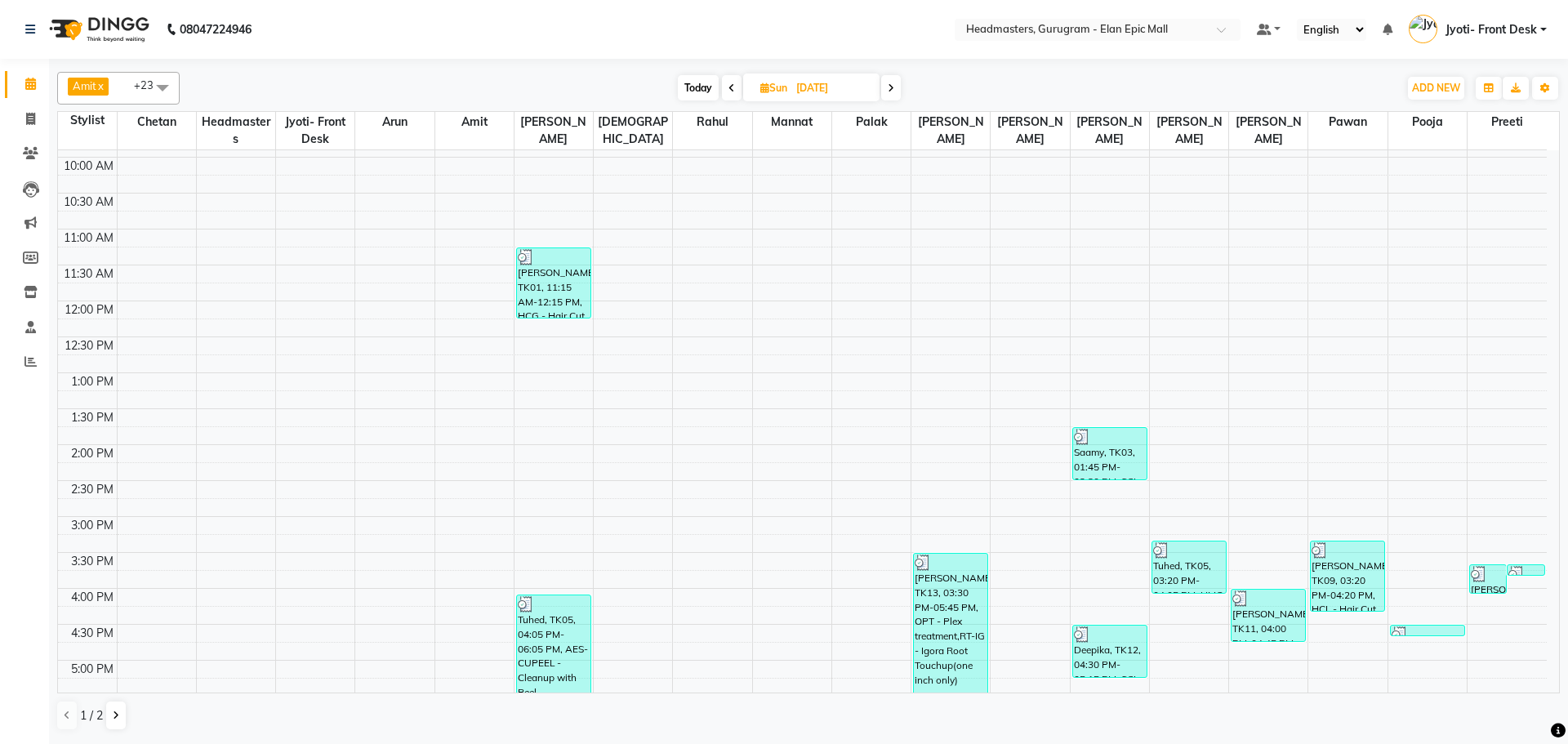
scroll to position [463, 0]
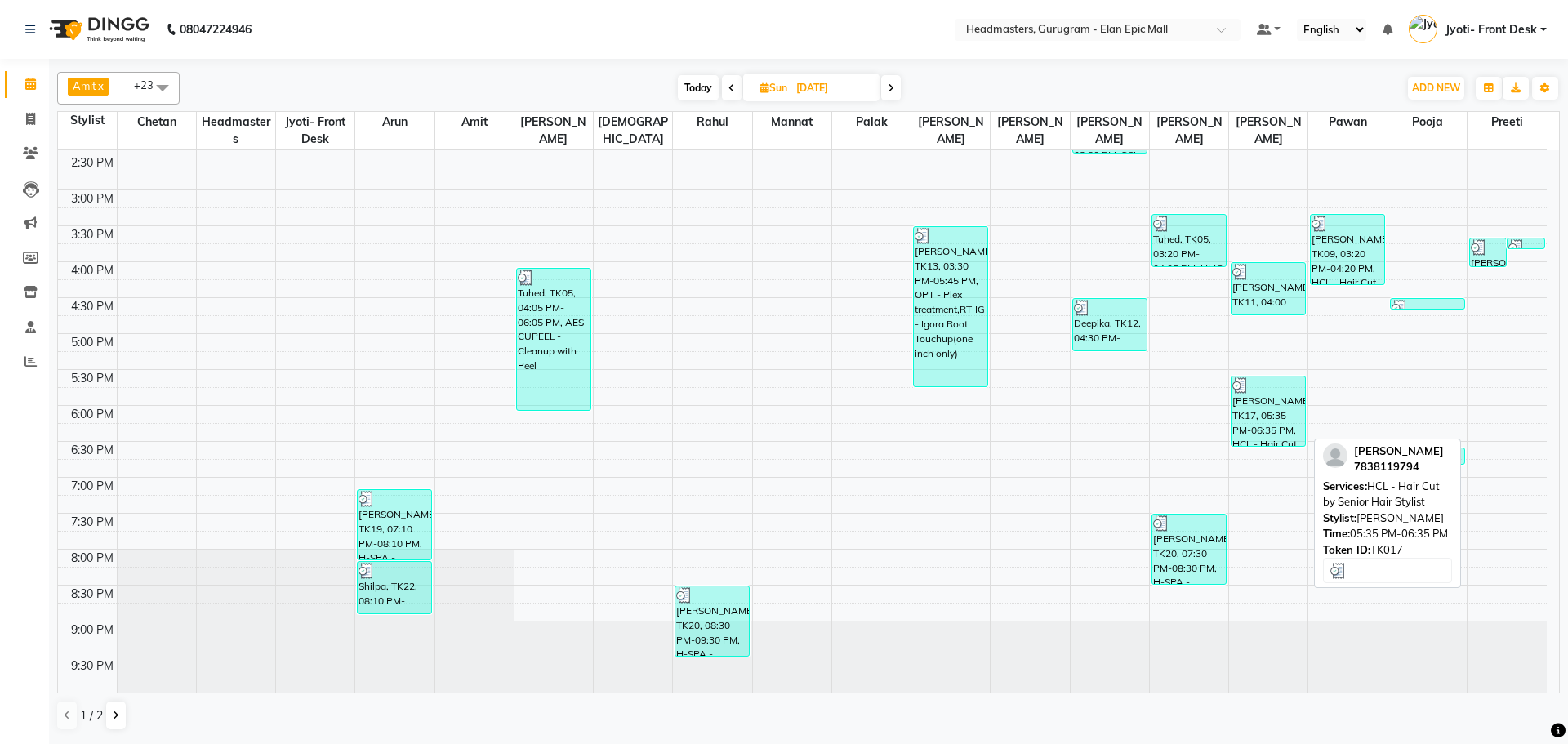
click at [1285, 417] on div "[PERSON_NAME], TK17, 05:35 PM-06:35 PM, HCL - Hair Cut by Senior Hair Stylist" at bounding box center [1268, 411] width 74 height 69
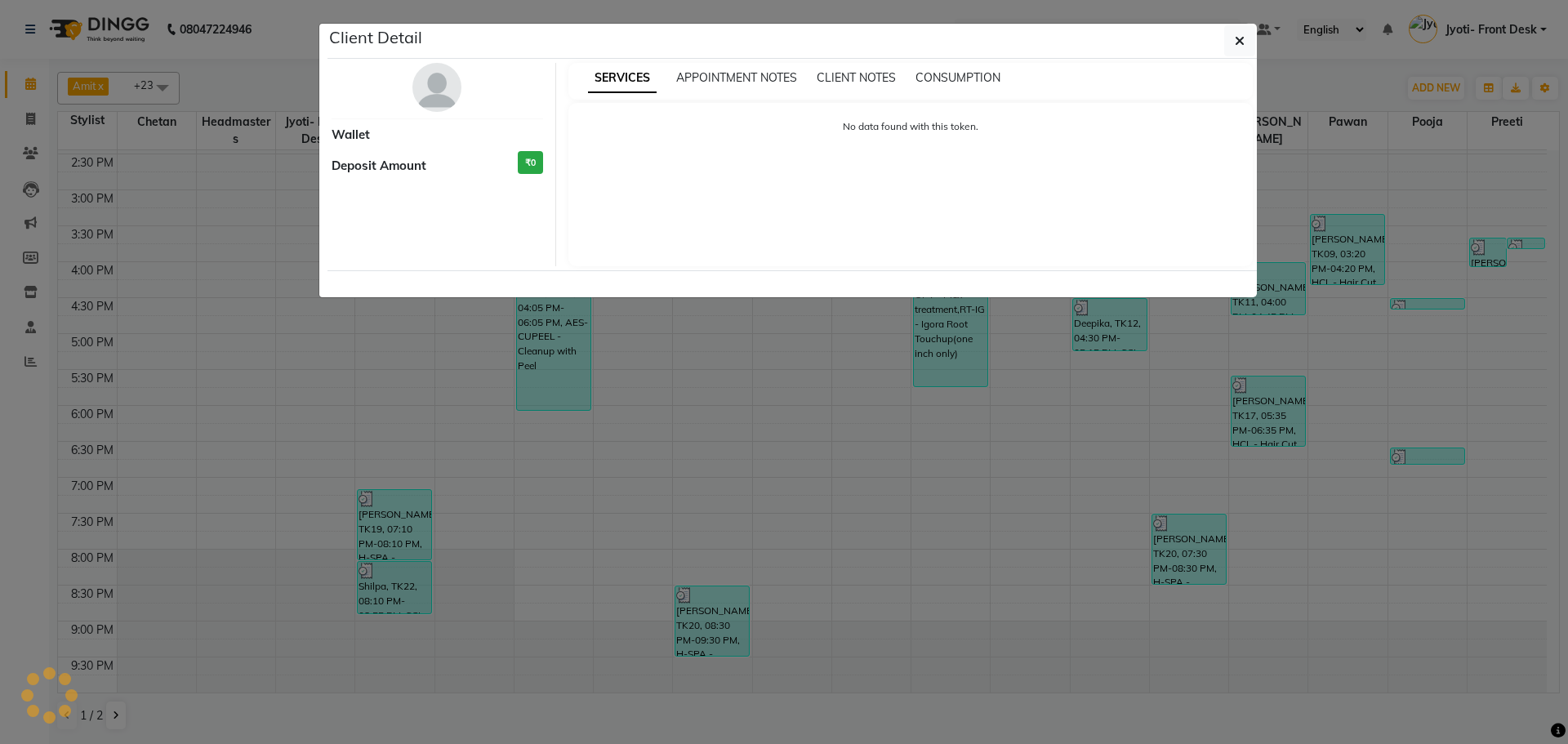
select select "3"
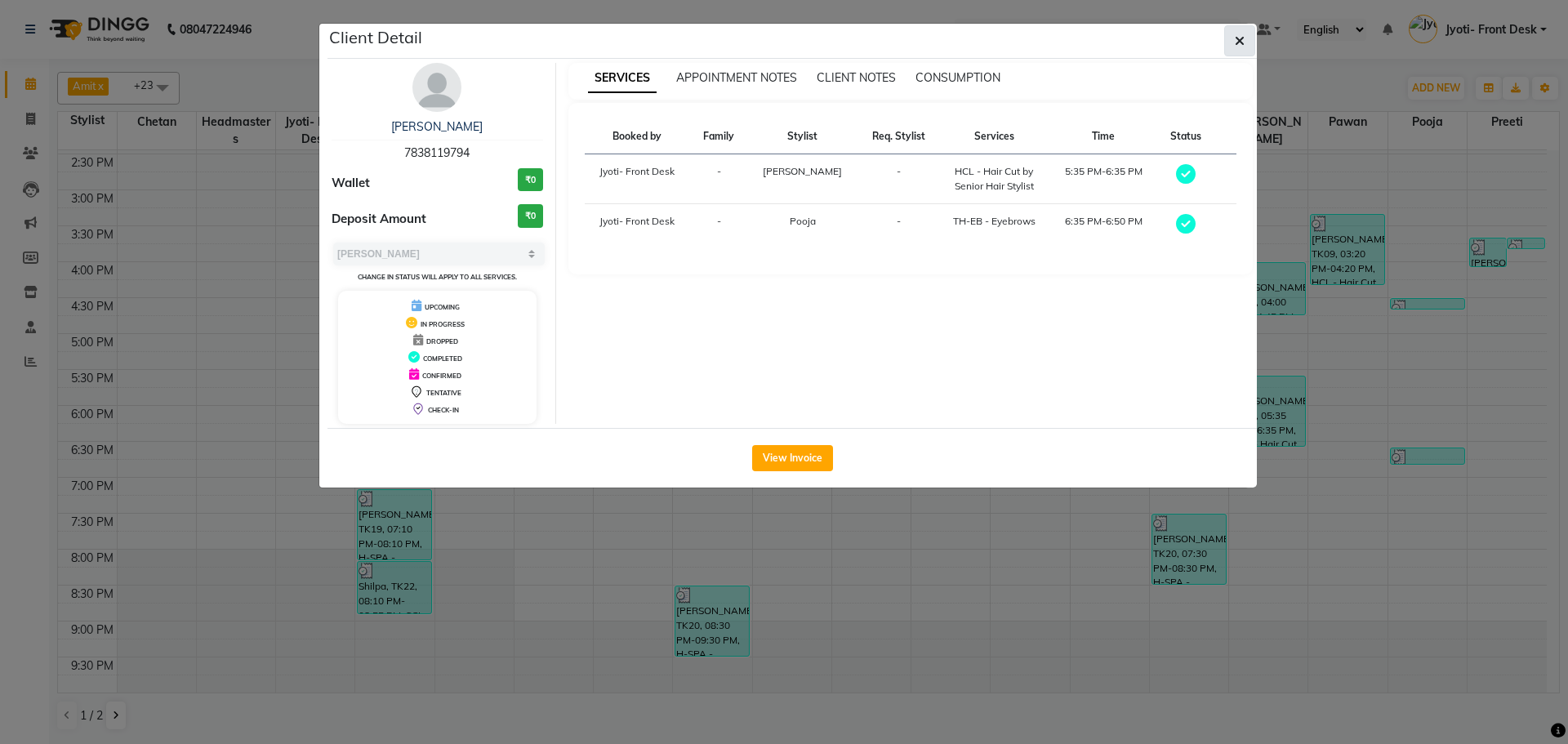
click at [1254, 46] on button "button" at bounding box center [1240, 41] width 31 height 31
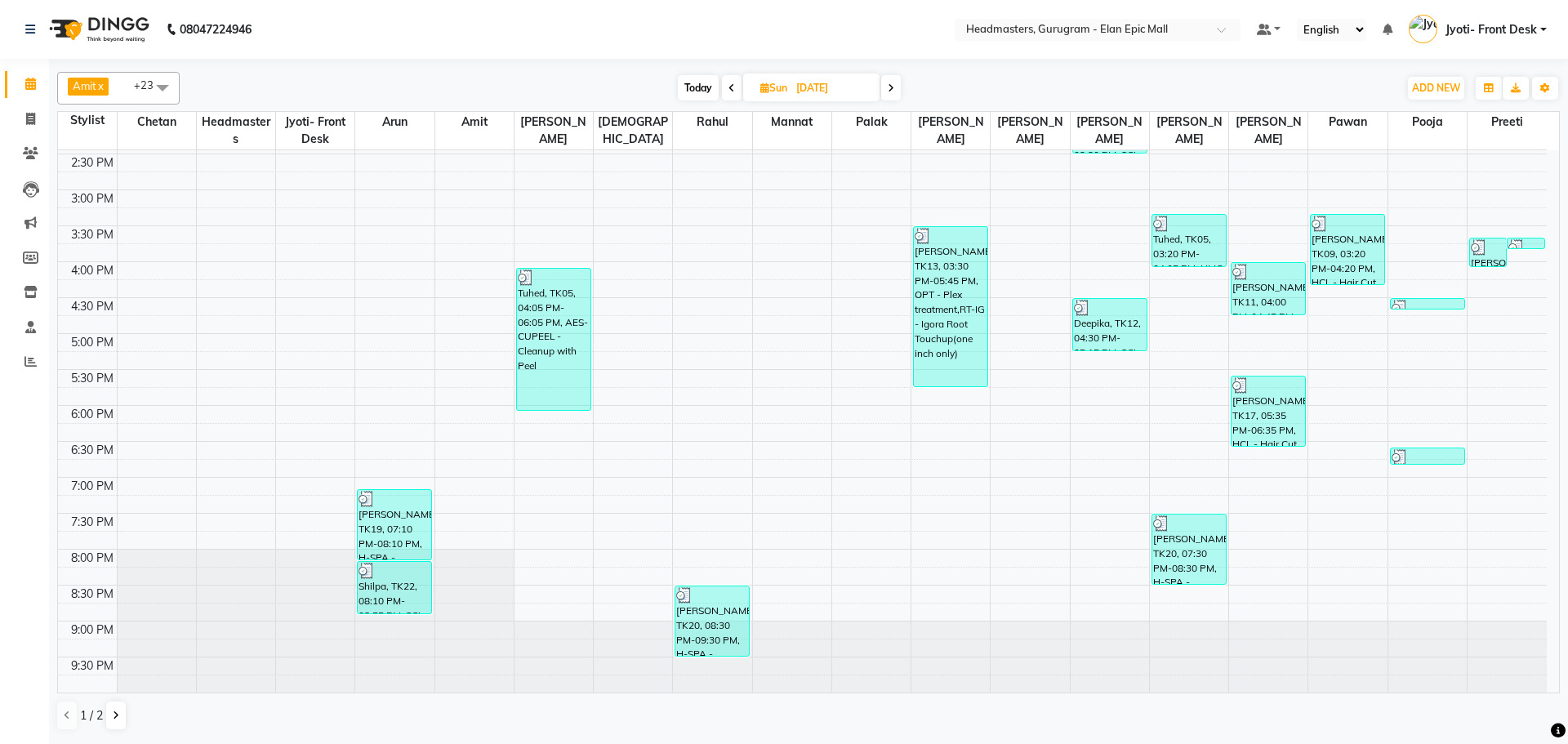
click at [885, 90] on span at bounding box center [891, 88] width 19 height 25
type input "[DATE]"
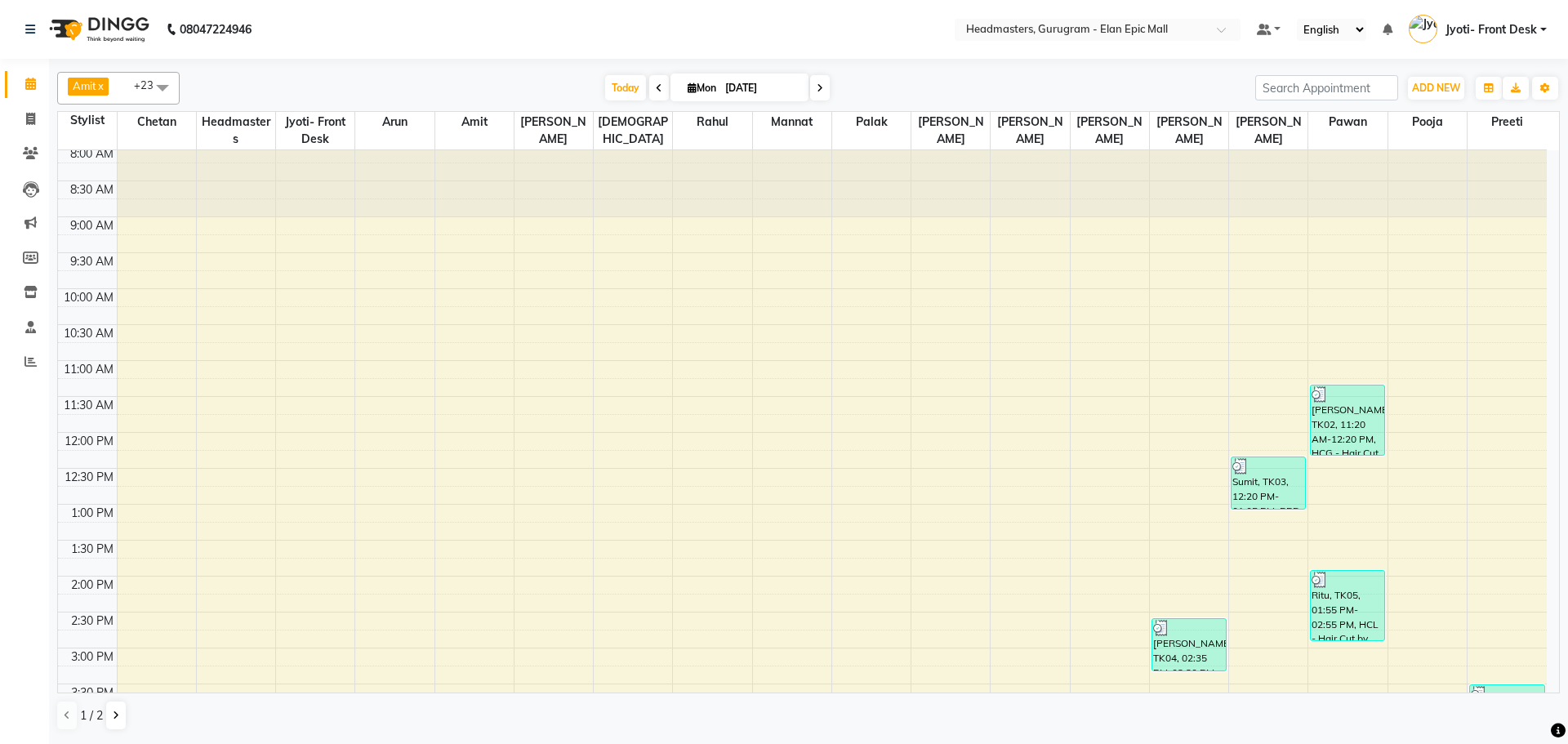
scroll to position [0, 0]
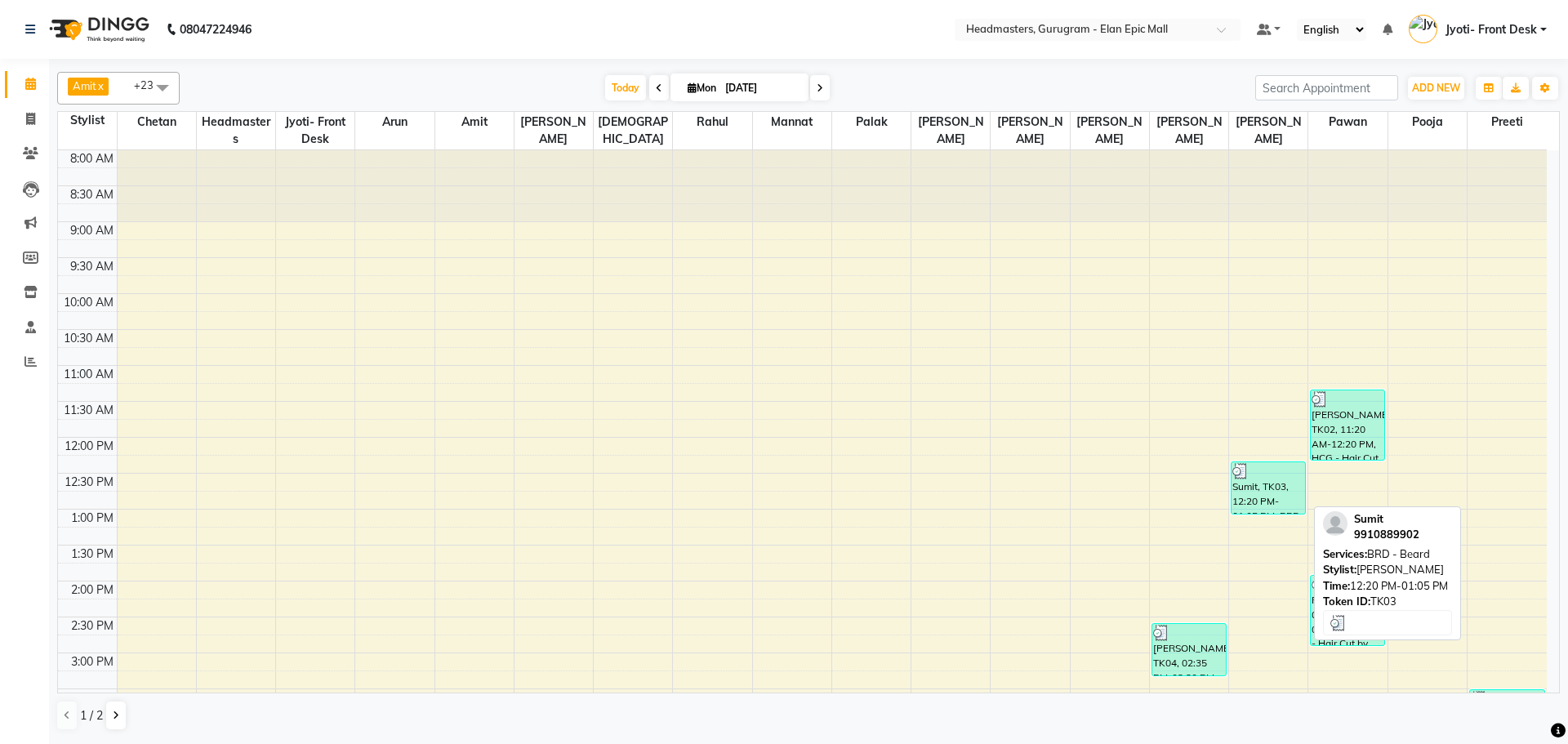
click at [1248, 496] on div "Sumit, TK03, 12:20 PM-01:05 PM, BRD -[PERSON_NAME]d" at bounding box center [1268, 488] width 74 height 52
select select "3"
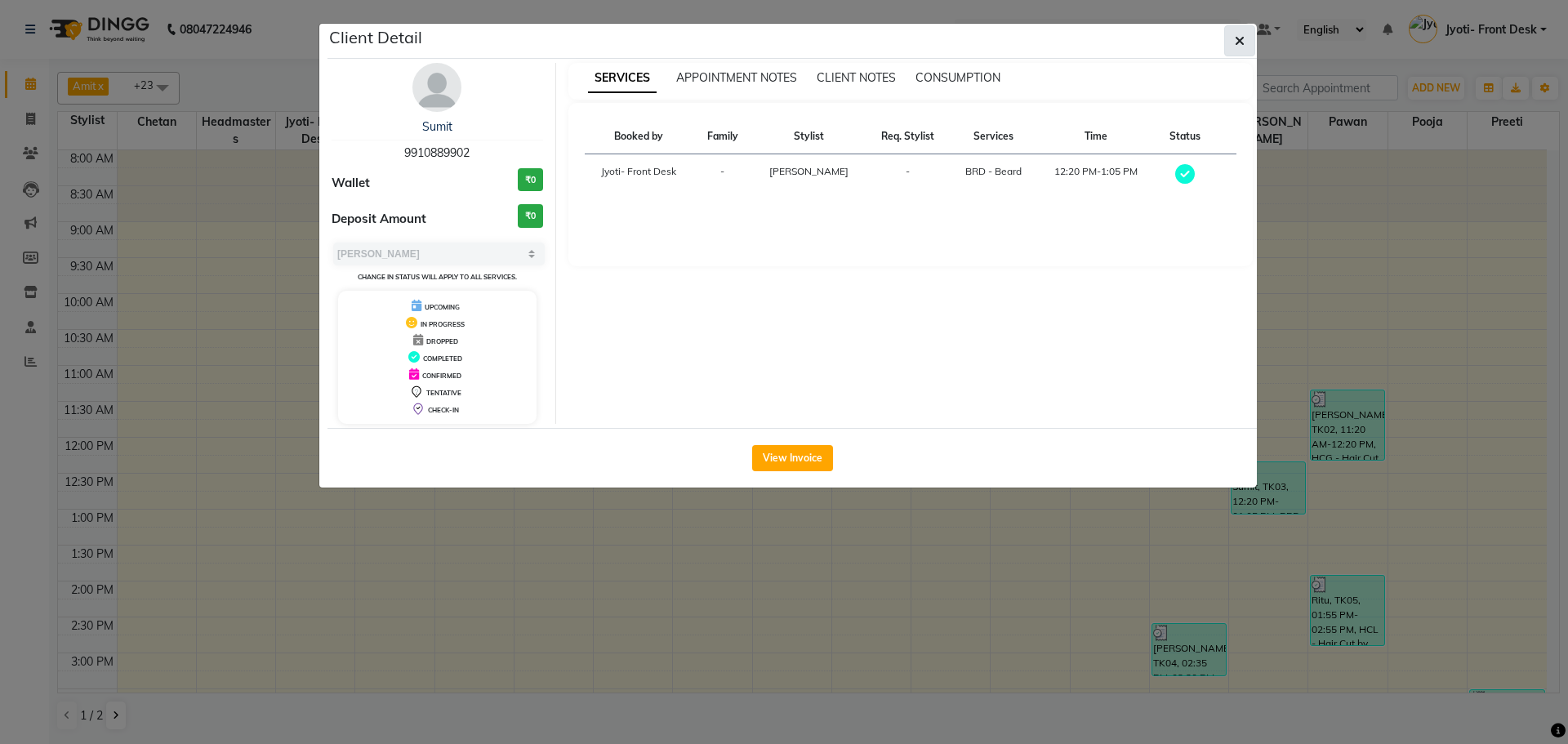
click at [1239, 35] on icon "button" at bounding box center [1240, 41] width 10 height 13
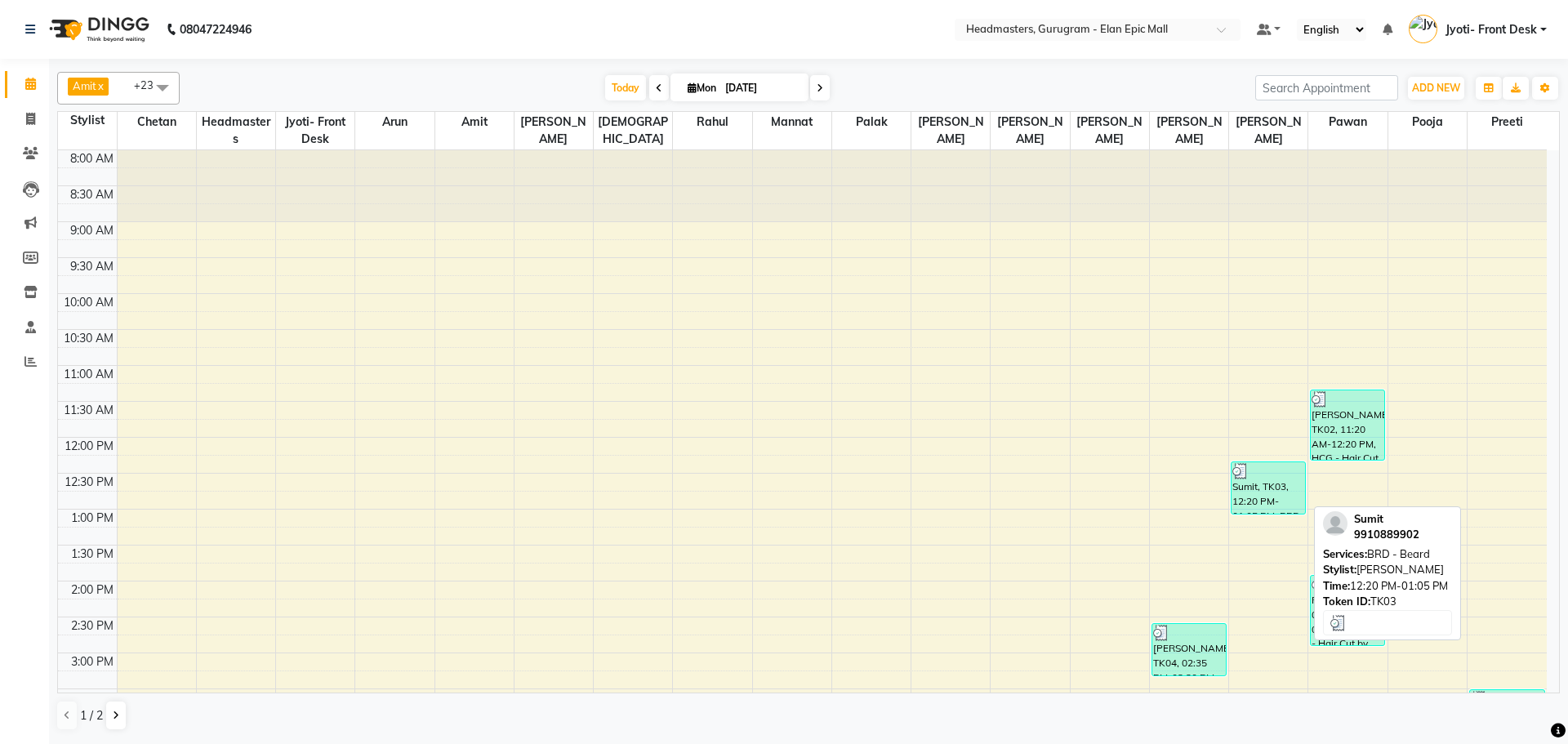
click at [1278, 477] on div at bounding box center [1268, 471] width 72 height 16
select select "3"
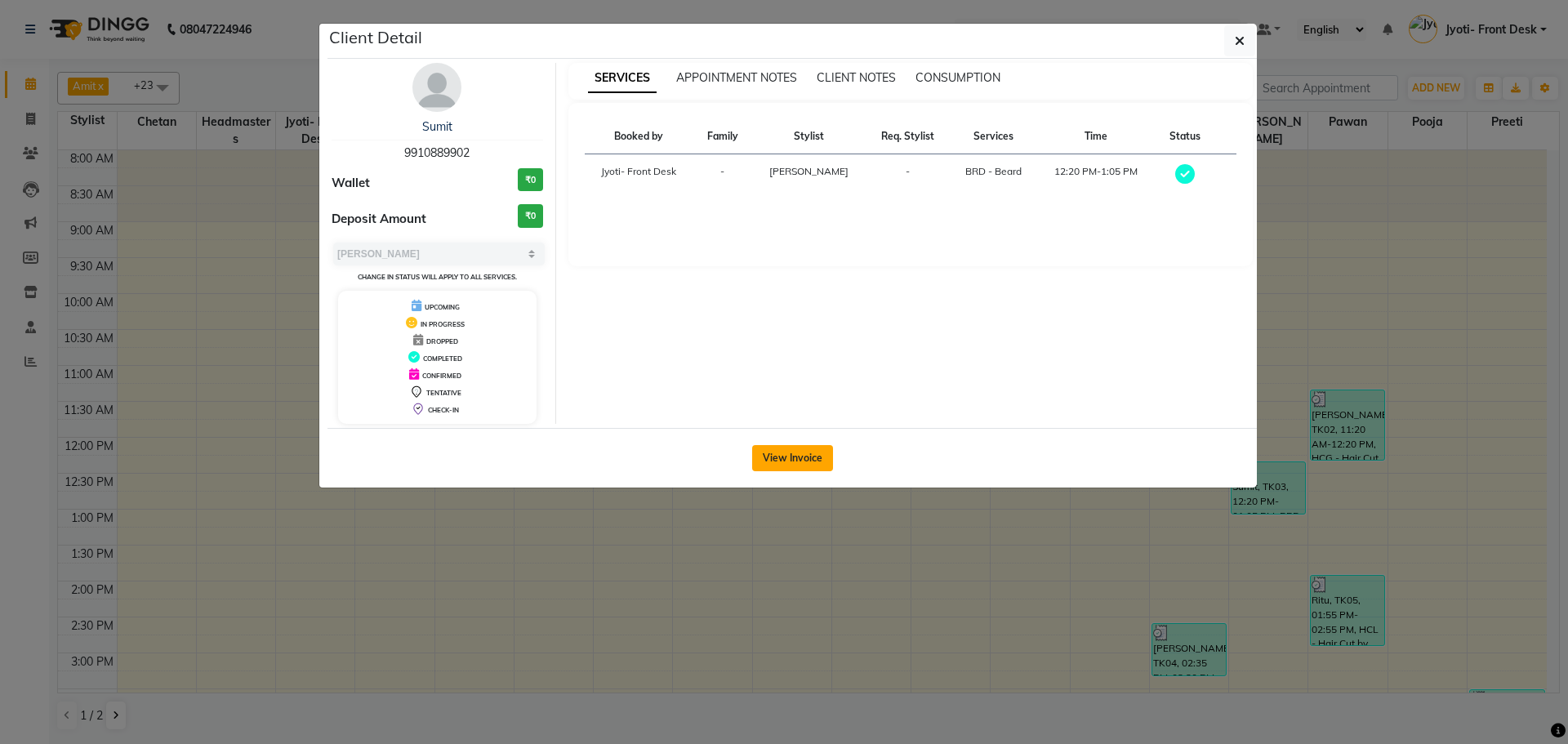
click at [788, 457] on button "View Invoice" at bounding box center [792, 457] width 81 height 26
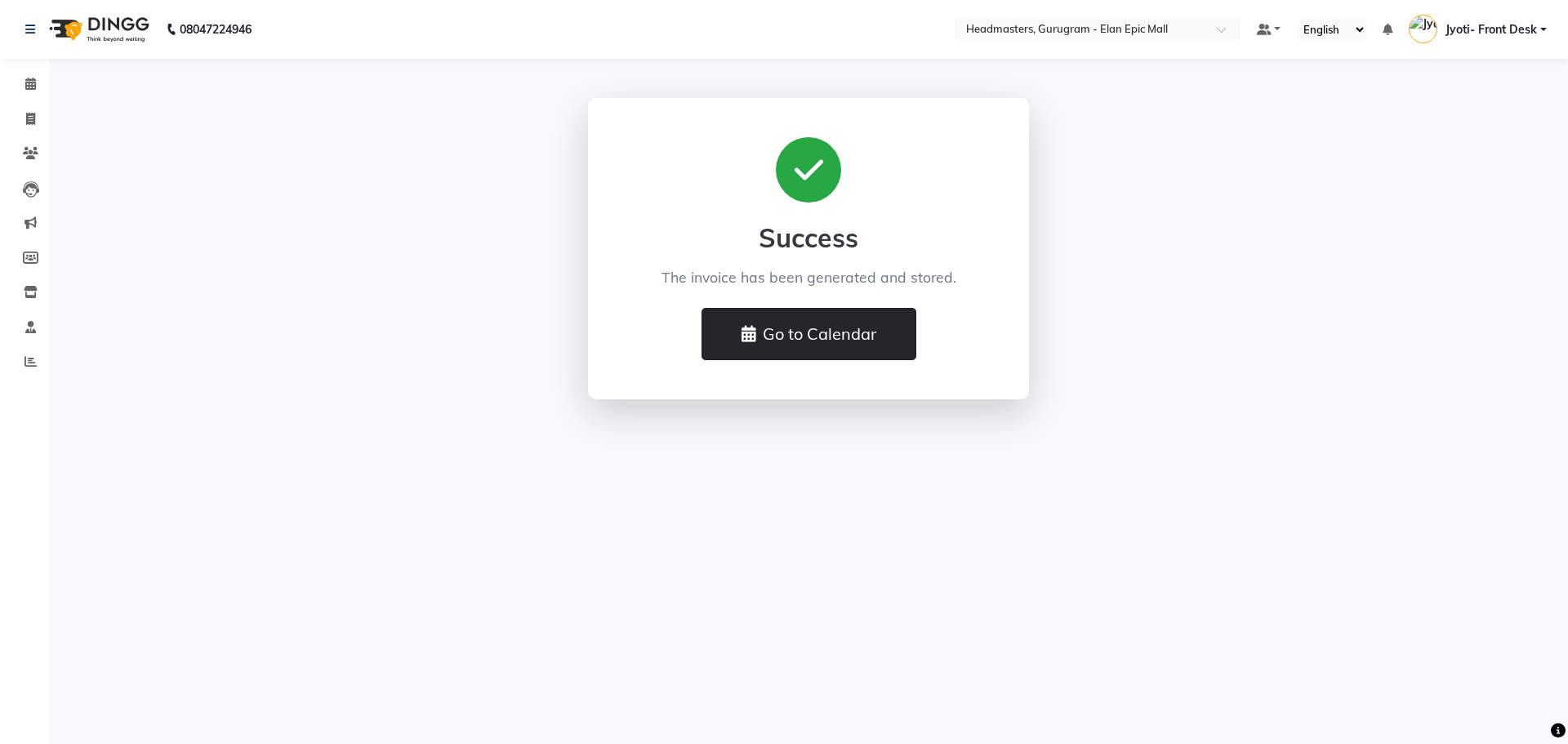
click at [844, 348] on button "Go to Calendar" at bounding box center [809, 334] width 215 height 52
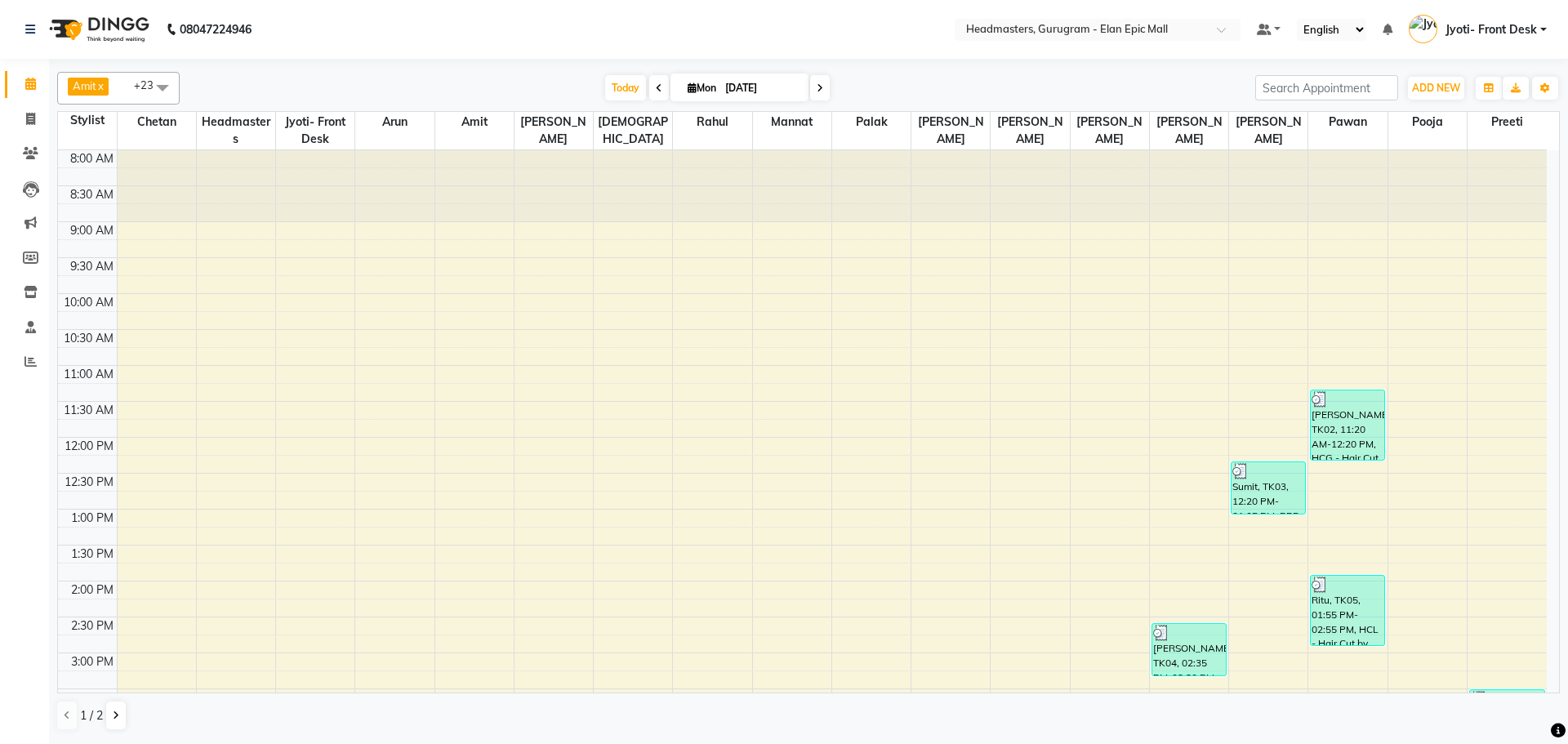
click at [651, 94] on span at bounding box center [659, 88] width 19 height 25
type input "[DATE]"
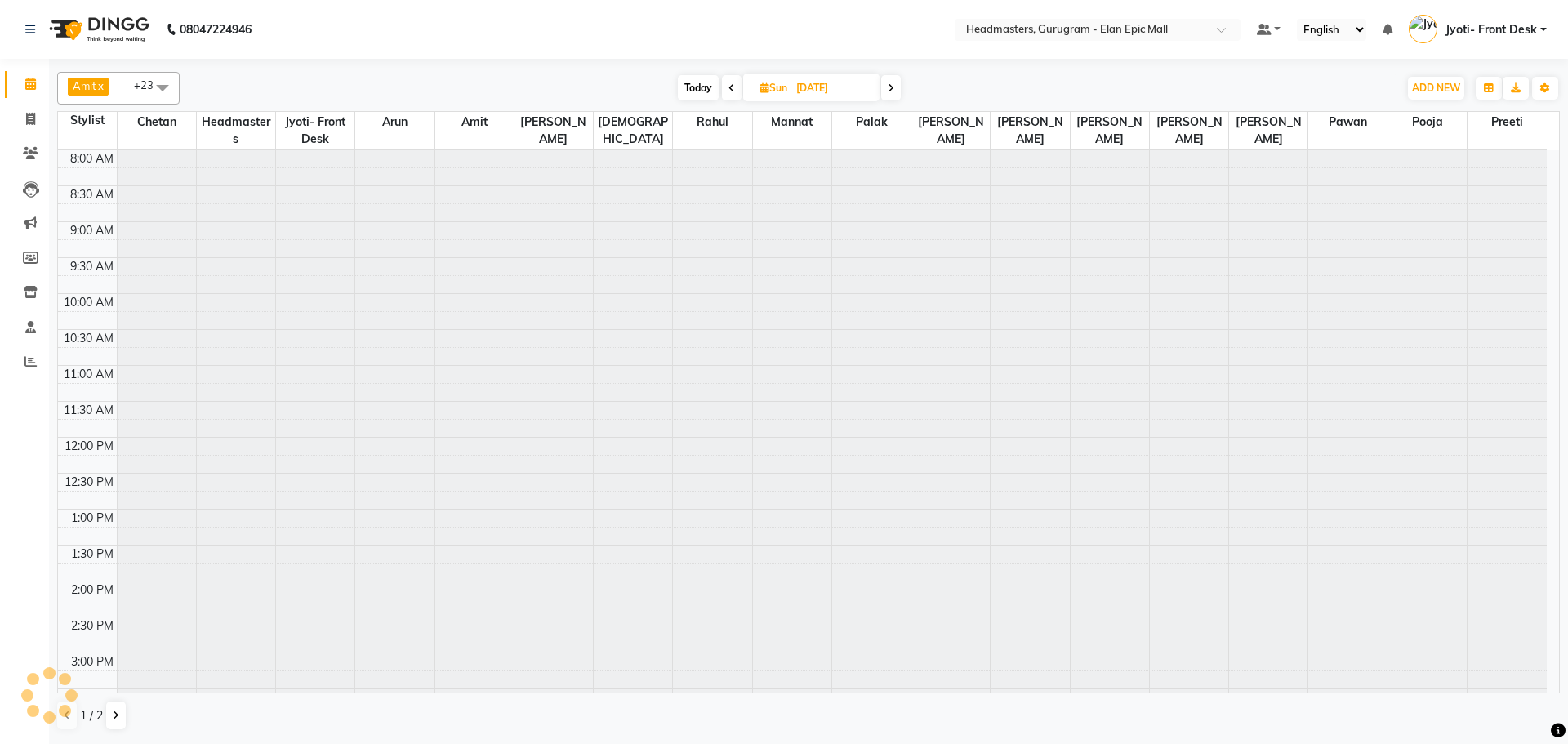
scroll to position [463, 0]
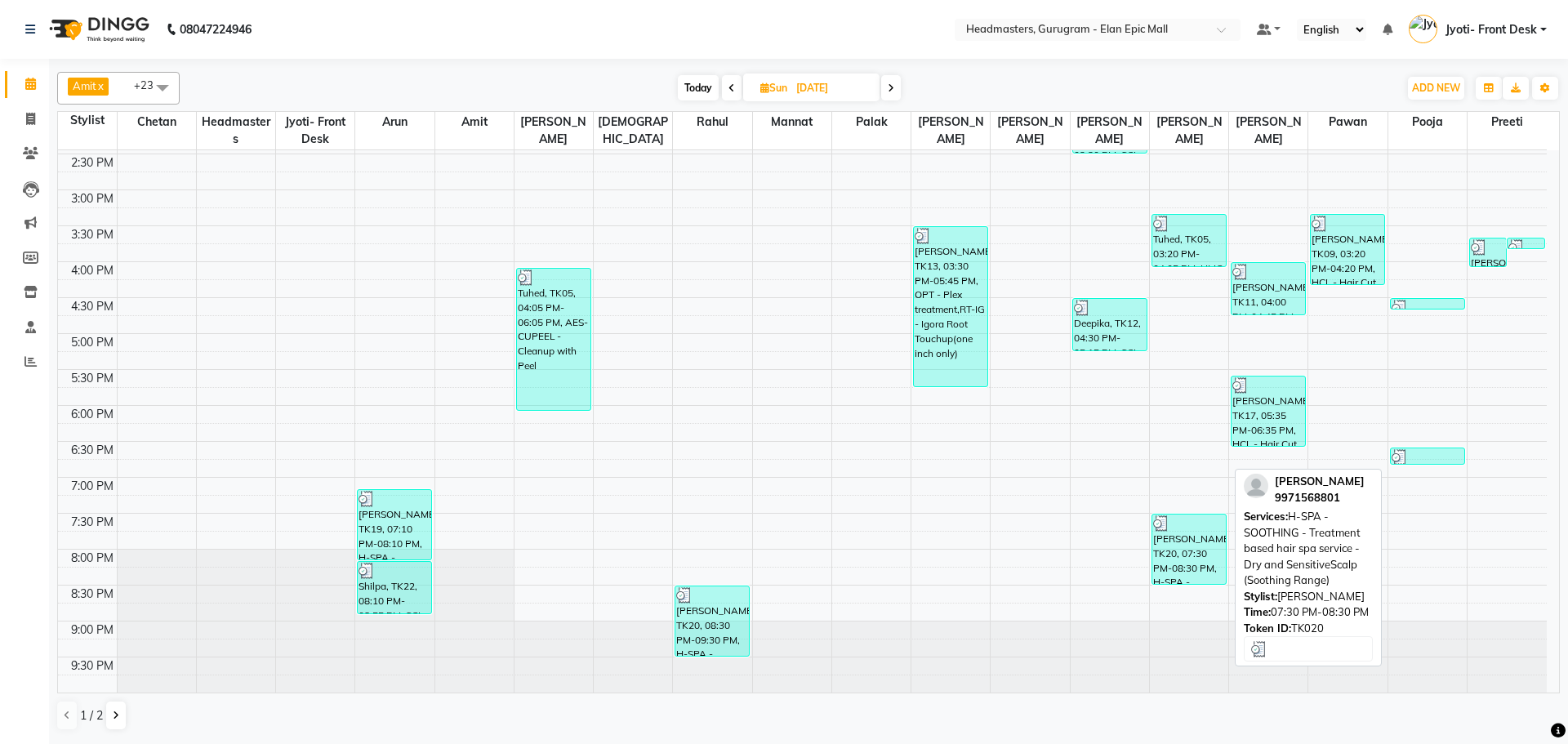
click at [1191, 554] on div "[PERSON_NAME]i, TK20, 07:30 PM-08:30 PM, H-SPA - SOOTHING - Treatment based hai…" at bounding box center [1189, 549] width 74 height 69
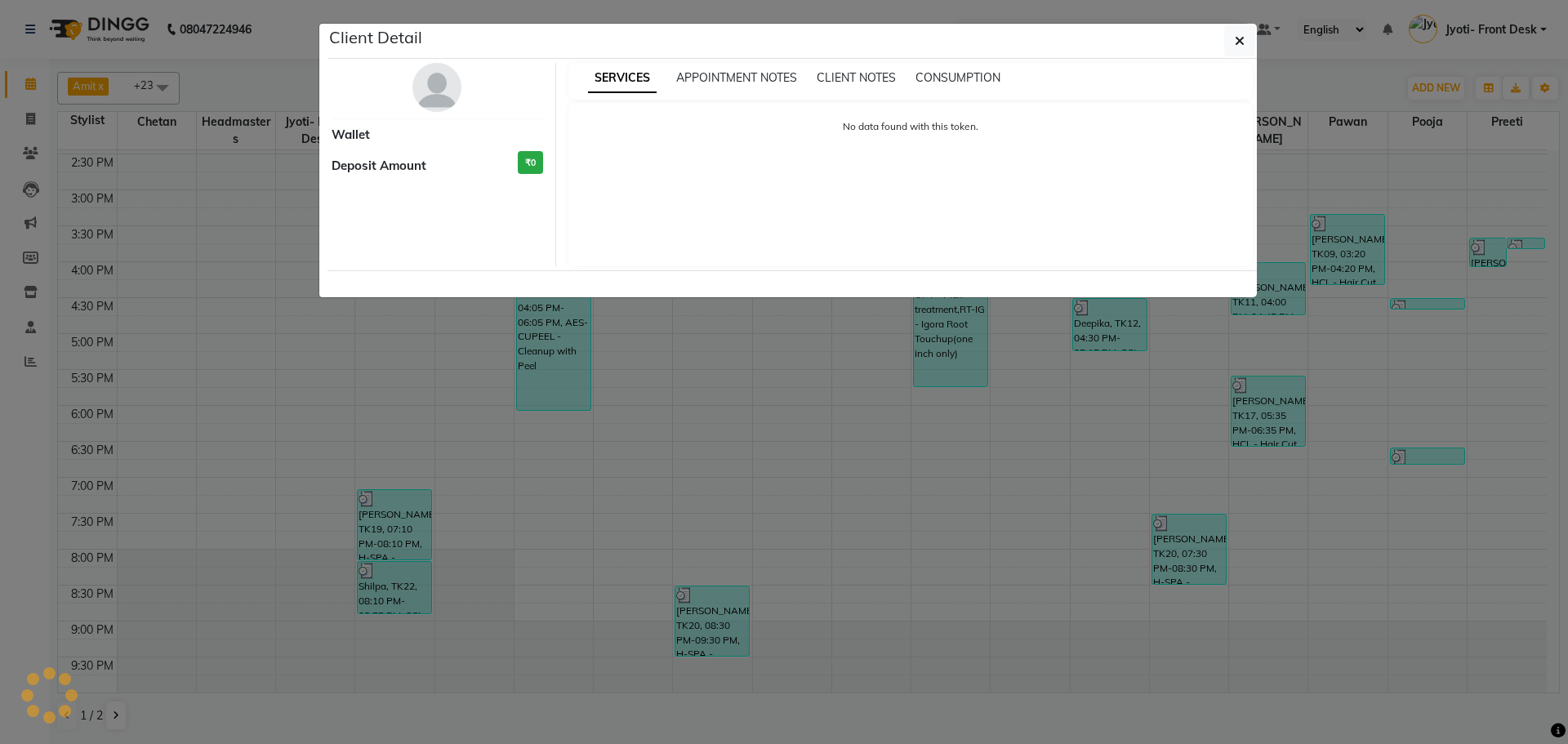
select select "3"
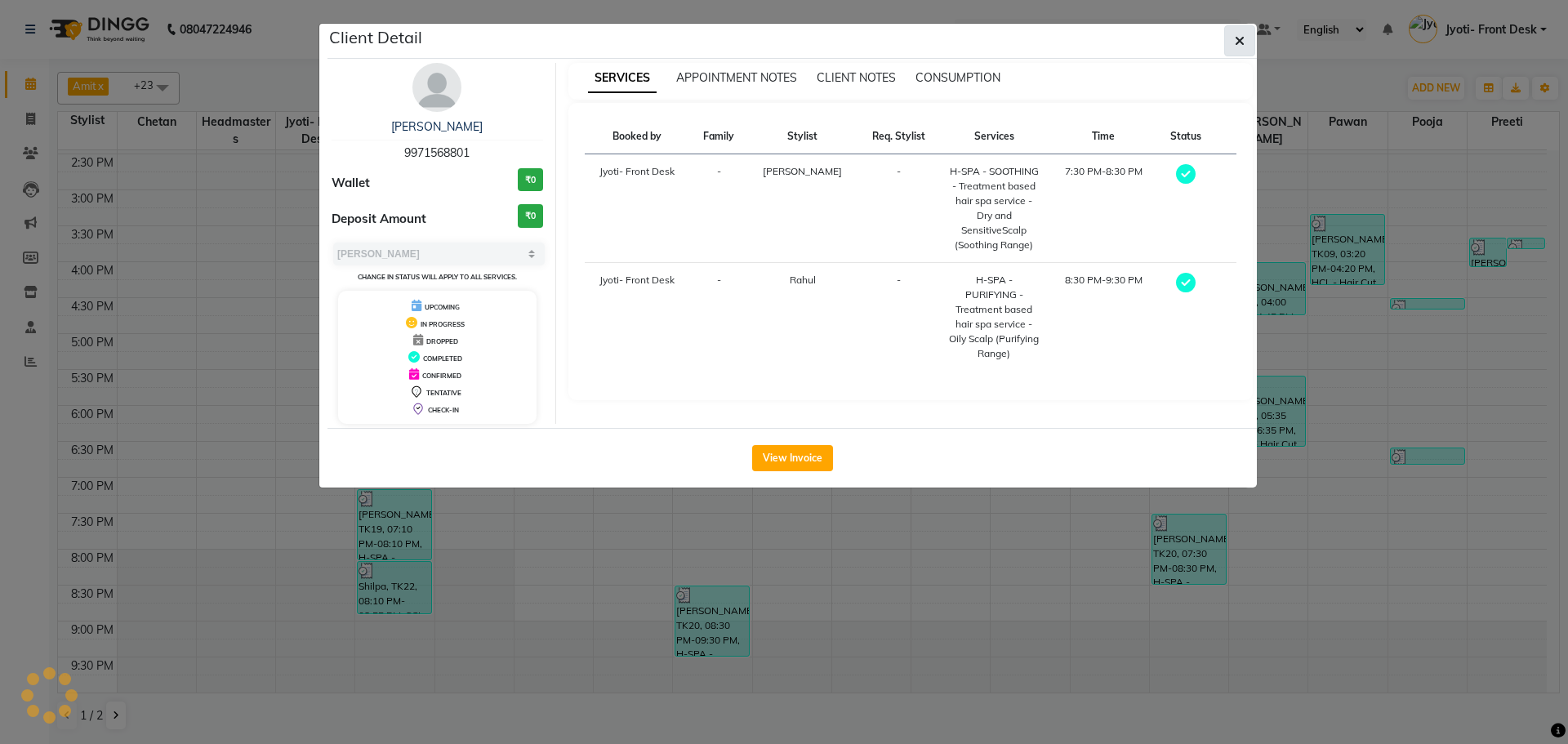
click at [1227, 45] on button "button" at bounding box center [1240, 41] width 31 height 31
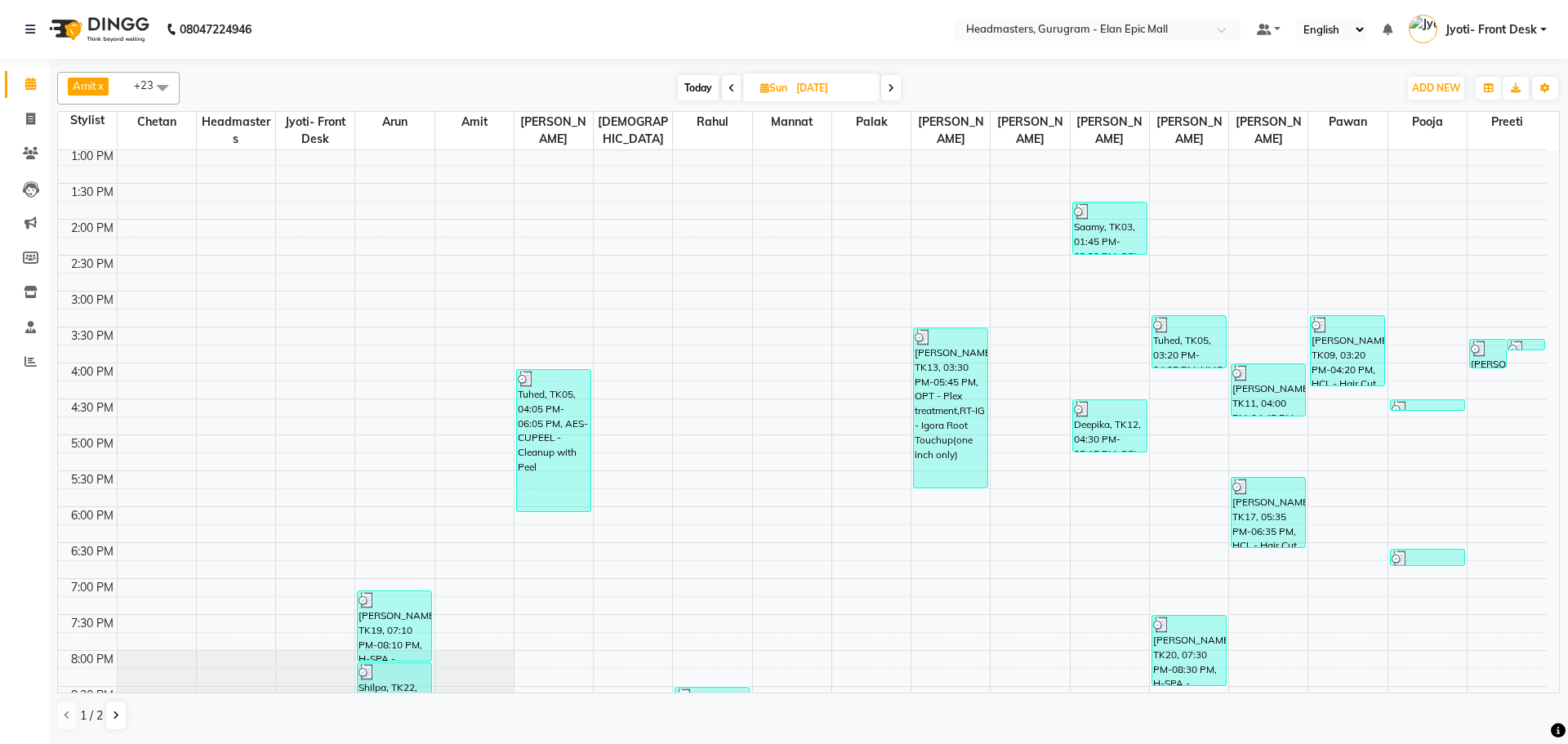
scroll to position [381, 0]
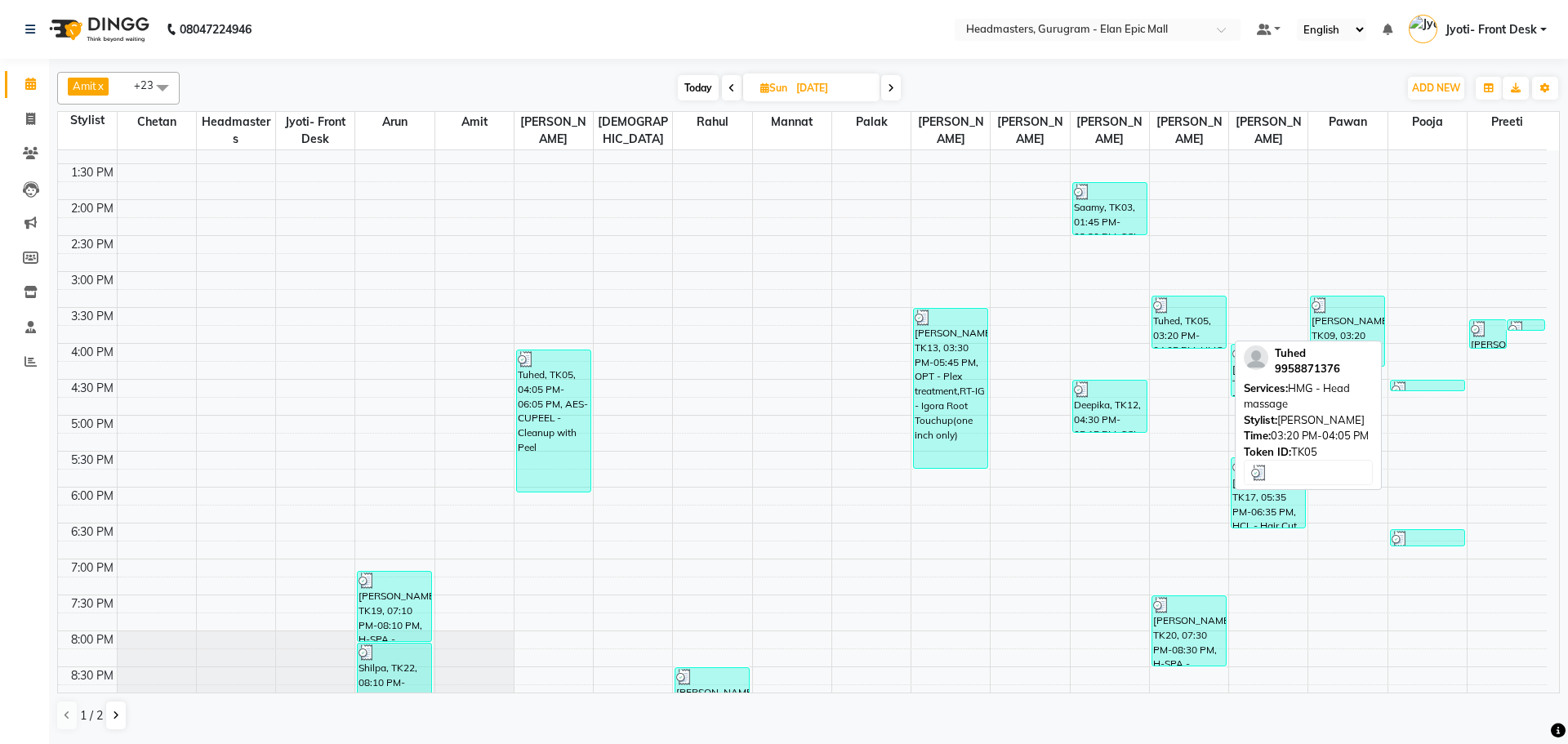
click at [1206, 336] on div "Tuhed, TK05, 03:20 PM-04:05 PM, HMG - Head massage" at bounding box center [1189, 322] width 74 height 52
select select "3"
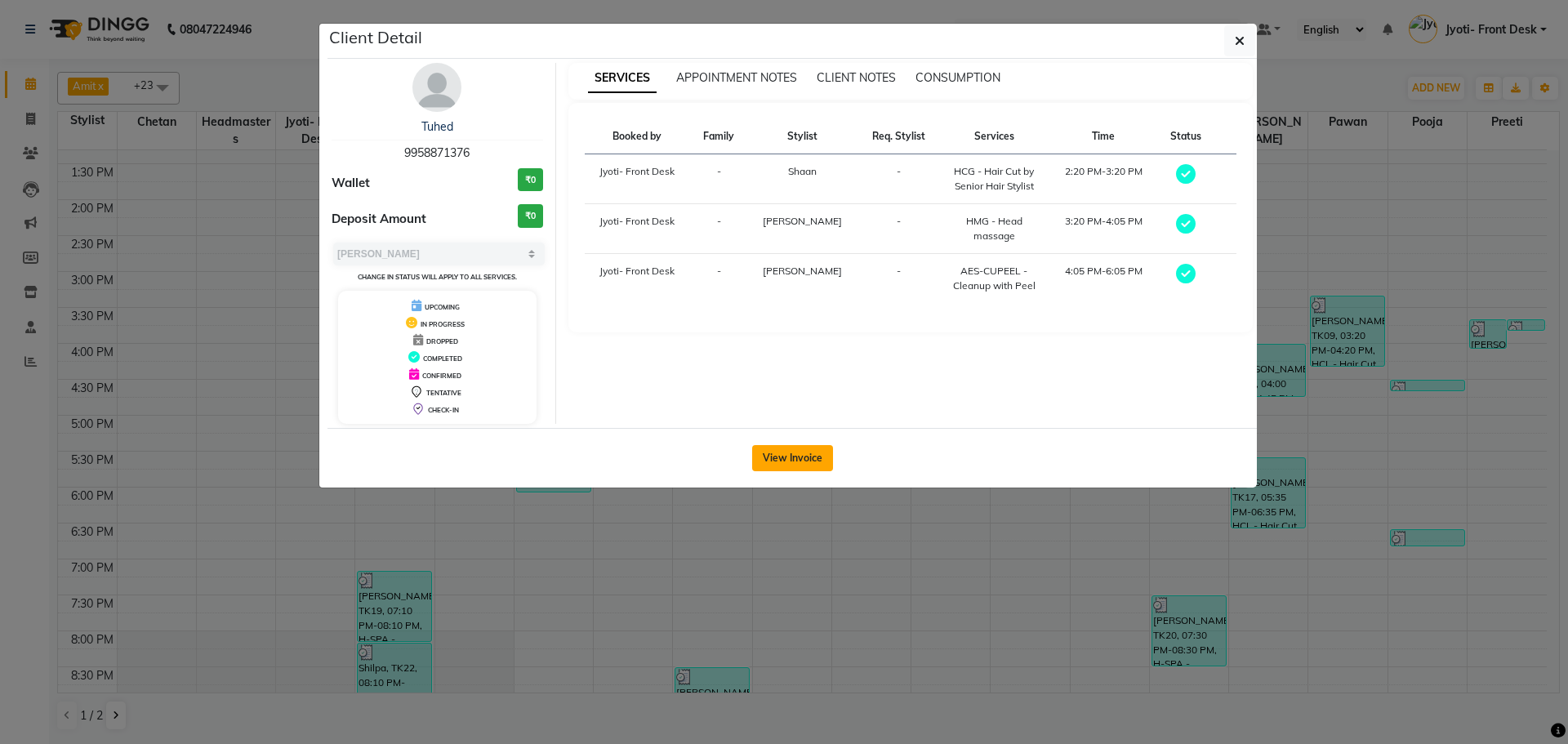
click at [805, 452] on button "View Invoice" at bounding box center [792, 457] width 81 height 26
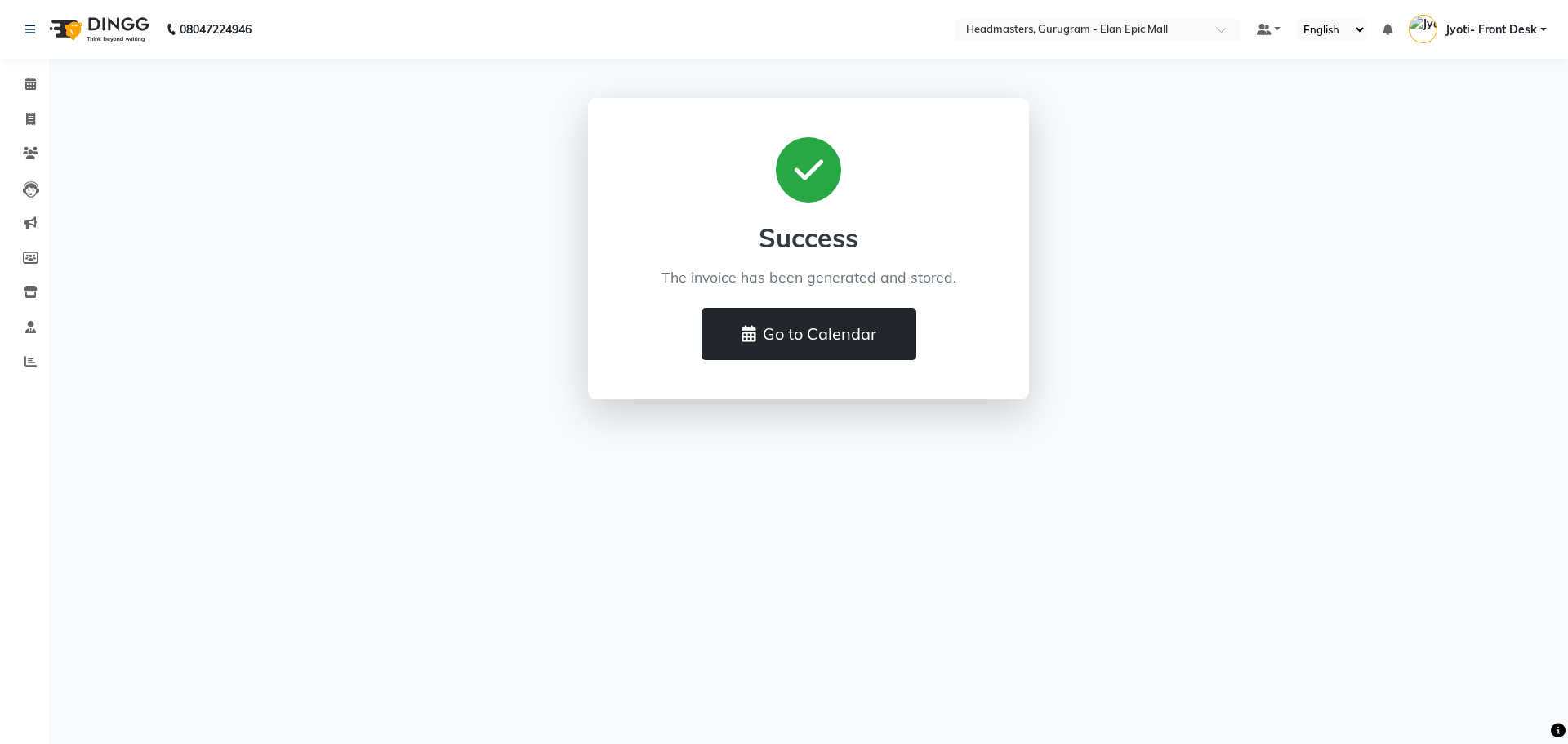
click at [805, 343] on button "Go to Calendar" at bounding box center [809, 334] width 215 height 52
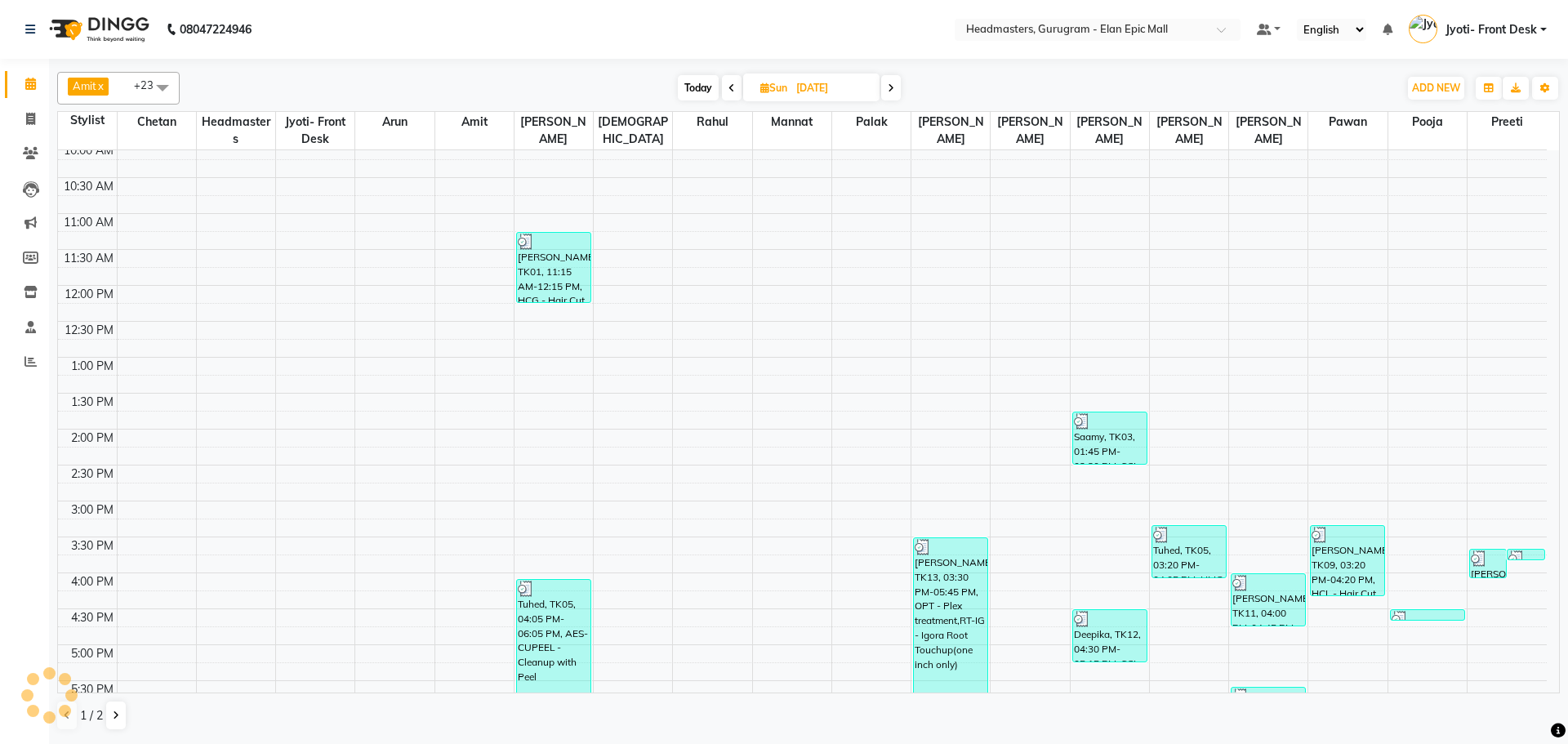
scroll to position [408, 0]
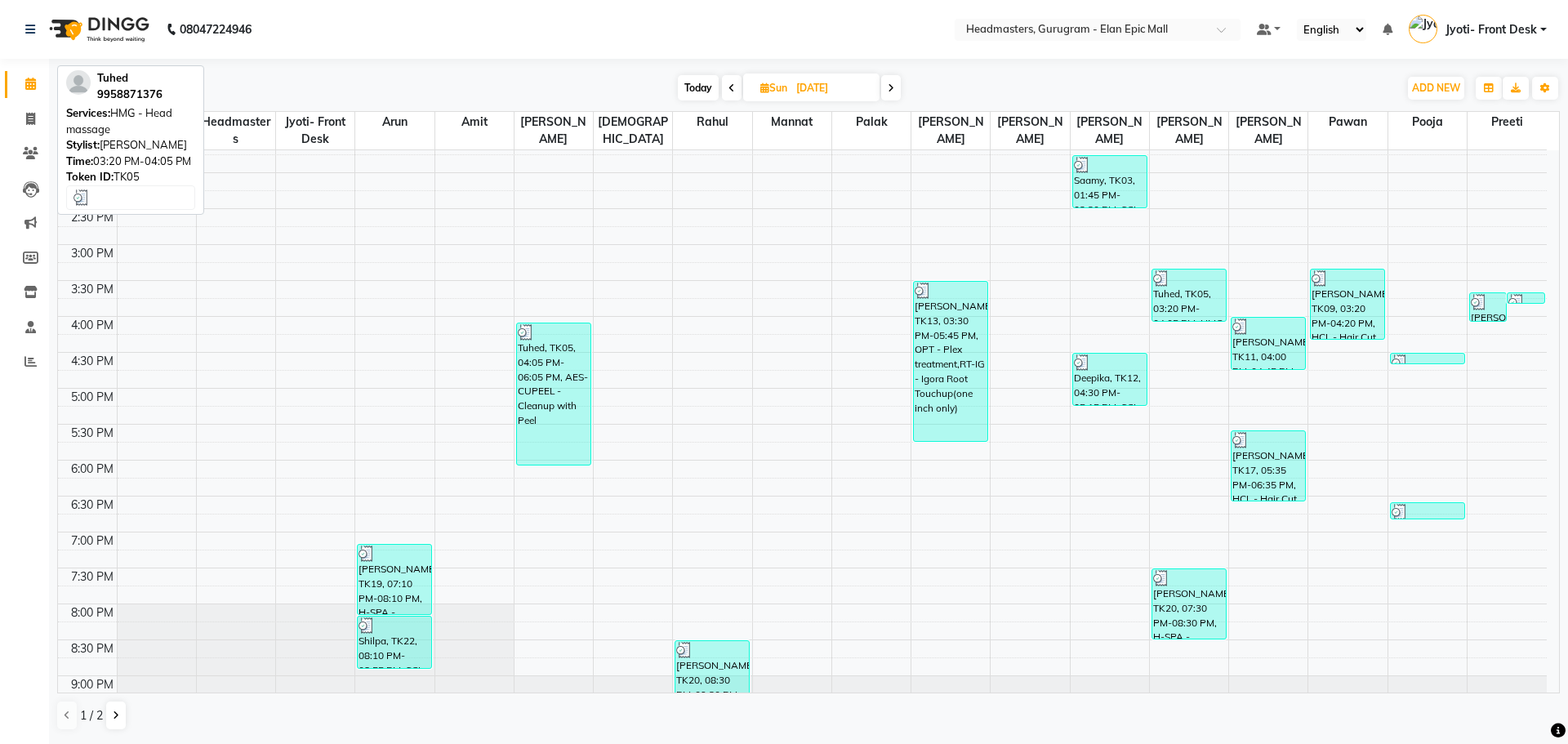
click at [1184, 297] on div "Tuhed, TK05, 03:20 PM-04:05 PM, HMG - Head massage" at bounding box center [1189, 295] width 74 height 52
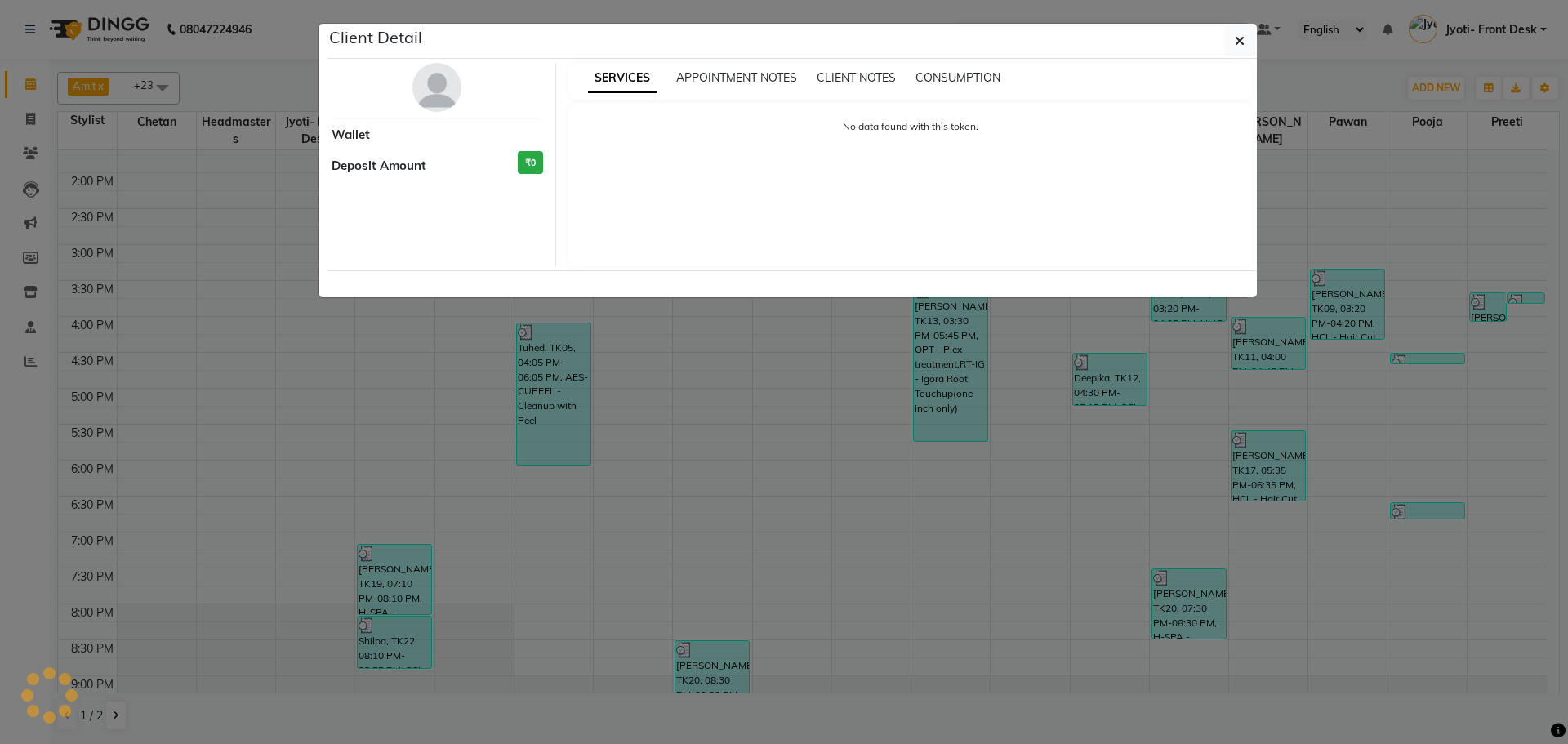
select select "3"
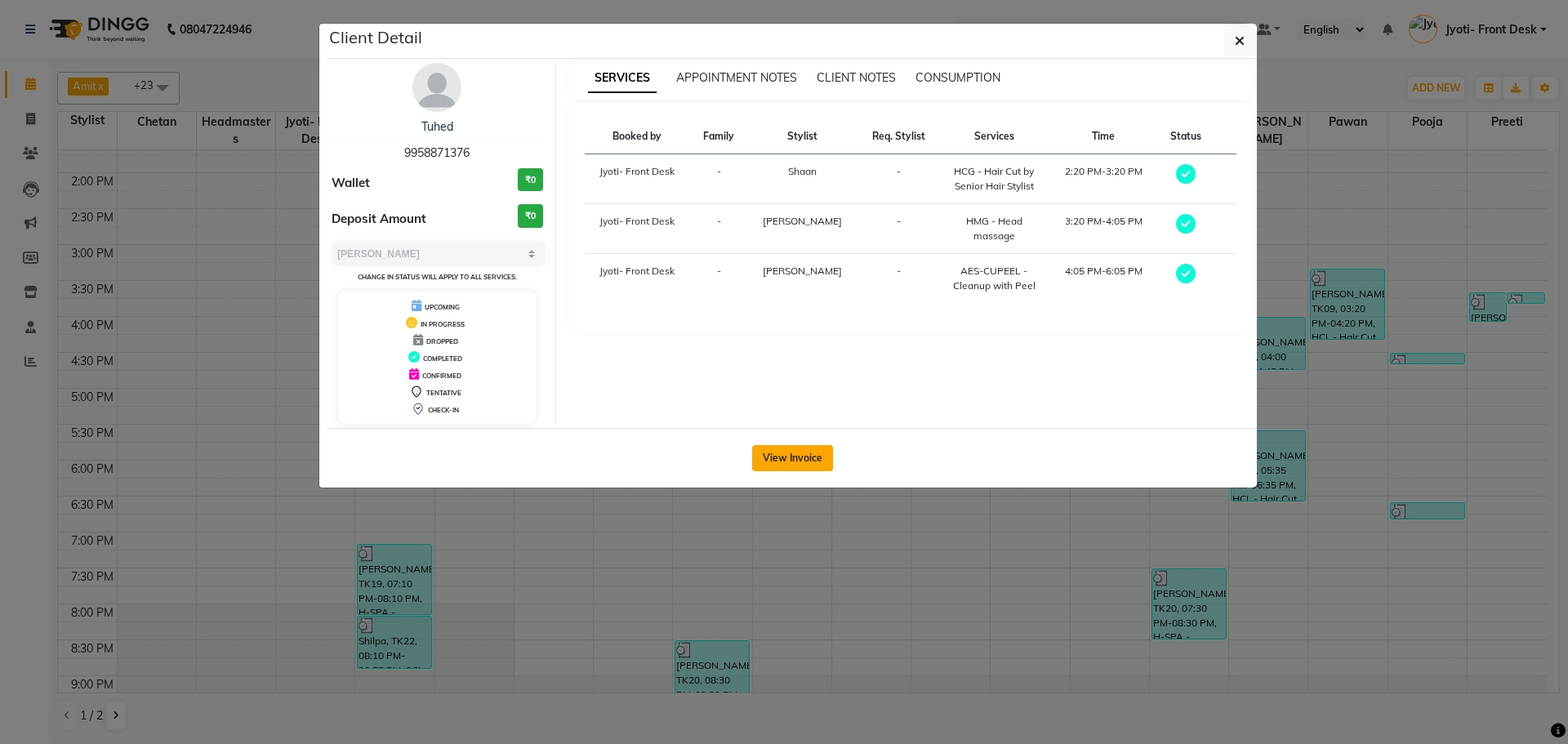
click at [811, 467] on button "View Invoice" at bounding box center [792, 457] width 81 height 26
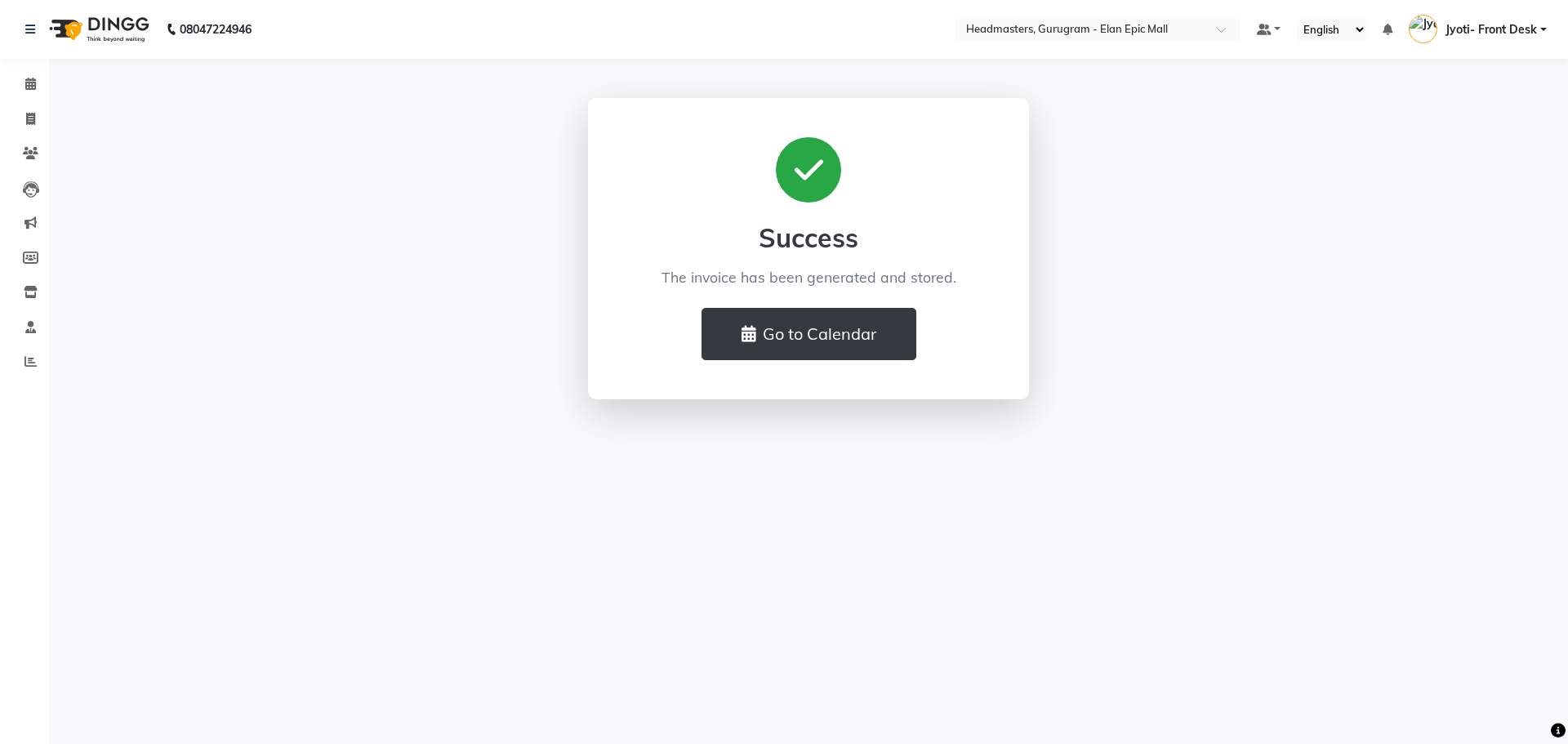
click at [770, 187] on div at bounding box center [809, 169] width 363 height 65
click at [825, 172] on div at bounding box center [808, 169] width 65 height 65
drag, startPoint x: 815, startPoint y: 178, endPoint x: 795, endPoint y: 193, distance: 25.0
click at [813, 182] on icon at bounding box center [809, 170] width 29 height 33
click at [795, 193] on div at bounding box center [808, 169] width 65 height 65
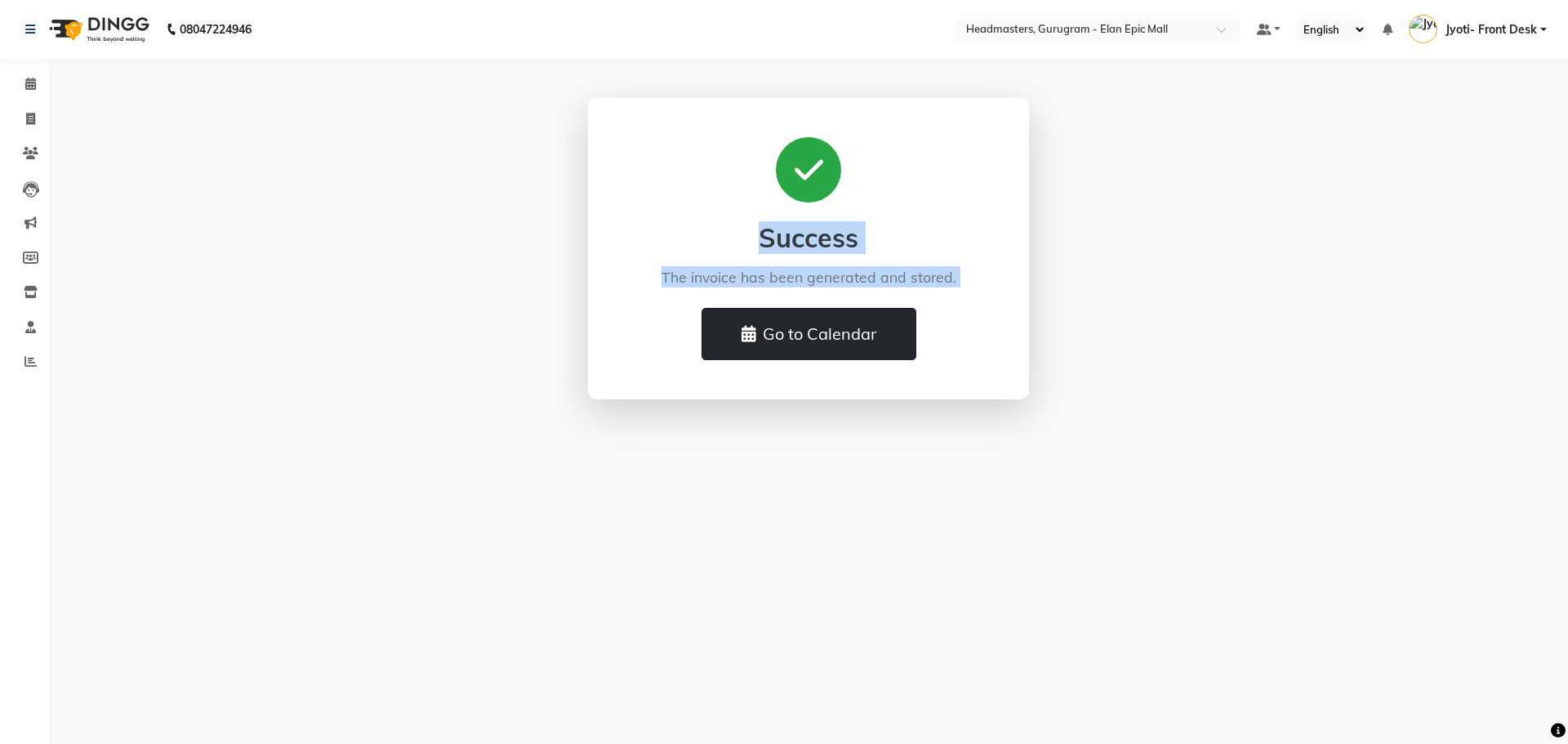
drag, startPoint x: 699, startPoint y: 227, endPoint x: 742, endPoint y: 326, distance: 107.9
click at [733, 313] on div "Success The invoice has been generated and stored. Go to Calendar" at bounding box center [809, 249] width 363 height 223
click at [742, 326] on icon at bounding box center [748, 333] width 14 height 16
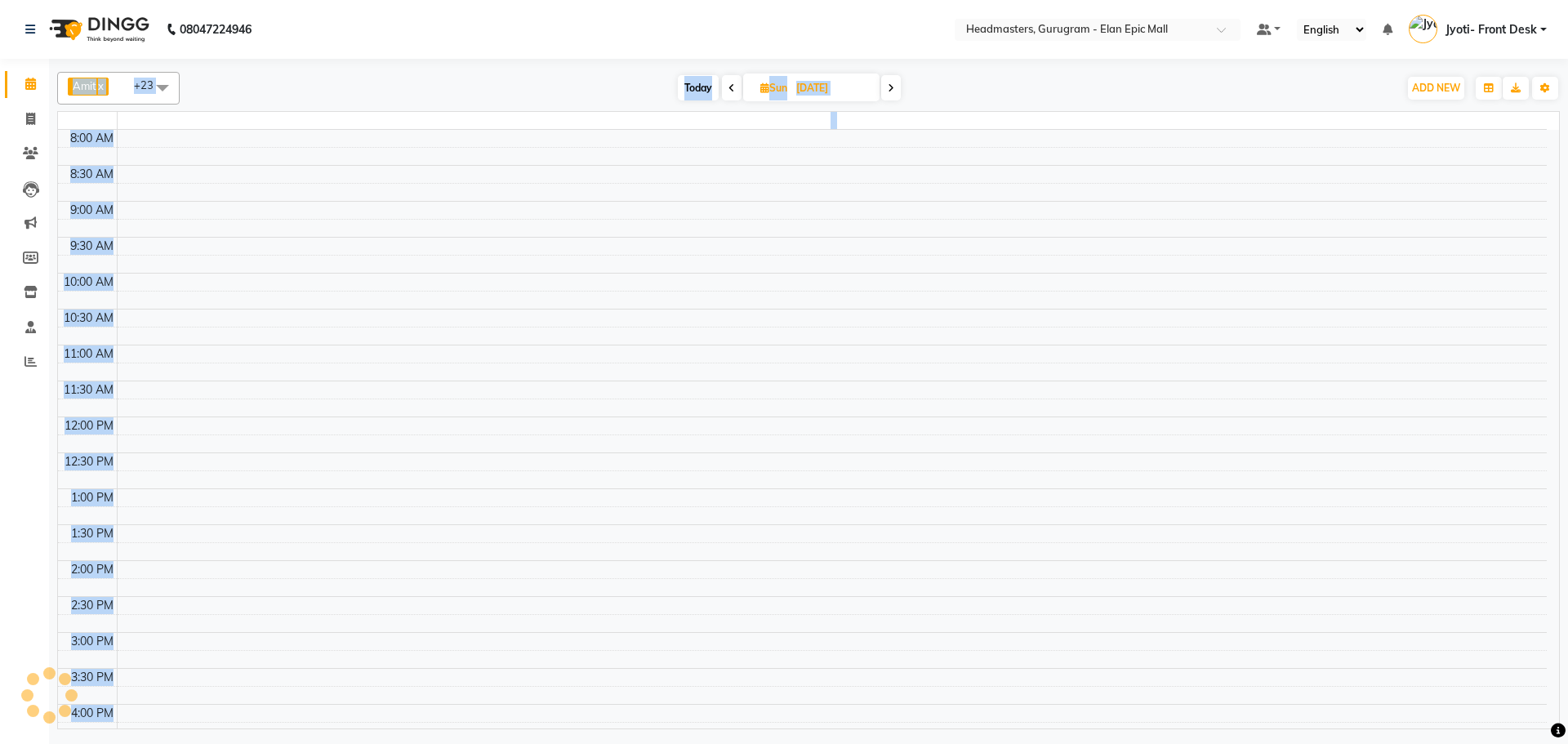
click at [745, 346] on div "8:00 AM 8:30 AM 9:00 AM 9:30 AM 10:00 AM 10:30 AM 11:00 AM 11:30 AM 12:00 PM 12…" at bounding box center [803, 561] width 1489 height 862
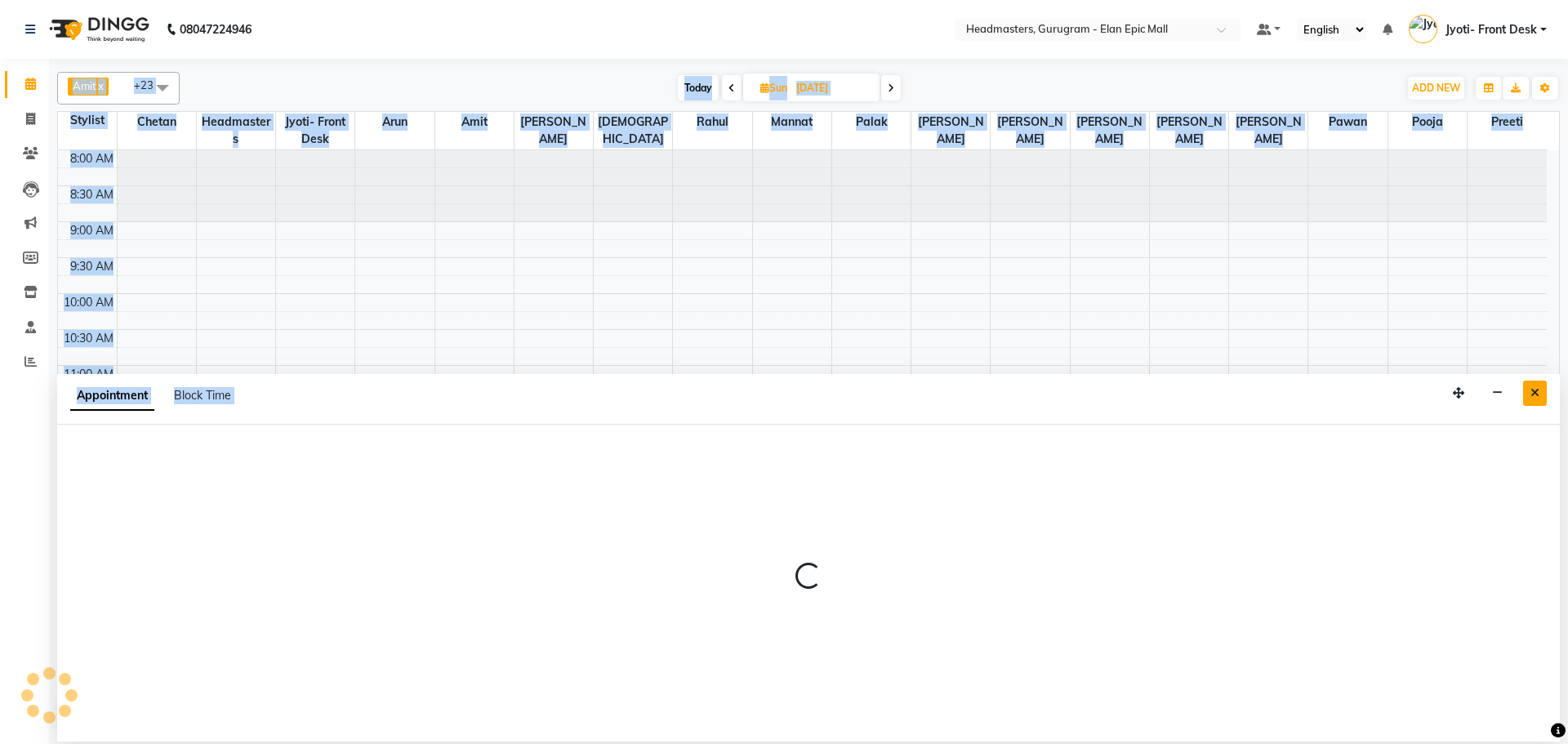
select select "86169"
select select "870"
select select "tentative"
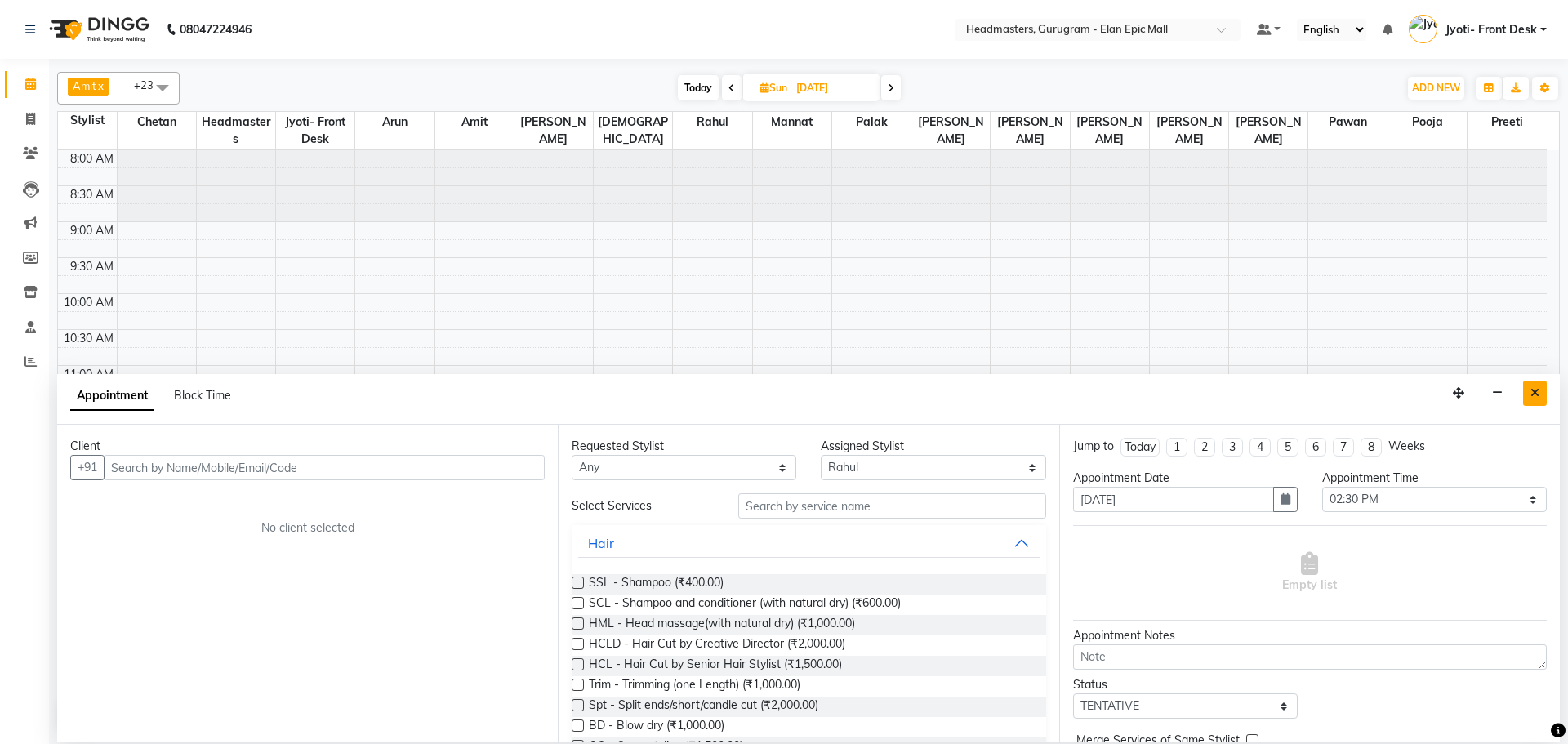
click at [1534, 395] on icon "Close" at bounding box center [1535, 393] width 9 height 12
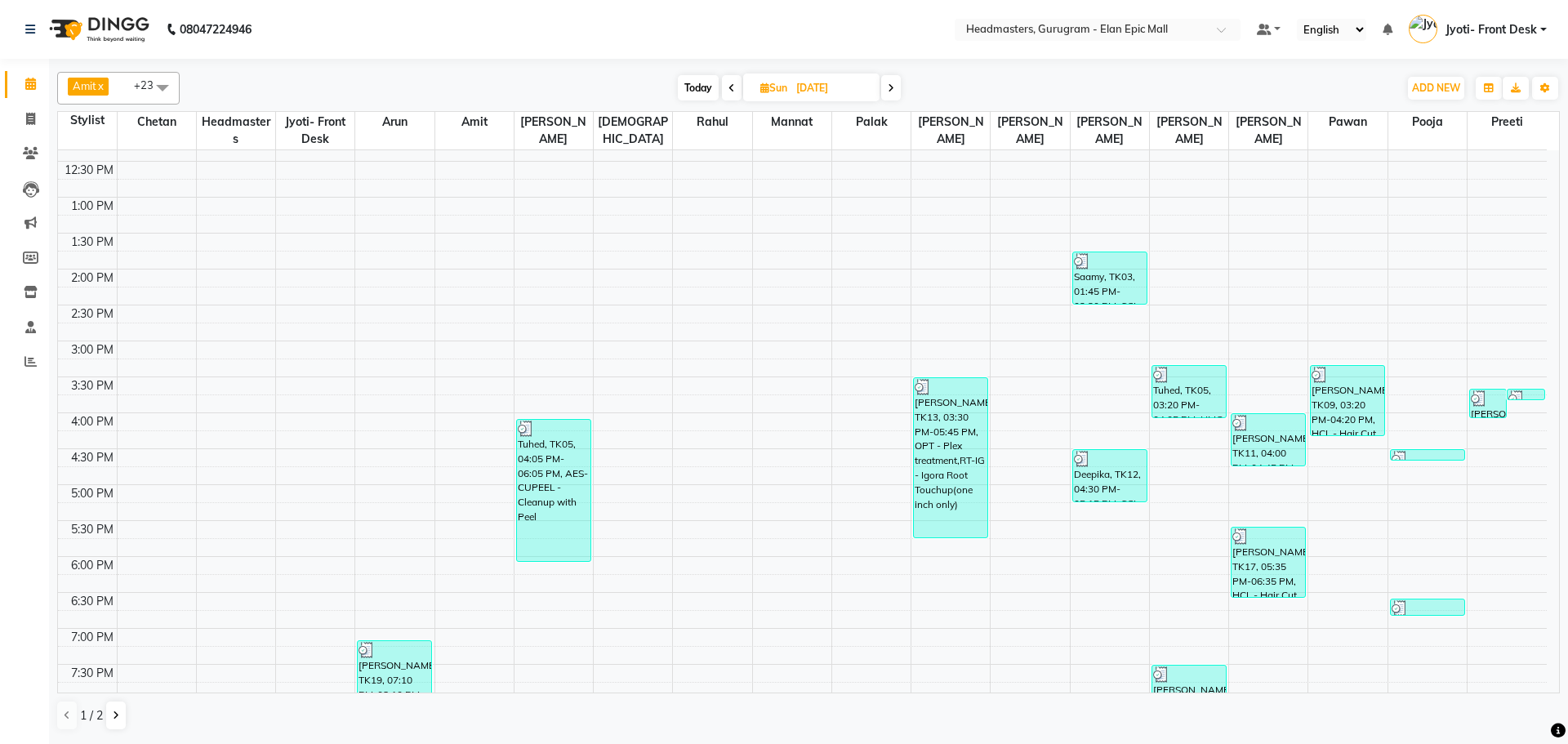
scroll to position [326, 0]
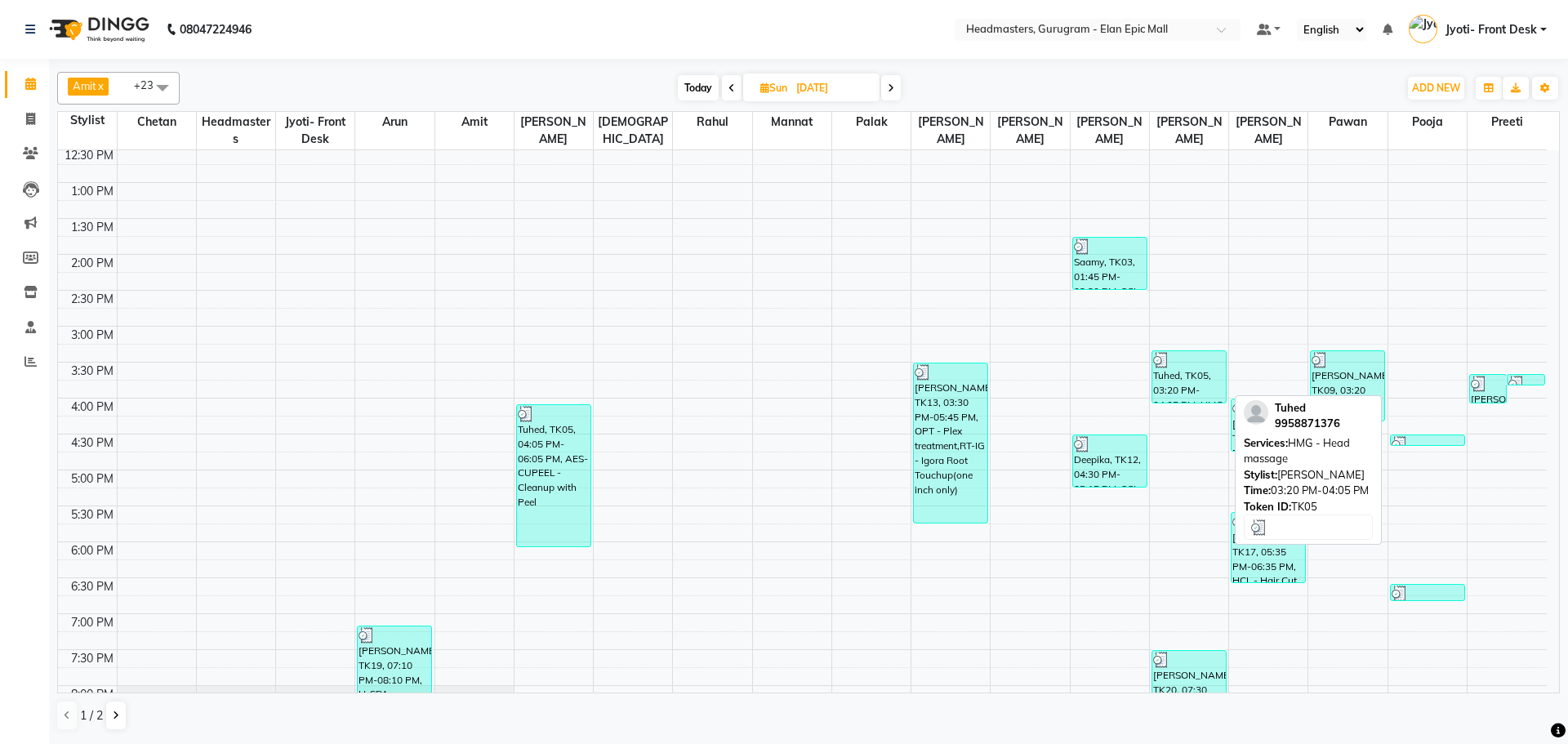
click at [1190, 370] on div "Tuhed, TK05, 03:20 PM-04:05 PM, HMG - Head massage" at bounding box center [1189, 376] width 74 height 52
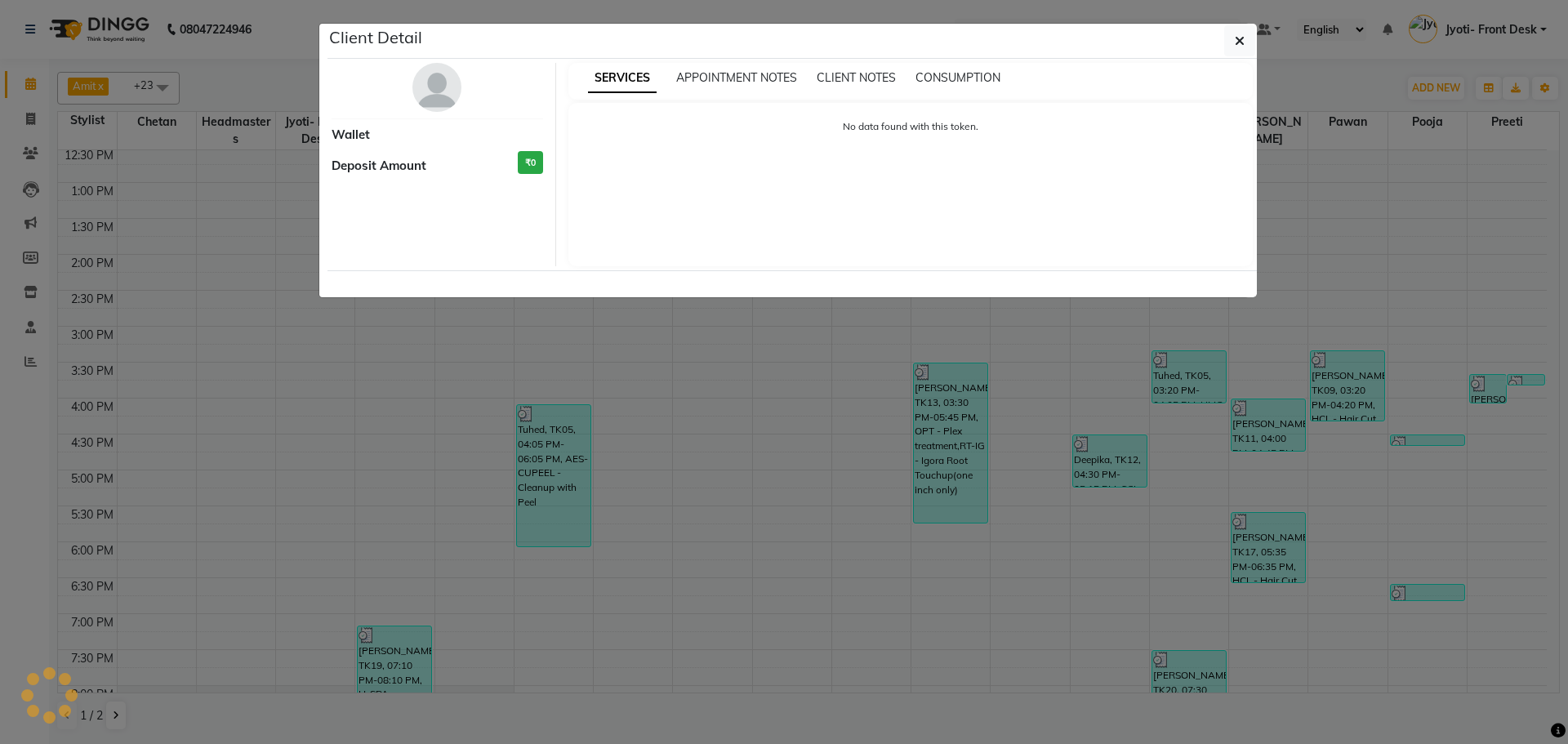
select select "3"
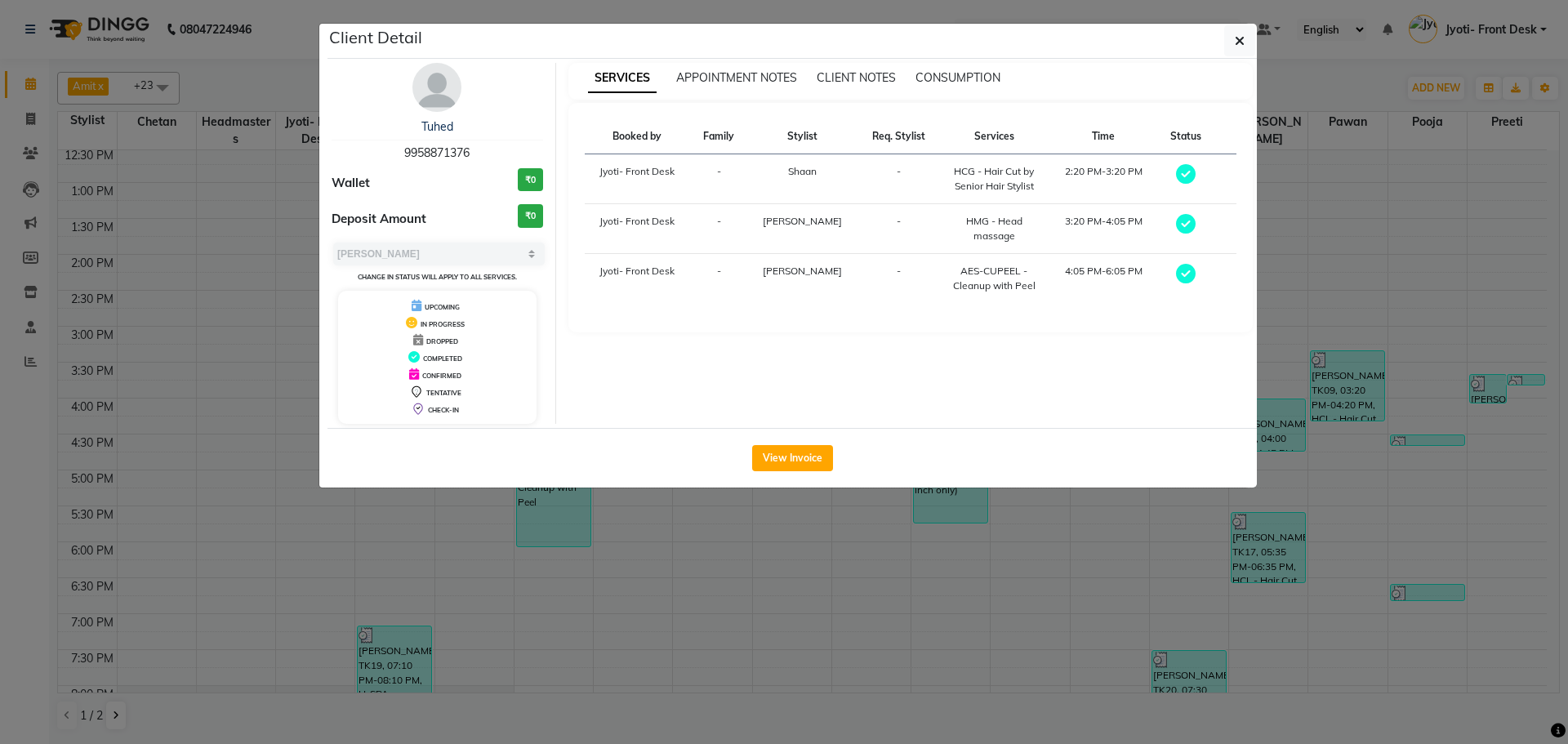
drag, startPoint x: 401, startPoint y: 154, endPoint x: 479, endPoint y: 160, distance: 78.2
click at [479, 160] on div "Tuhed 9958871376" at bounding box center [437, 140] width 211 height 43
copy span "9958871376"
click at [1201, 369] on div "SERVICES APPOINTMENT NOTES CLIENT NOTES CONSUMPTION Booked by Family Stylist Re…" at bounding box center [911, 243] width 710 height 361
click at [1235, 38] on icon "button" at bounding box center [1240, 41] width 10 height 13
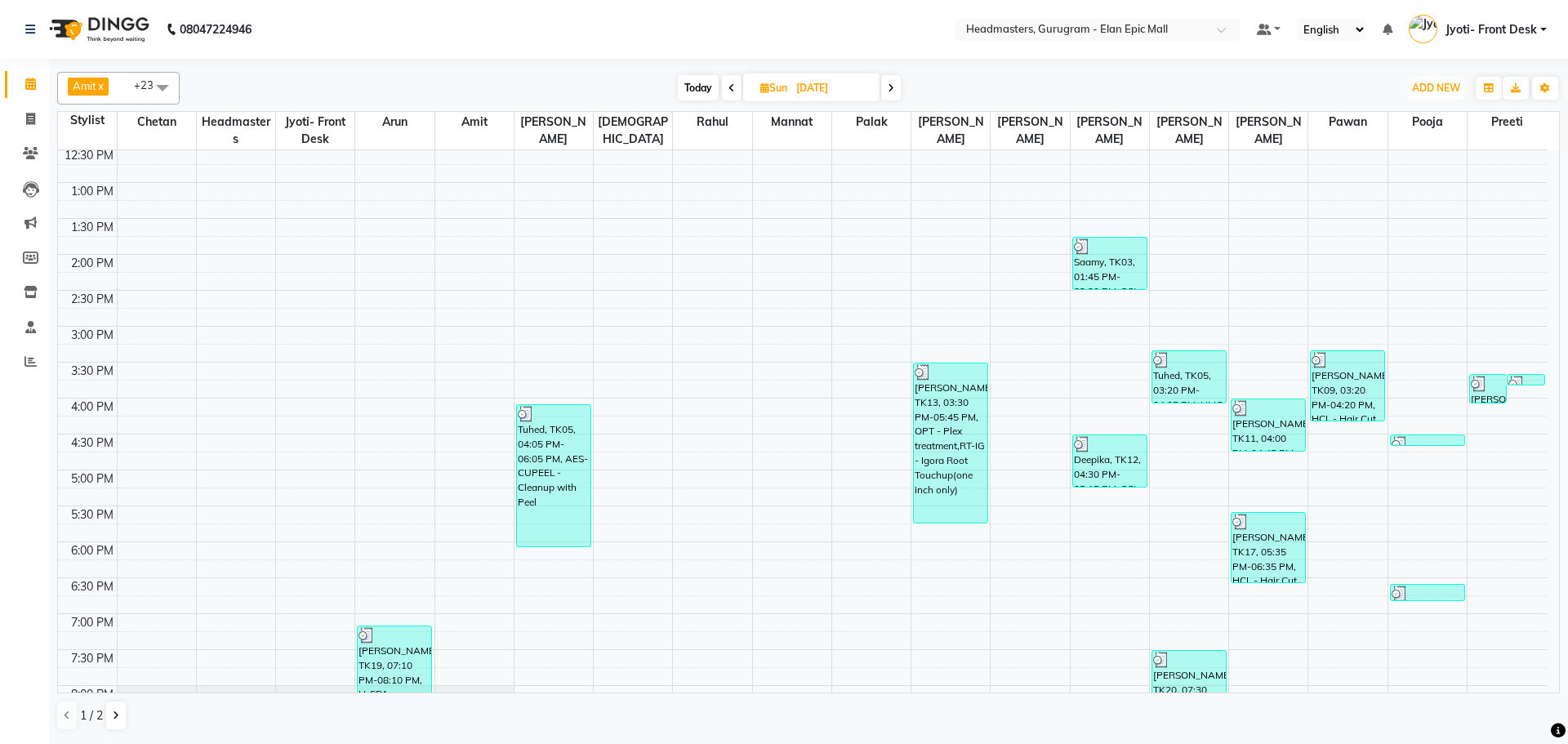
drag, startPoint x: 1434, startPoint y: 91, endPoint x: 1373, endPoint y: 155, distance: 88.4
click at [1434, 91] on span "ADD NEW" at bounding box center [1436, 88] width 48 height 12
click at [1381, 138] on link "Add Invoice" at bounding box center [1399, 140] width 129 height 21
select select "service"
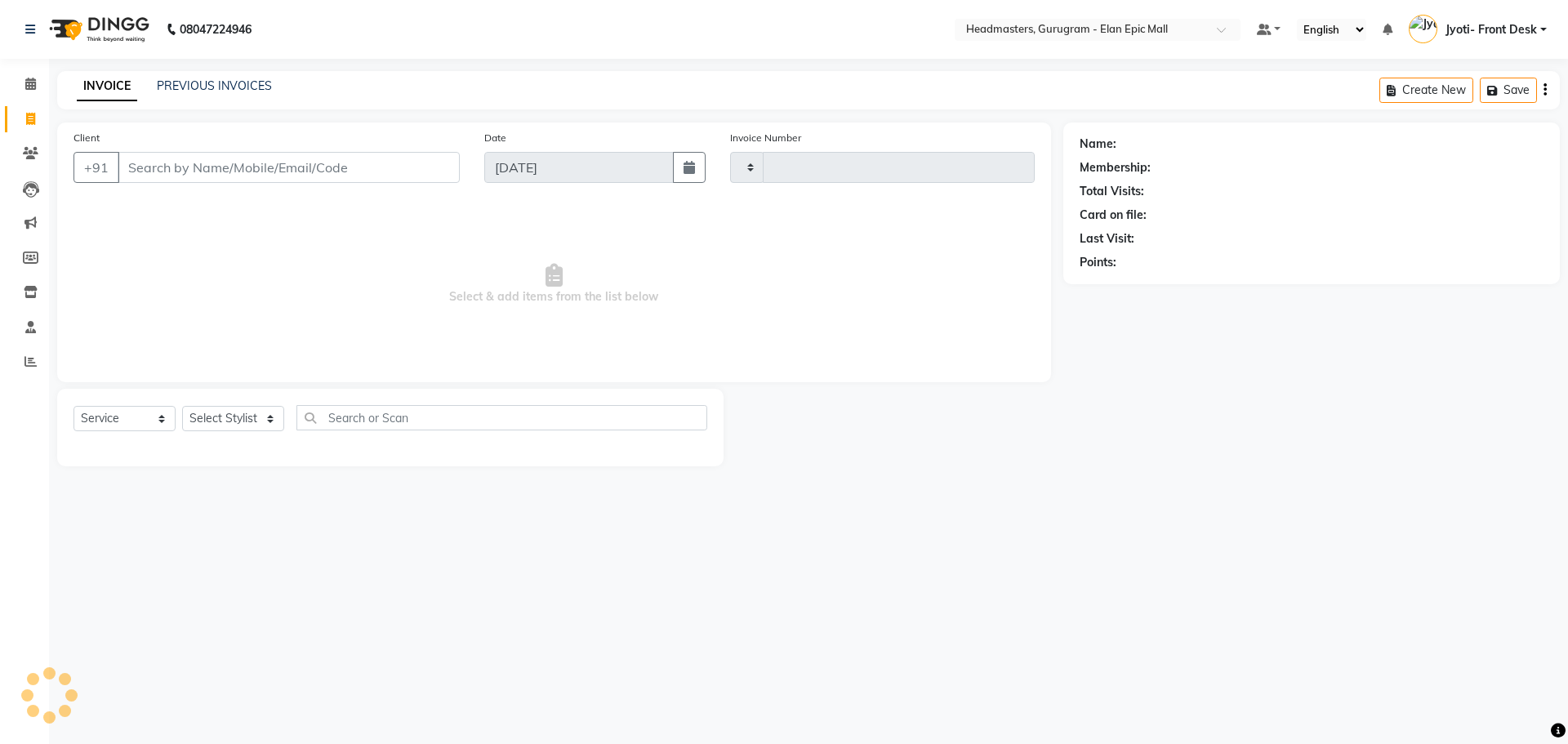
type input "1945"
select select "7499"
type input "9958871376"
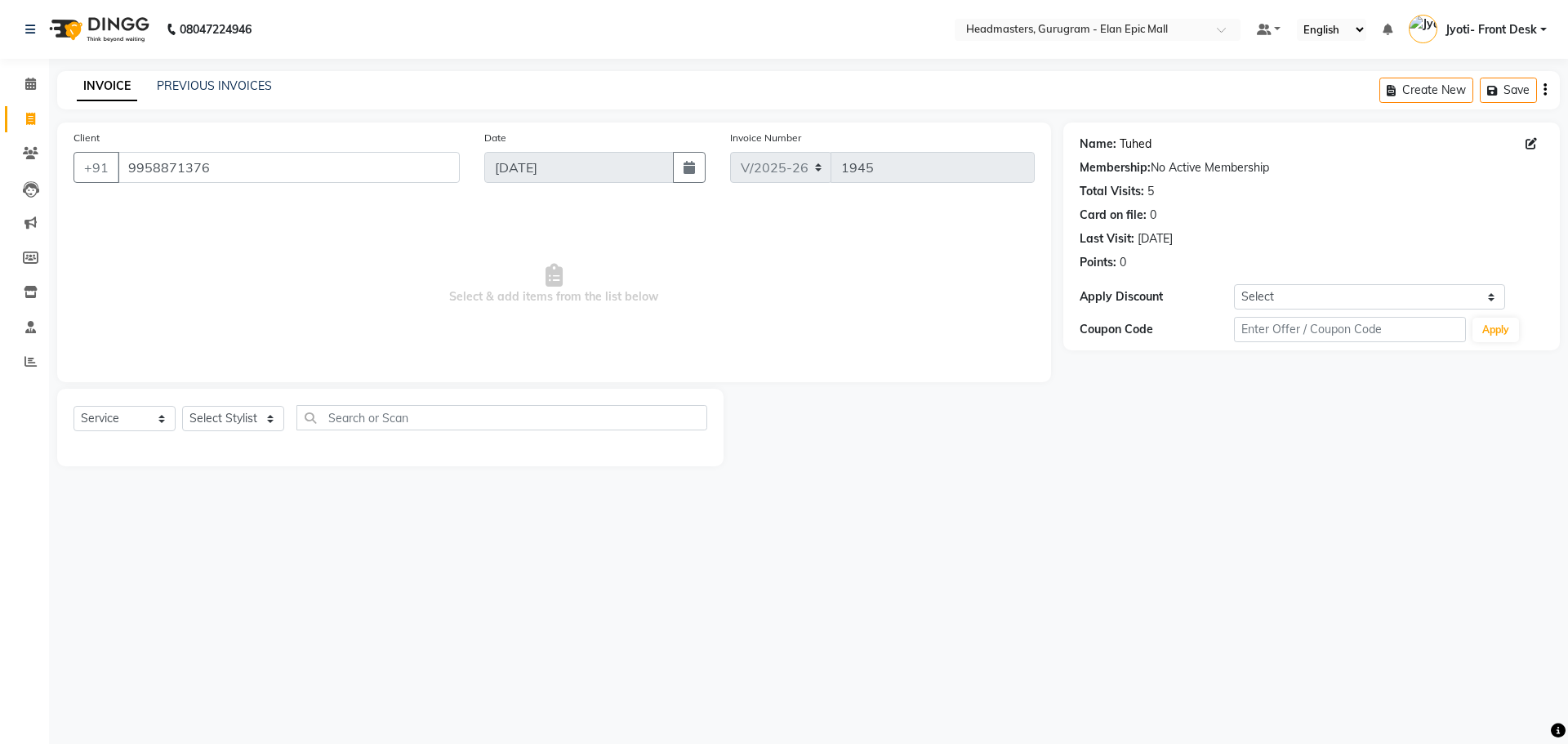
click at [1122, 145] on link "Tuhed" at bounding box center [1136, 144] width 32 height 17
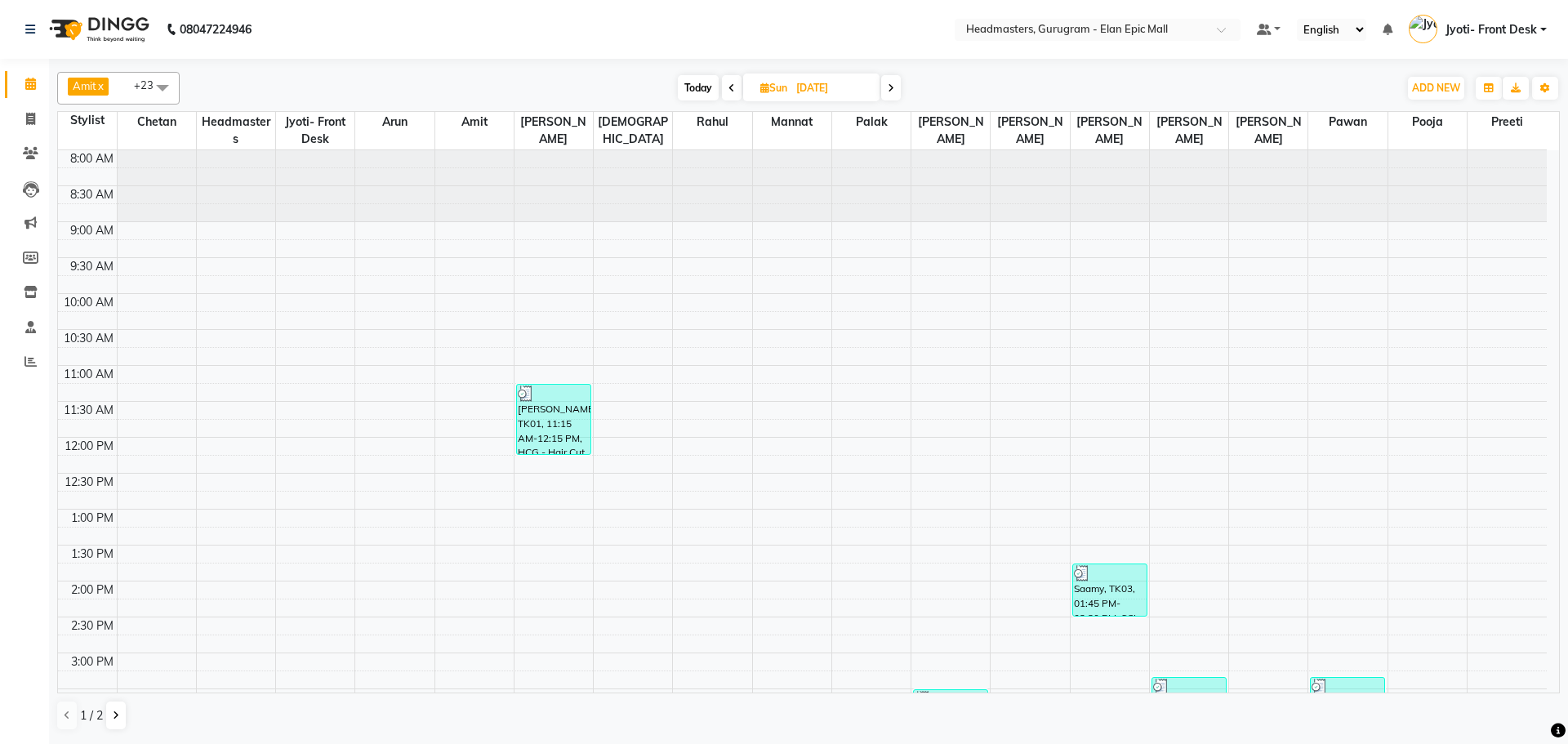
click at [884, 101] on div "Amit x [PERSON_NAME] x [PERSON_NAME] x [PERSON_NAME] x [PERSON_NAME] x Headmast…" at bounding box center [809, 88] width 1503 height 33
click at [886, 94] on span at bounding box center [891, 88] width 19 height 25
type input "[DATE]"
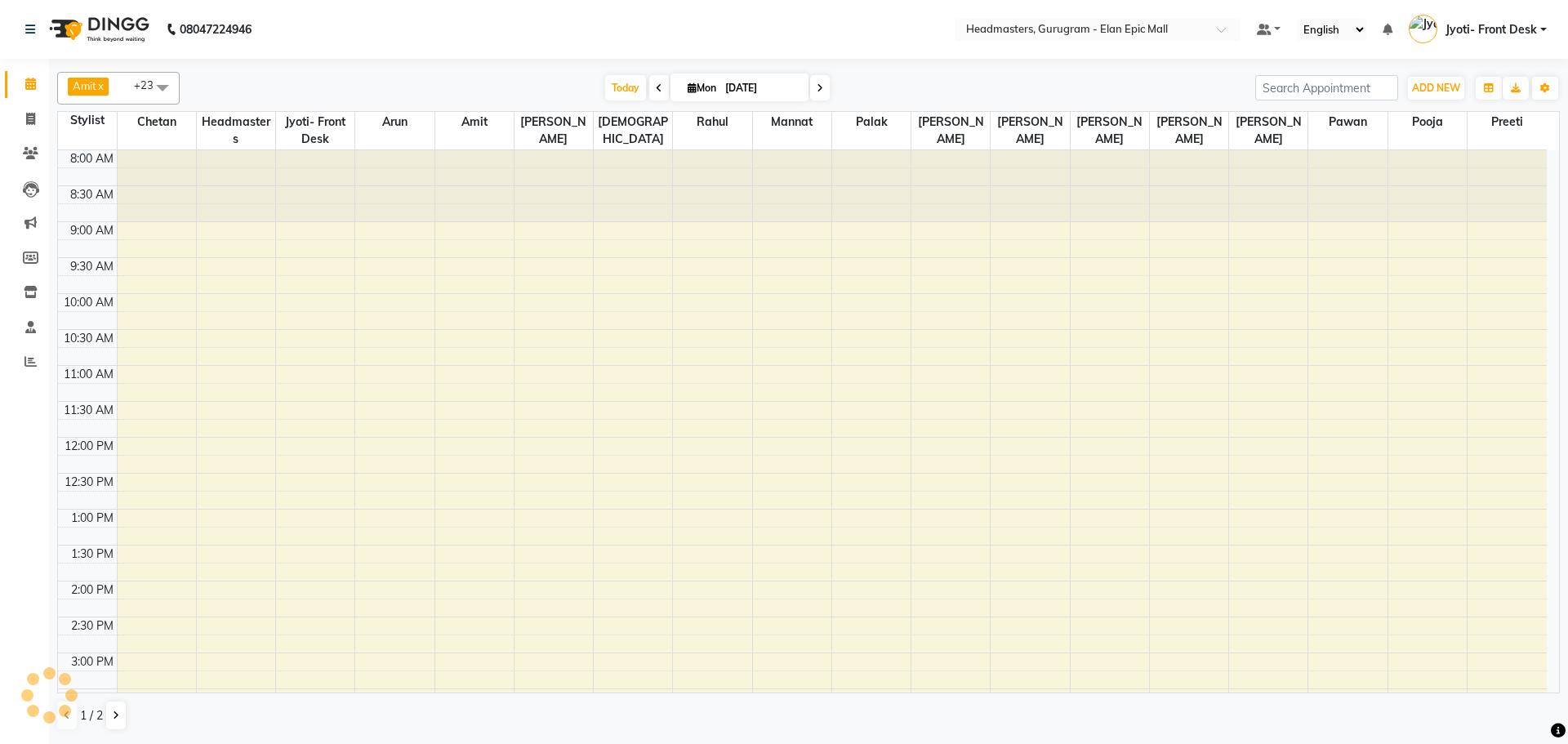
scroll to position [463, 0]
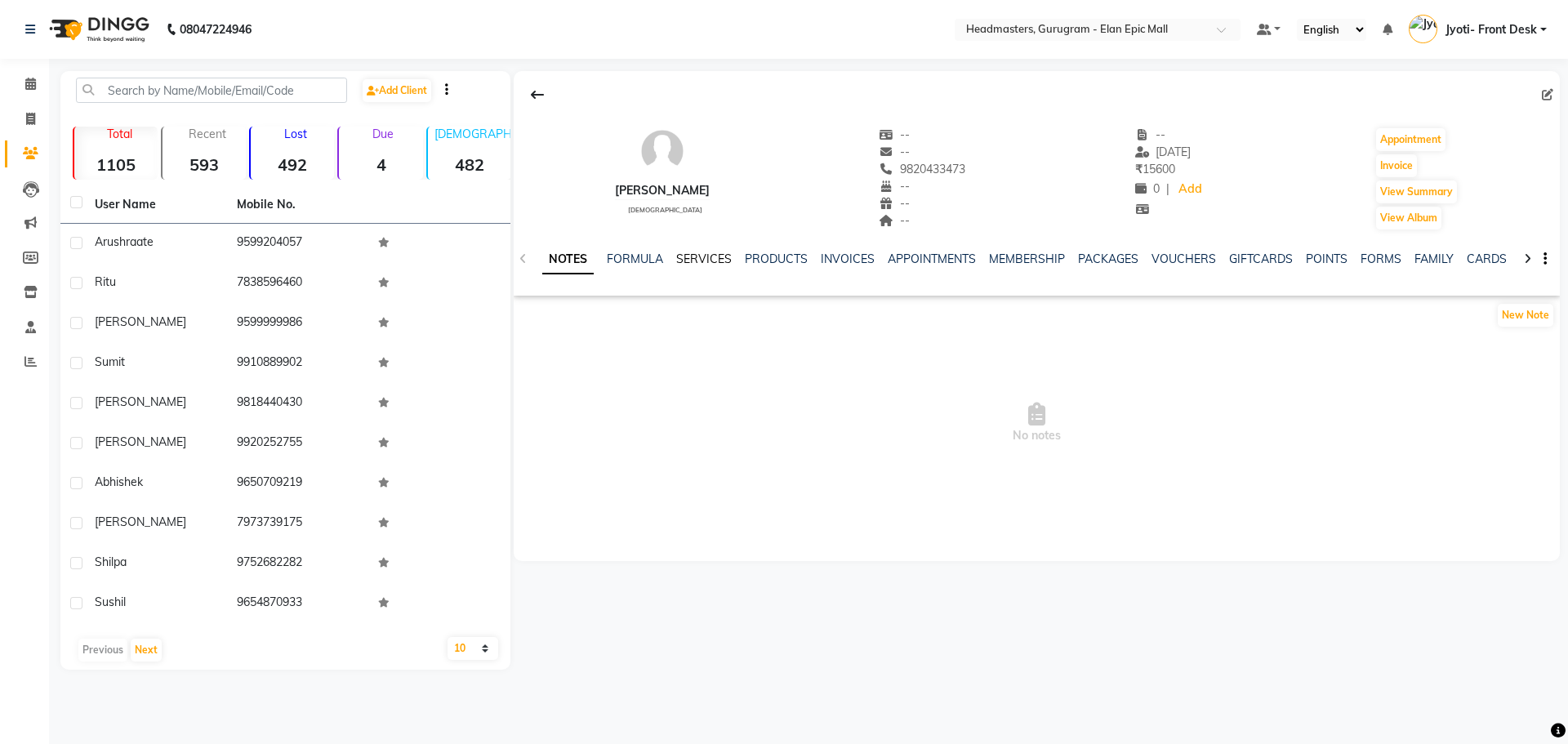
click at [705, 263] on link "SERVICES" at bounding box center [705, 258] width 56 height 14
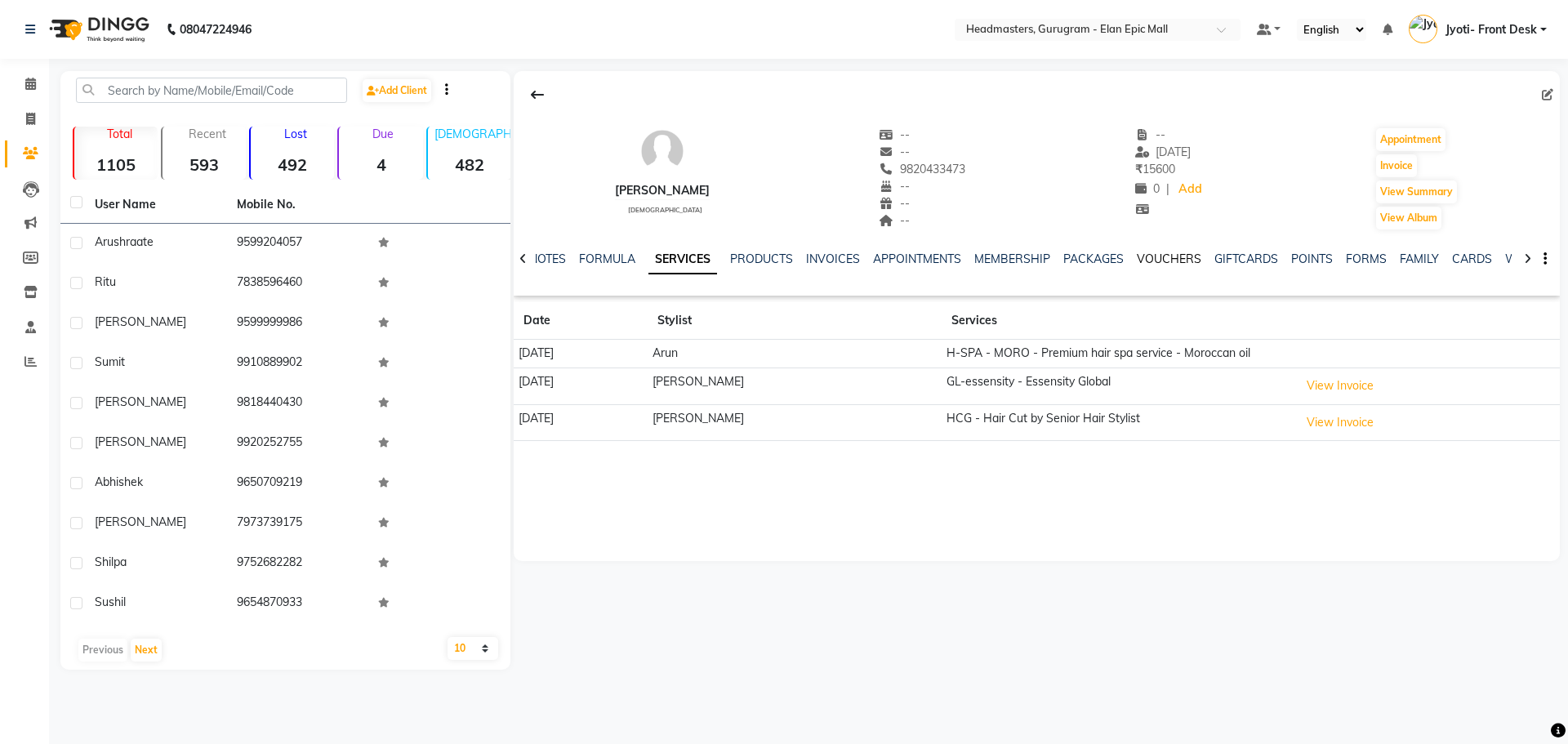
click at [1166, 261] on link "VOUCHERS" at bounding box center [1169, 258] width 64 height 14
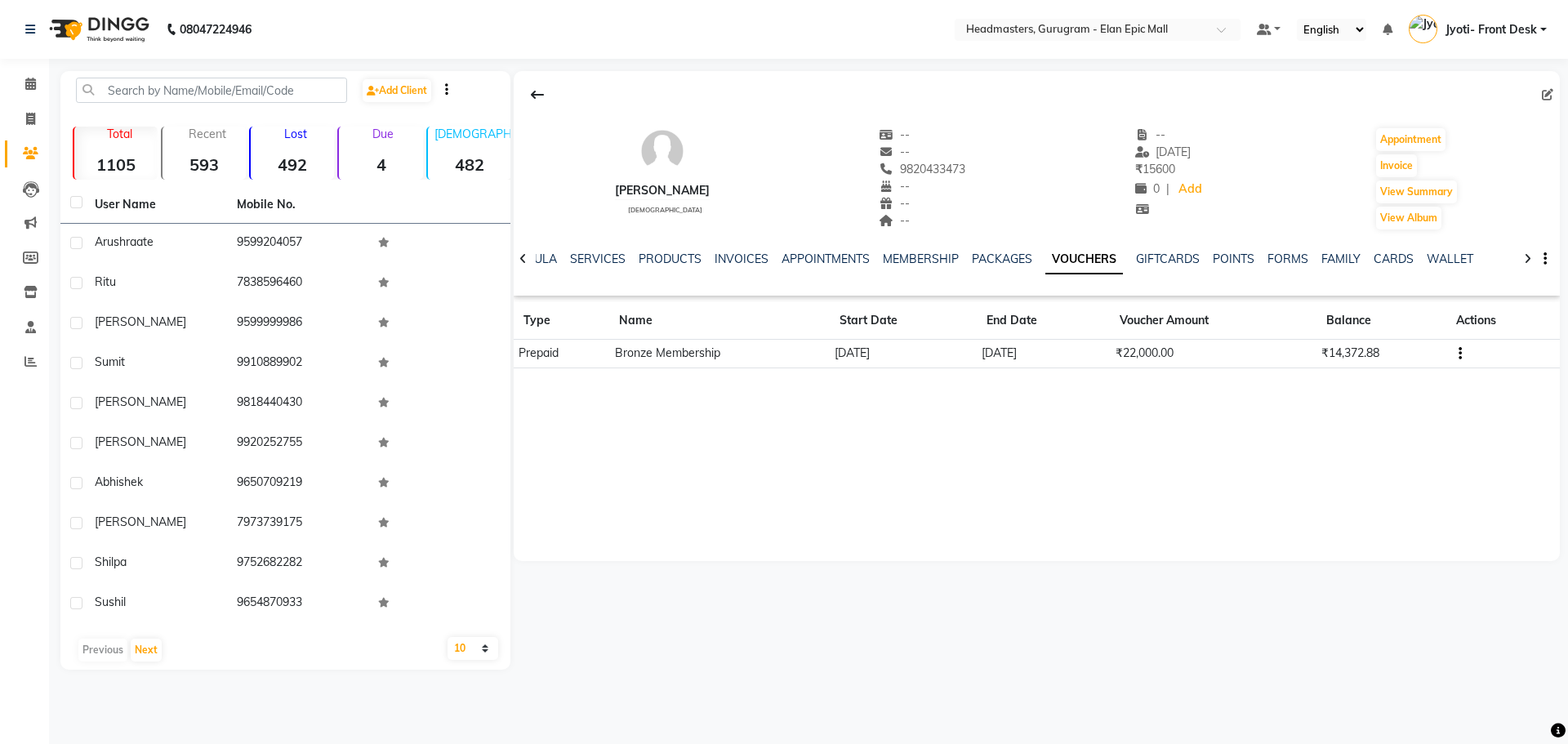
click at [589, 248] on div "NOTES FORMULA SERVICES PRODUCTS INVOICES APPOINTMENTS MEMBERSHIP PACKAGES VOUCH…" at bounding box center [1036, 259] width 1046 height 57
click at [614, 274] on div "NOTES FORMULA SERVICES PRODUCTS INVOICES APPOINTMENTS MEMBERSHIP PACKAGES VOUCH…" at bounding box center [1017, 265] width 950 height 30
click at [596, 254] on link "SERVICES" at bounding box center [598, 258] width 56 height 14
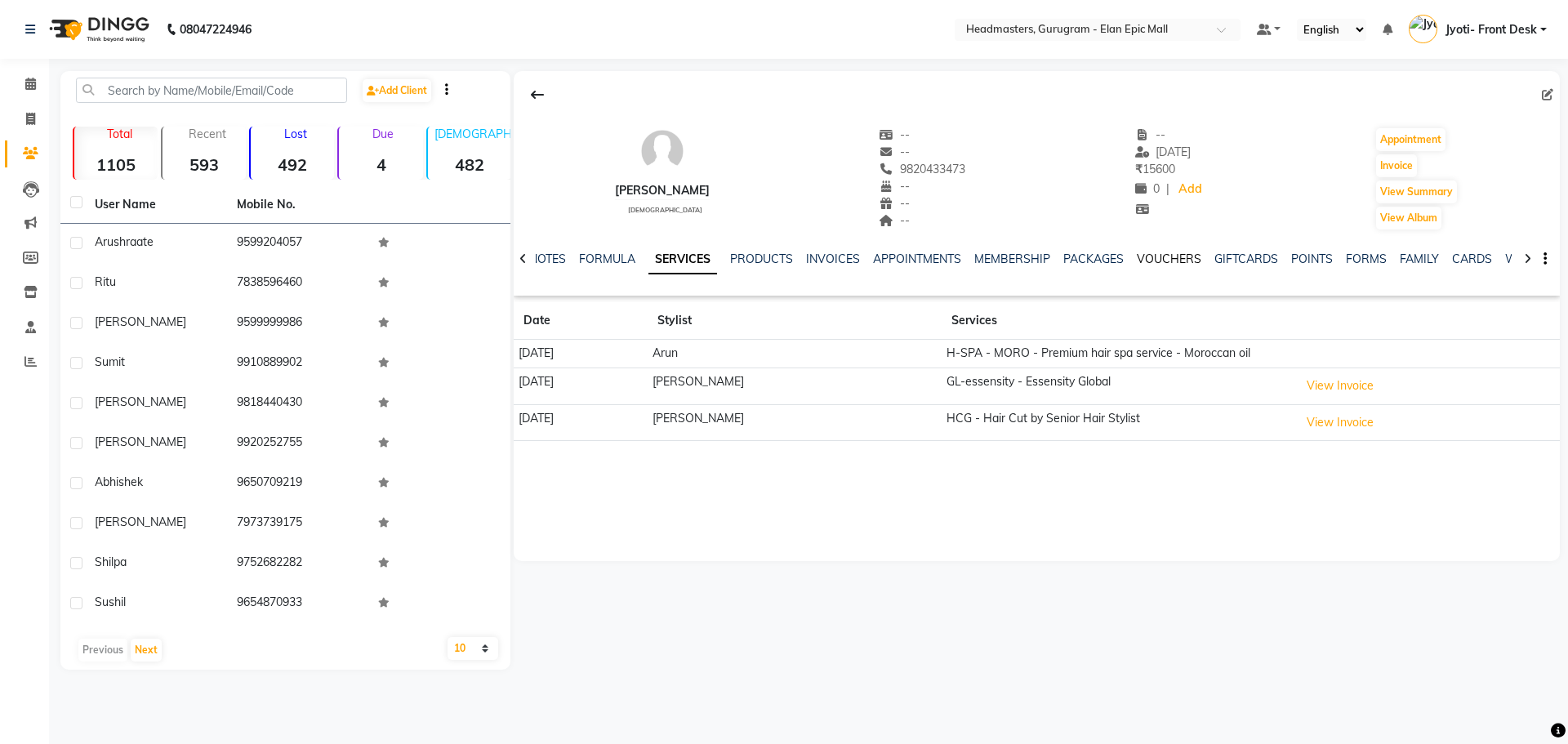
click at [1156, 254] on link "VOUCHERS" at bounding box center [1169, 258] width 64 height 14
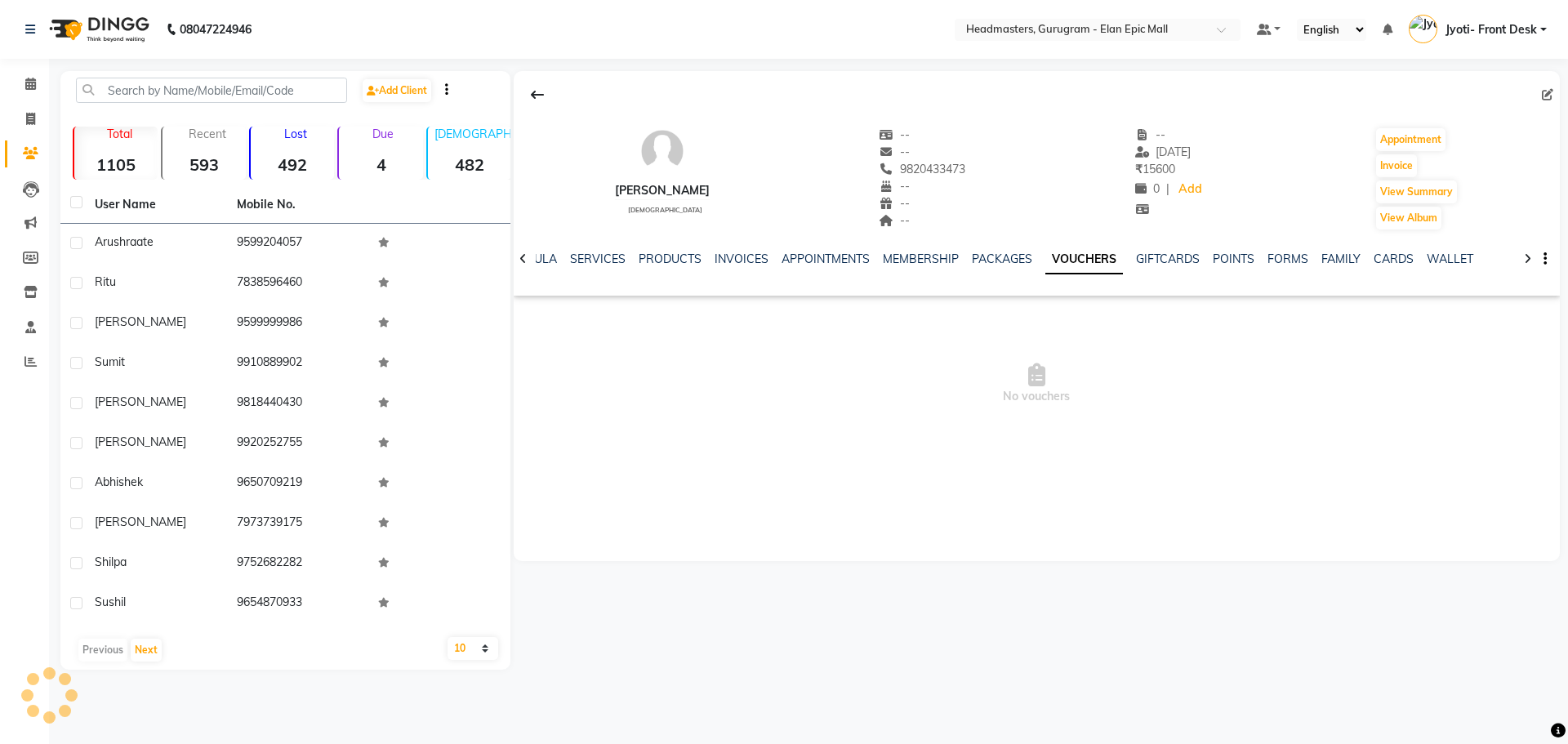
click at [1123, 254] on link "VOUCHERS" at bounding box center [1084, 260] width 78 height 30
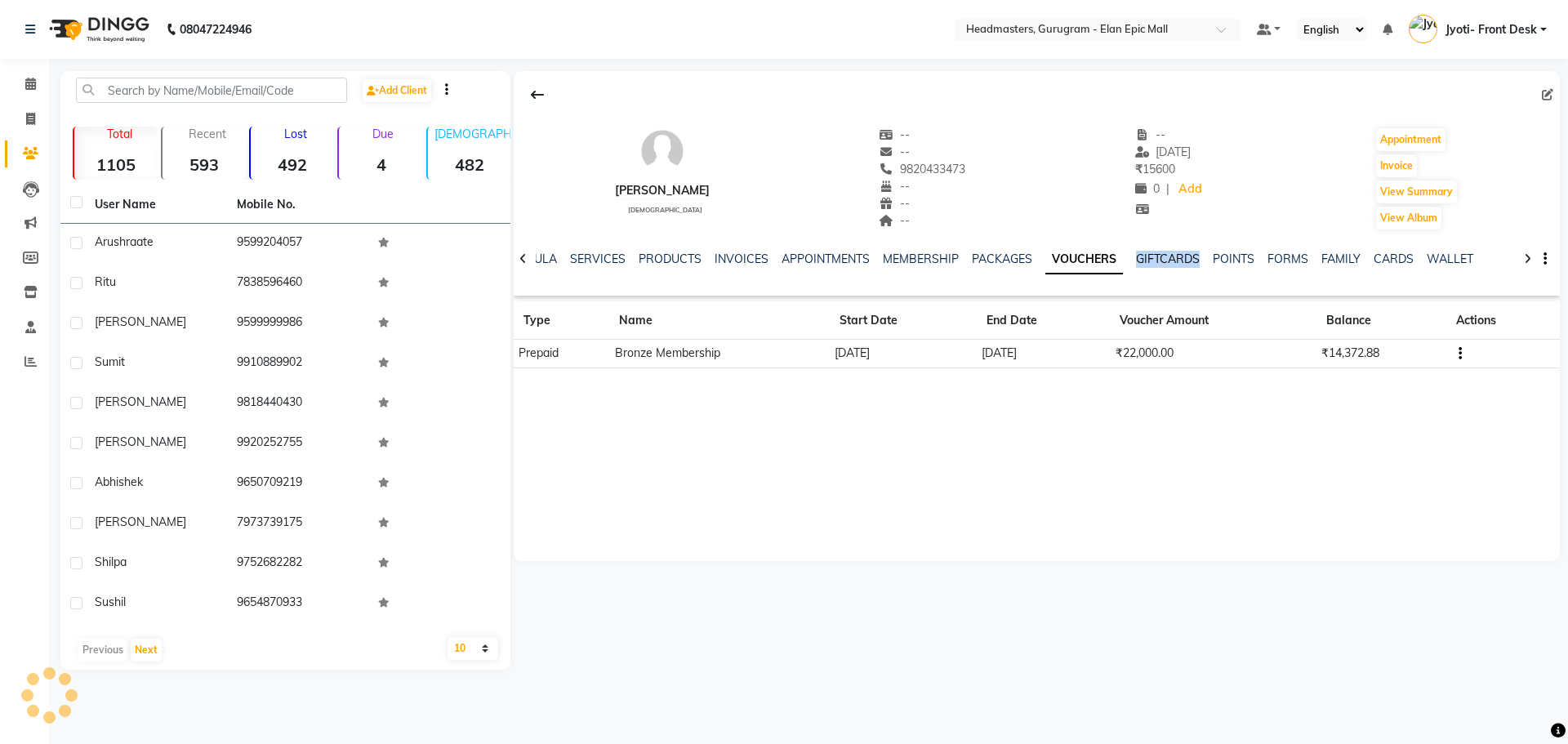
click at [1156, 254] on ul "NOTES FORMULA SERVICES PRODUCTS INVOICES APPOINTMENTS MEMBERSHIP PACKAGES VOUCH…" at bounding box center [968, 259] width 1036 height 17
click at [1084, 275] on div "NOTES FORMULA SERVICES PRODUCTS INVOICES APPOINTMENTS MEMBERSHIP PACKAGES VOUCH…" at bounding box center [1017, 265] width 950 height 30
click at [589, 262] on link "SERVICES" at bounding box center [598, 258] width 56 height 14
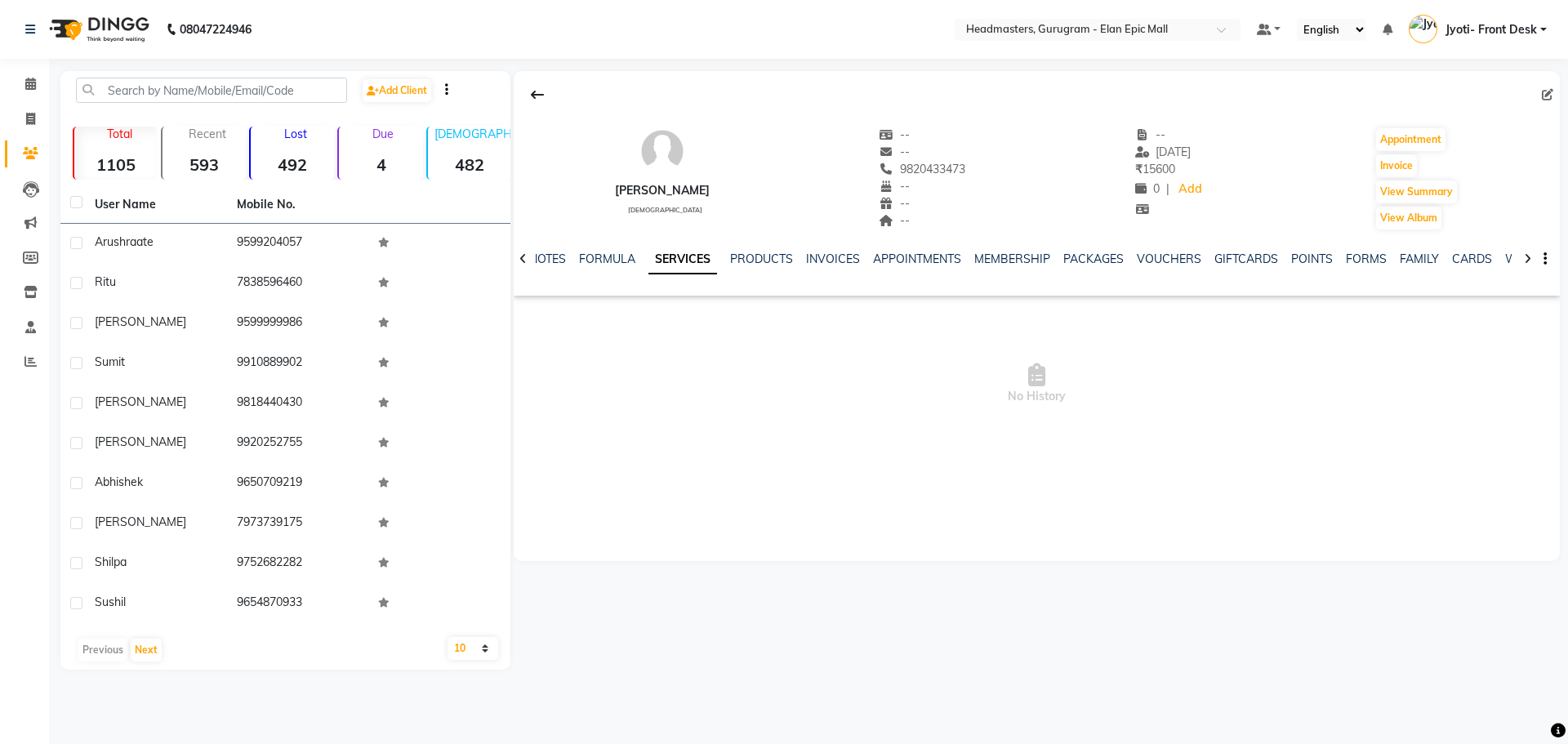
click at [1061, 480] on div "Sukhwinder male -- -- 9820433473 -- -- -- -- 30-08-2025 ₹ 15600 0 | Add Appoint…" at bounding box center [1036, 315] width 1046 height 490
click at [663, 262] on link "SERVICES" at bounding box center [683, 260] width 69 height 30
click at [596, 250] on div "FORMULA" at bounding box center [607, 259] width 57 height 17
drag, startPoint x: 692, startPoint y: 249, endPoint x: 745, endPoint y: 256, distance: 53.5
click at [693, 252] on div "NOTES FORMULA SERVICES PRODUCTS INVOICES APPOINTMENTS MEMBERSHIP PACKAGES VOUCH…" at bounding box center [1036, 259] width 1046 height 57
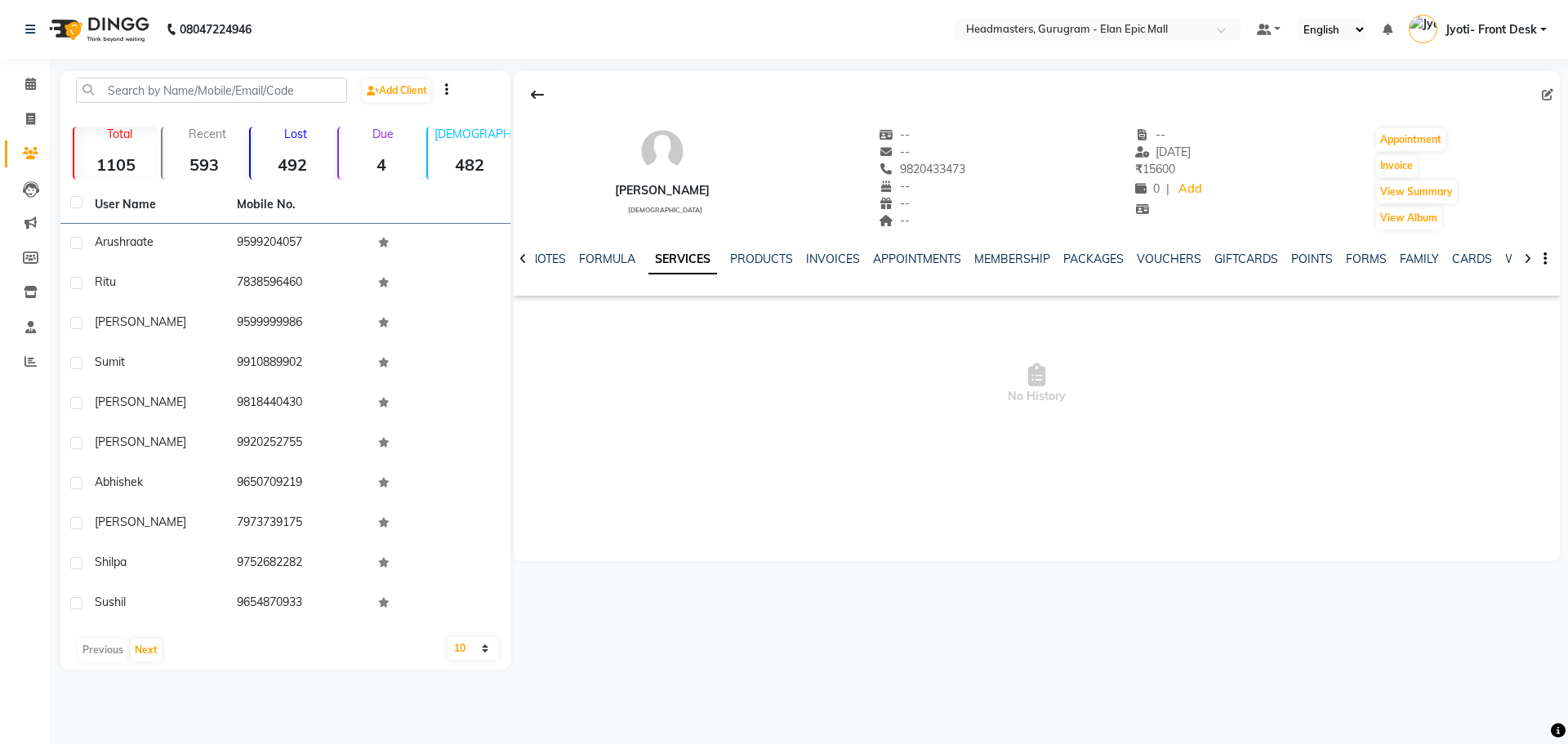
click at [748, 250] on div "PRODUCTS" at bounding box center [761, 259] width 63 height 17
click at [740, 257] on link "PRODUCTS" at bounding box center [761, 258] width 63 height 14
click at [764, 263] on link "PRODUCTS" at bounding box center [743, 260] width 78 height 30
click at [654, 254] on link "SERVICES" at bounding box center [663, 258] width 56 height 14
